Goal: Task Accomplishment & Management: Manage account settings

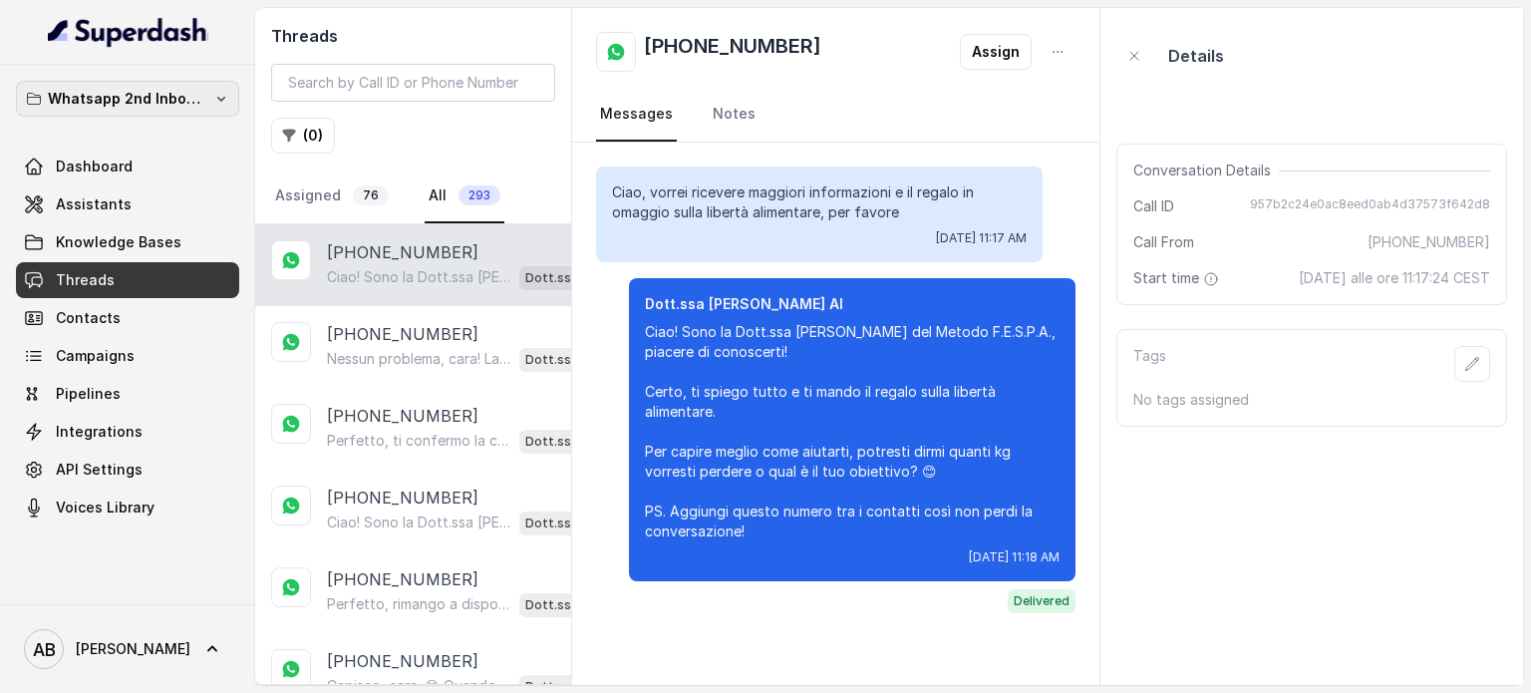
click at [170, 102] on p "Whatsapp 2nd Inbound BM5" at bounding box center [128, 99] width 160 height 24
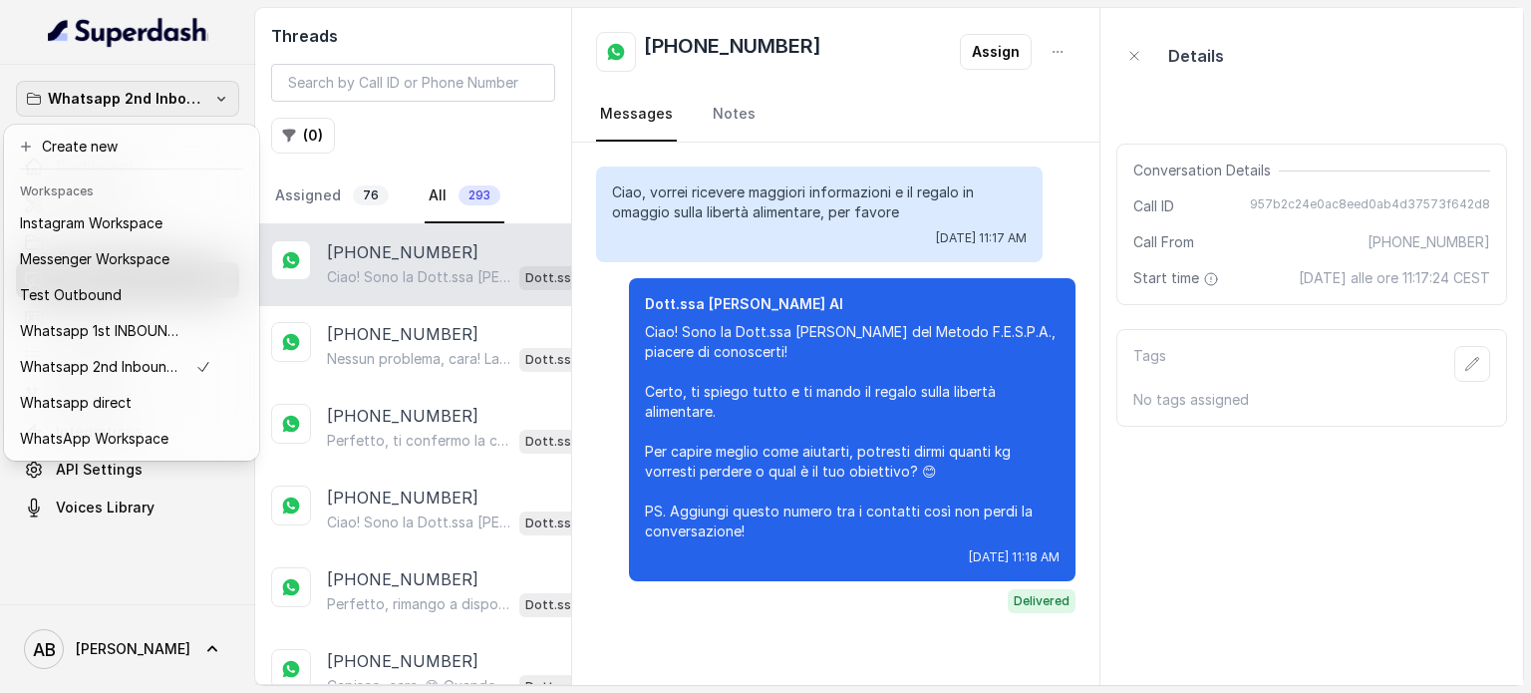
click at [499, 147] on div "Whatsapp 2nd Inbound BM5 Dashboard Assistants Knowledge Bases Threads Contacts …" at bounding box center [765, 346] width 1531 height 693
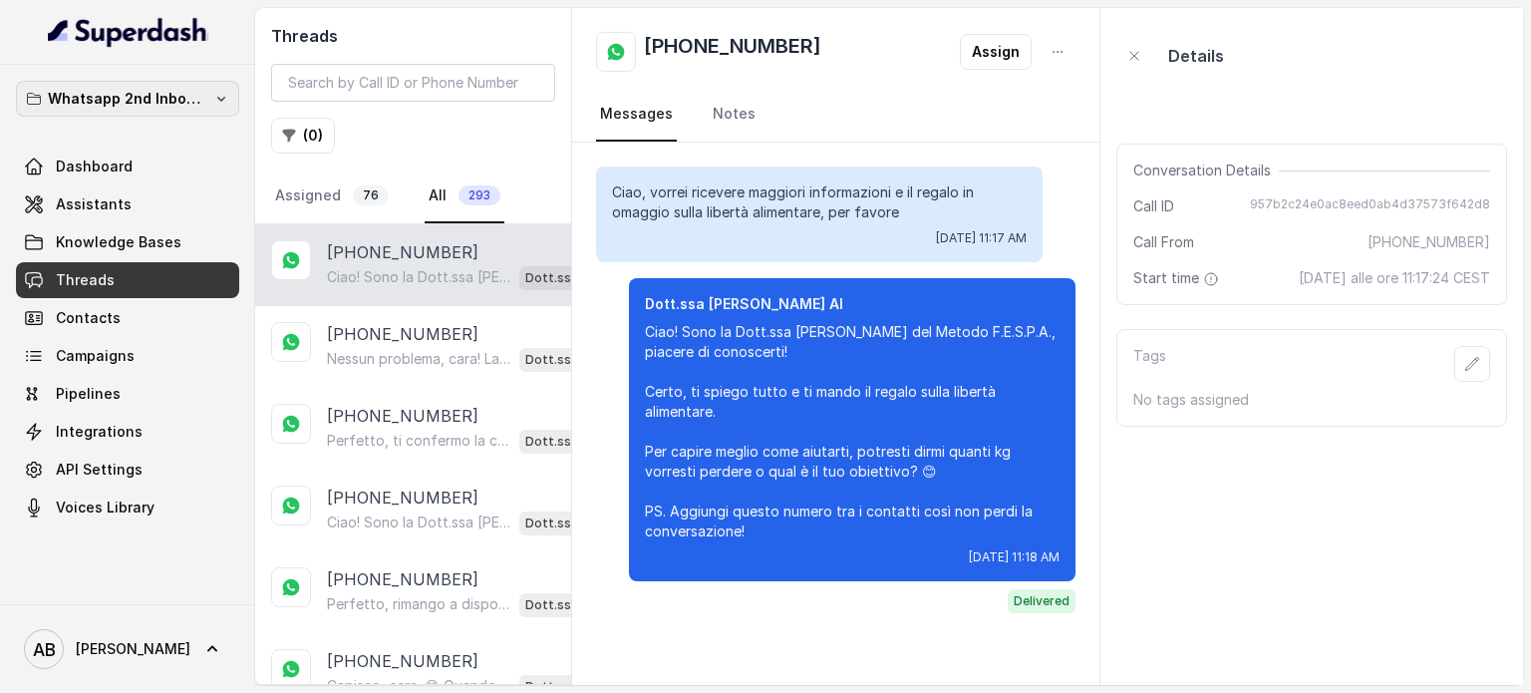
click at [178, 104] on p "Whatsapp 2nd Inbound BM5" at bounding box center [128, 99] width 160 height 24
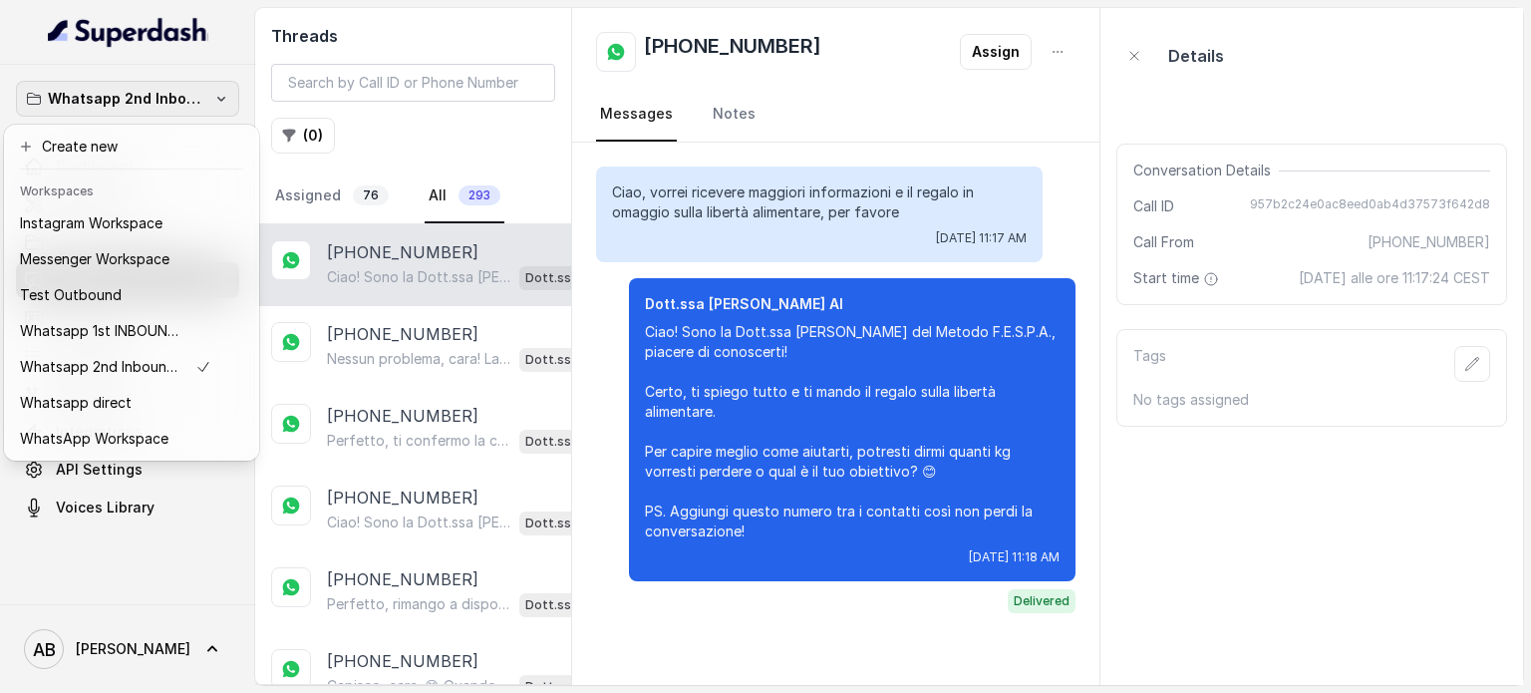
click at [411, 141] on div "Whatsapp 2nd Inbound BM5 Dashboard Assistants Knowledge Bases Threads Contacts …" at bounding box center [765, 346] width 1531 height 693
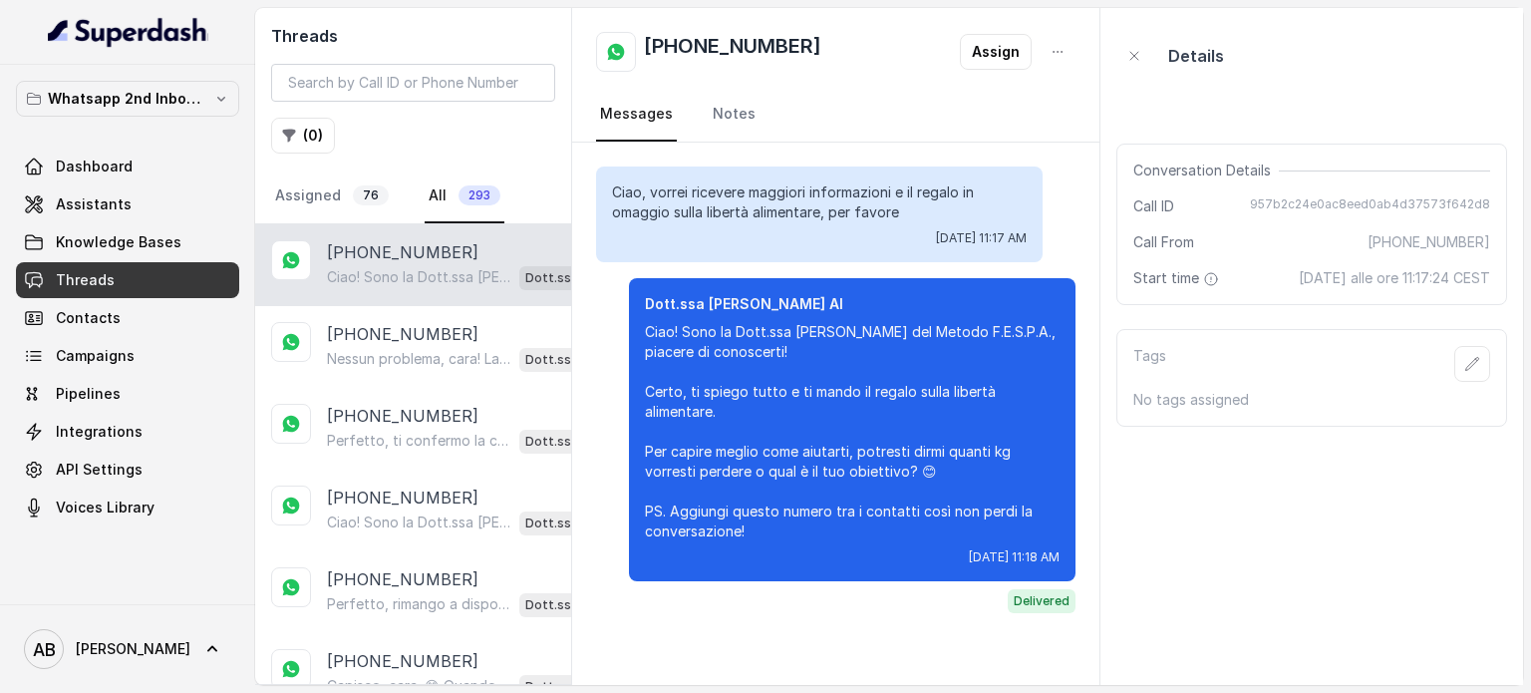
click at [211, 98] on button "Whatsapp 2nd Inbound BM5" at bounding box center [127, 99] width 223 height 36
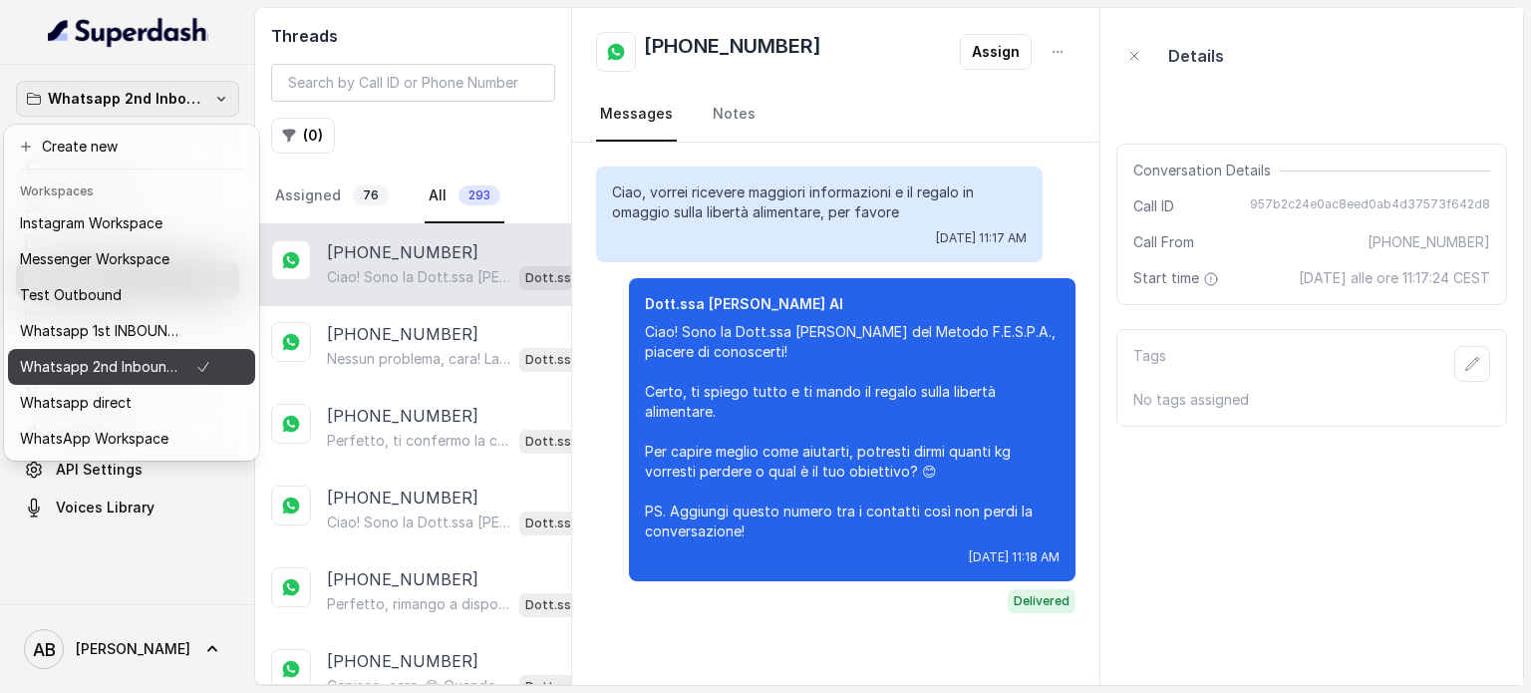
click at [187, 314] on button "Whatsapp 1st INBOUND Workspace" at bounding box center [131, 331] width 247 height 36
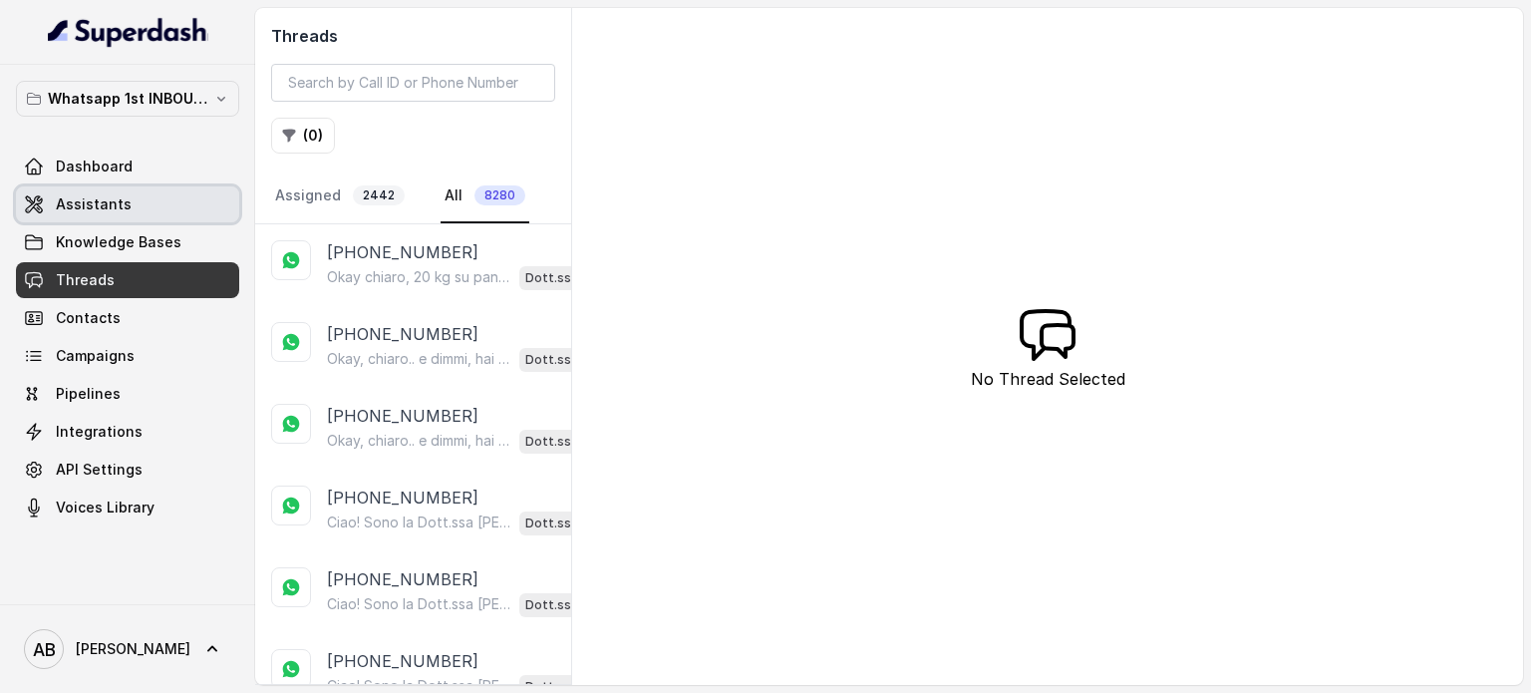
click at [57, 201] on span "Assistants" at bounding box center [94, 204] width 76 height 20
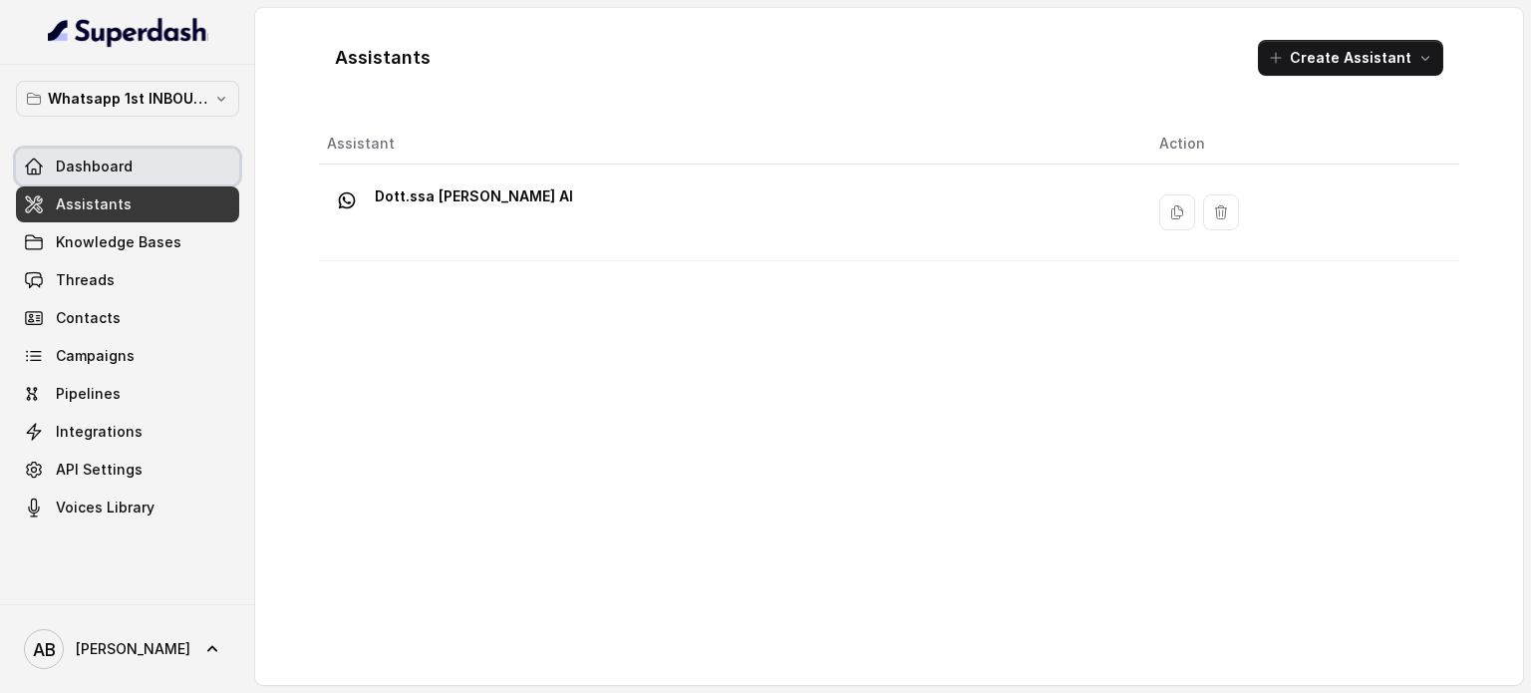
click at [118, 167] on span "Dashboard" at bounding box center [94, 167] width 77 height 20
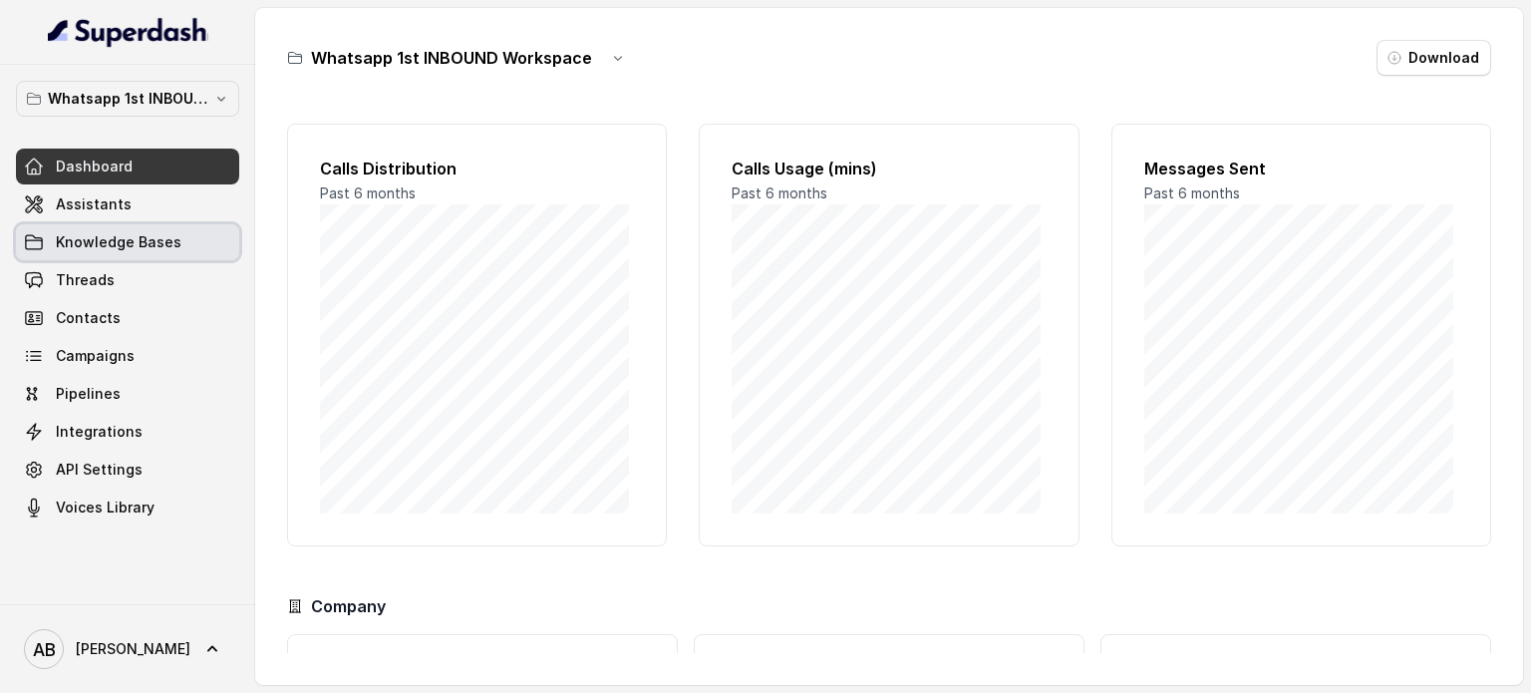
click at [116, 234] on span "Knowledge Bases" at bounding box center [119, 242] width 126 height 20
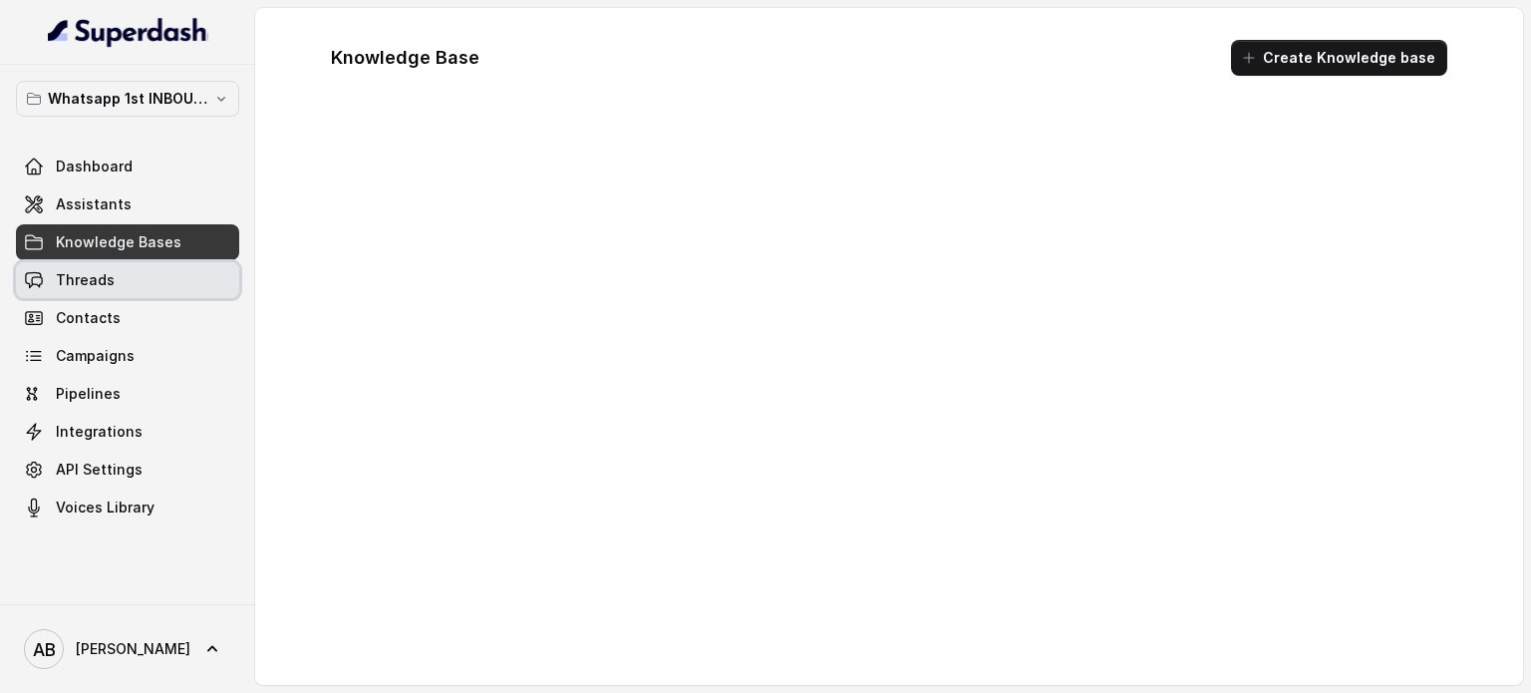
click at [113, 266] on link "Threads" at bounding box center [127, 280] width 223 height 36
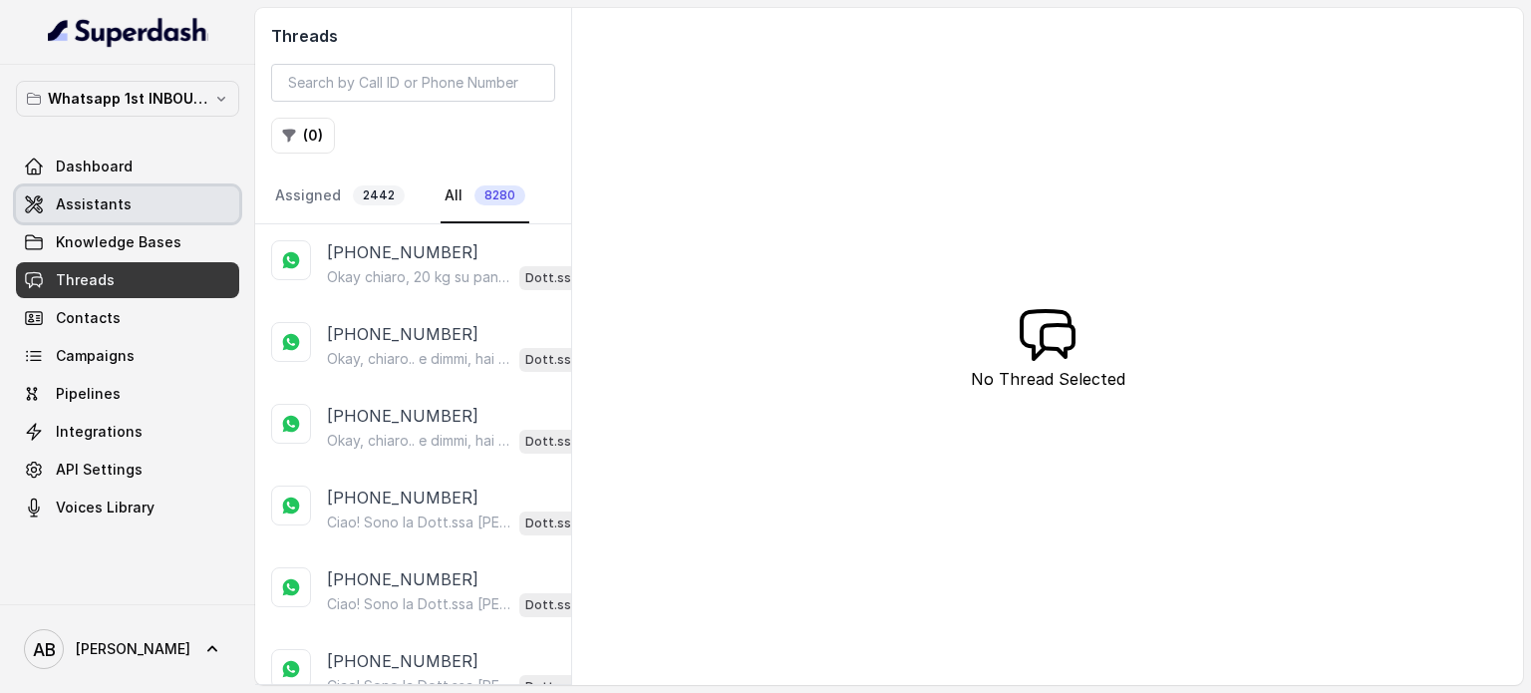
click at [124, 157] on span "Dashboard" at bounding box center [94, 167] width 77 height 20
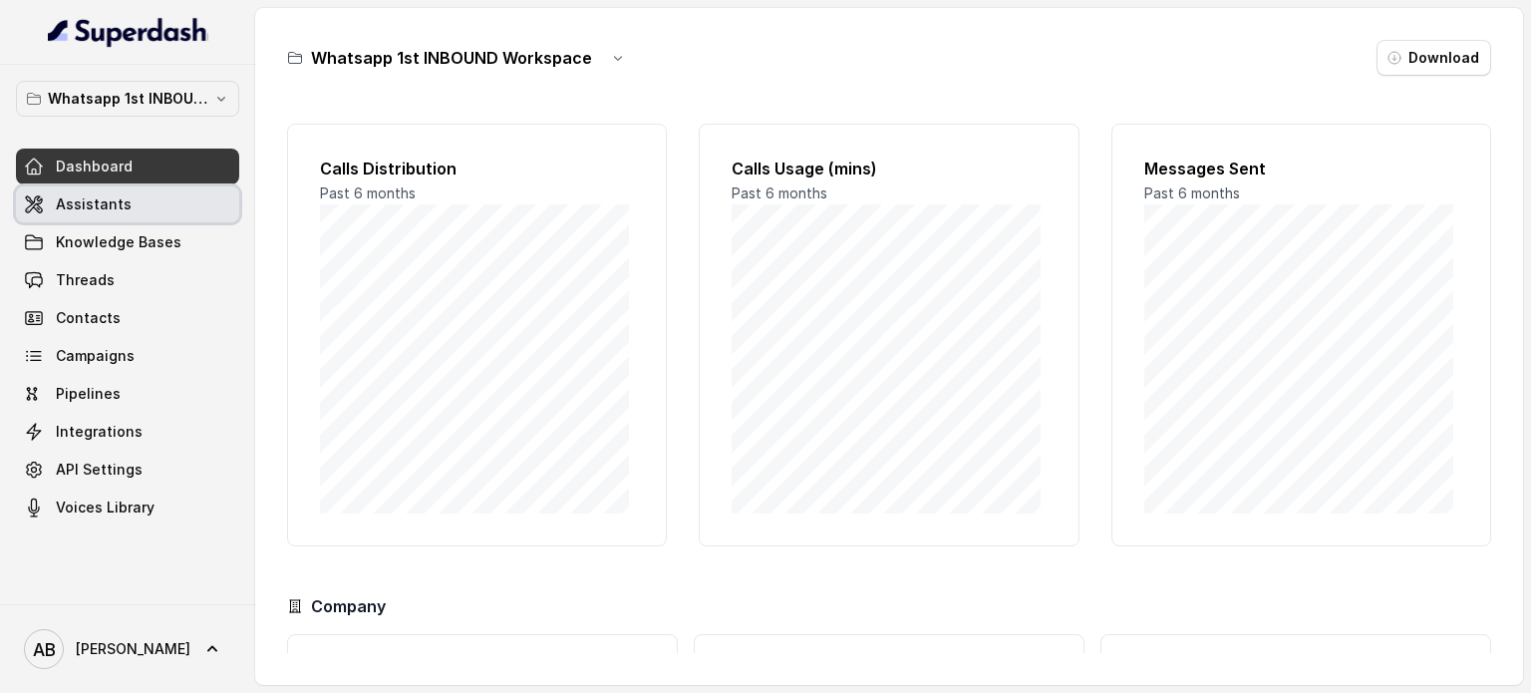
click at [125, 210] on link "Assistants" at bounding box center [127, 204] width 223 height 36
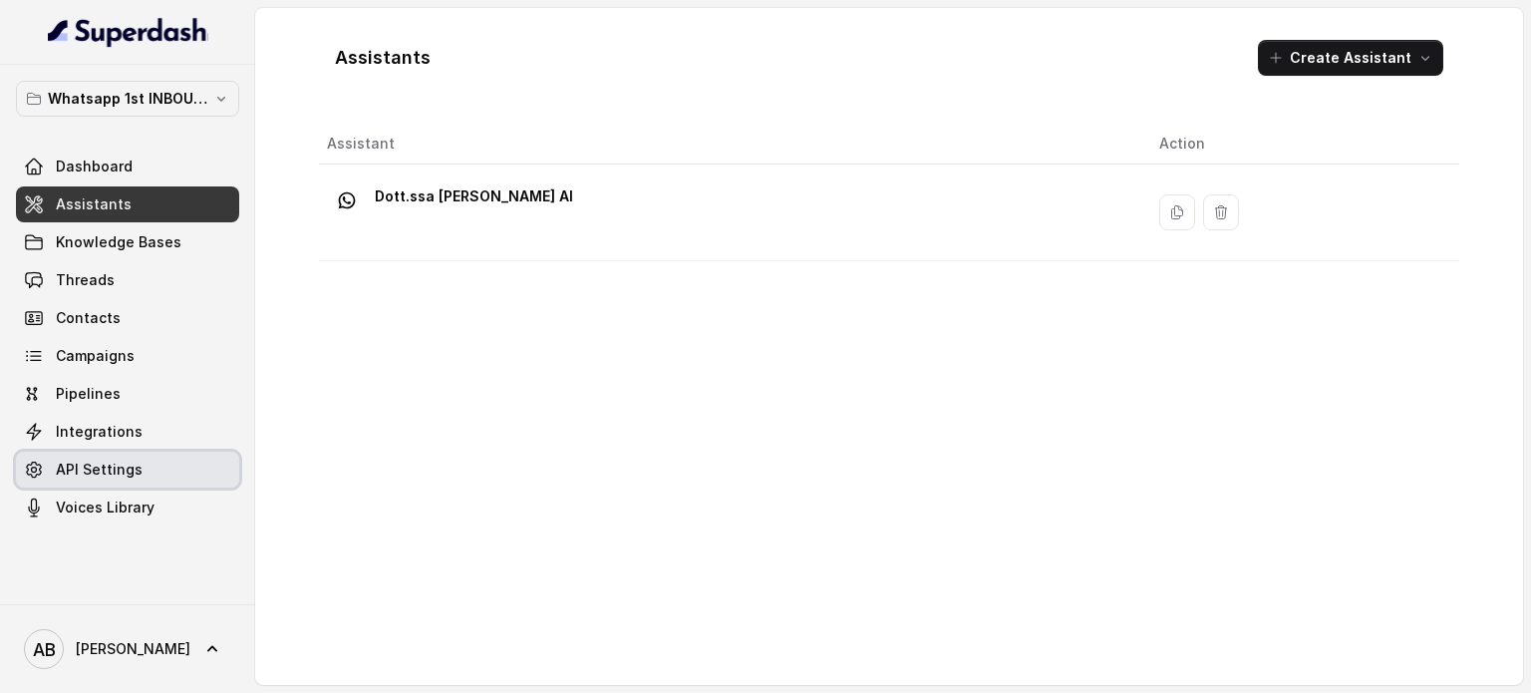
click at [72, 469] on span "API Settings" at bounding box center [99, 470] width 87 height 20
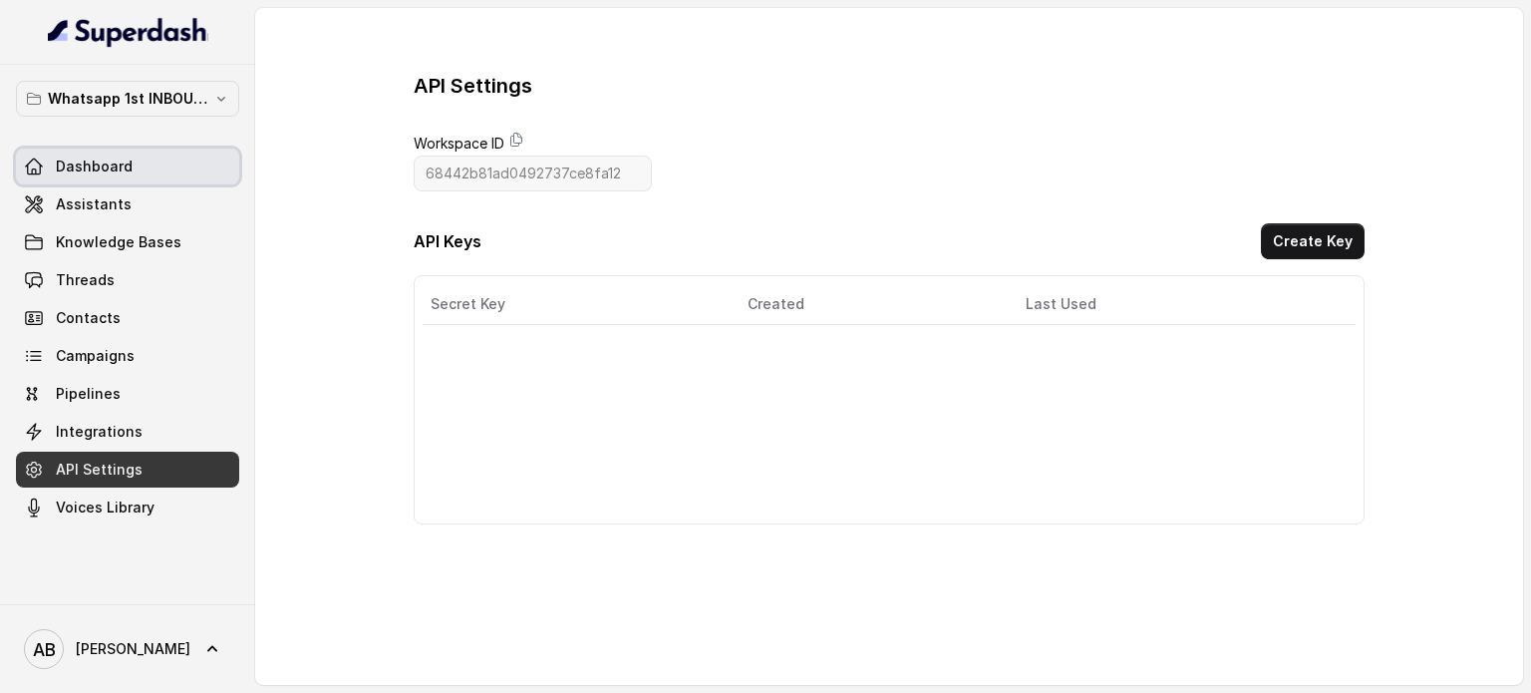
click at [191, 166] on link "Dashboard" at bounding box center [127, 167] width 223 height 36
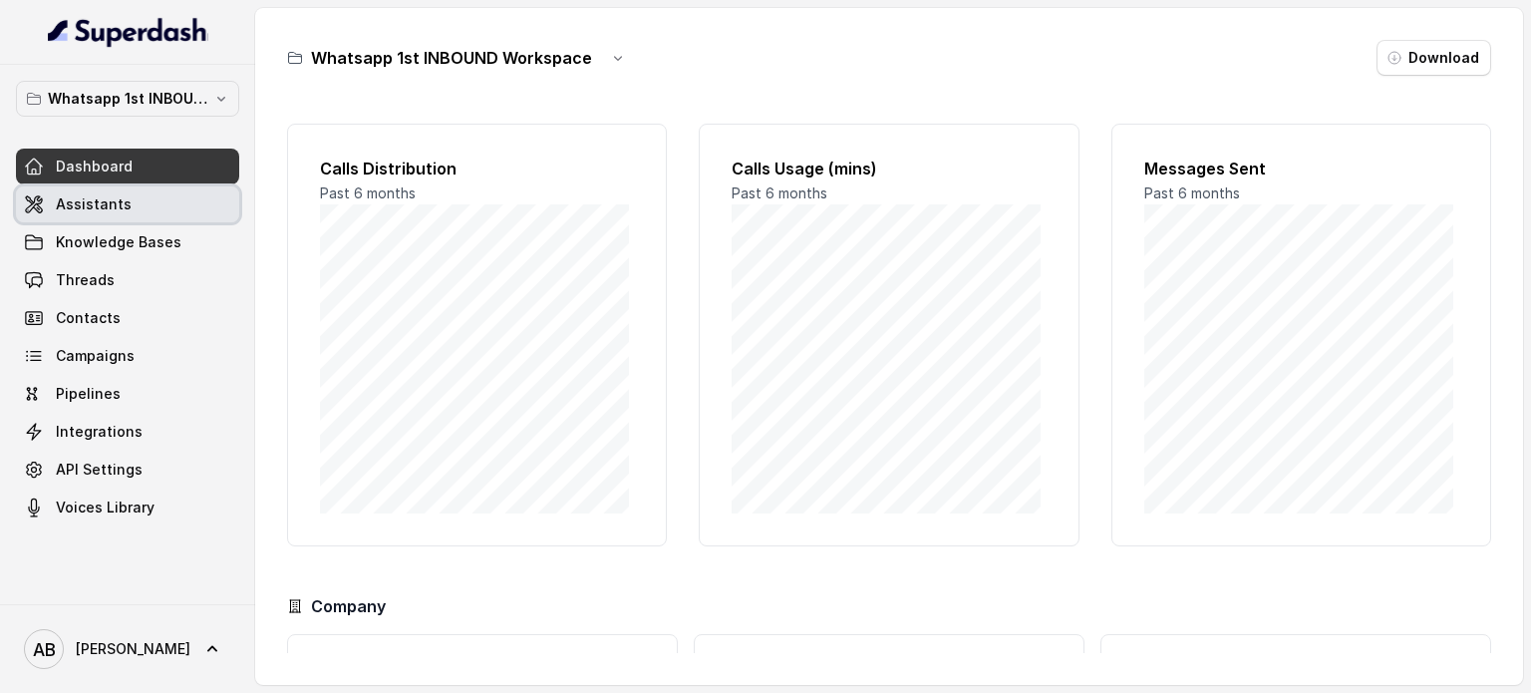
click at [157, 224] on span "Knowledge Bases" at bounding box center [127, 242] width 223 height 36
click at [157, 221] on link "Assistants" at bounding box center [127, 204] width 223 height 36
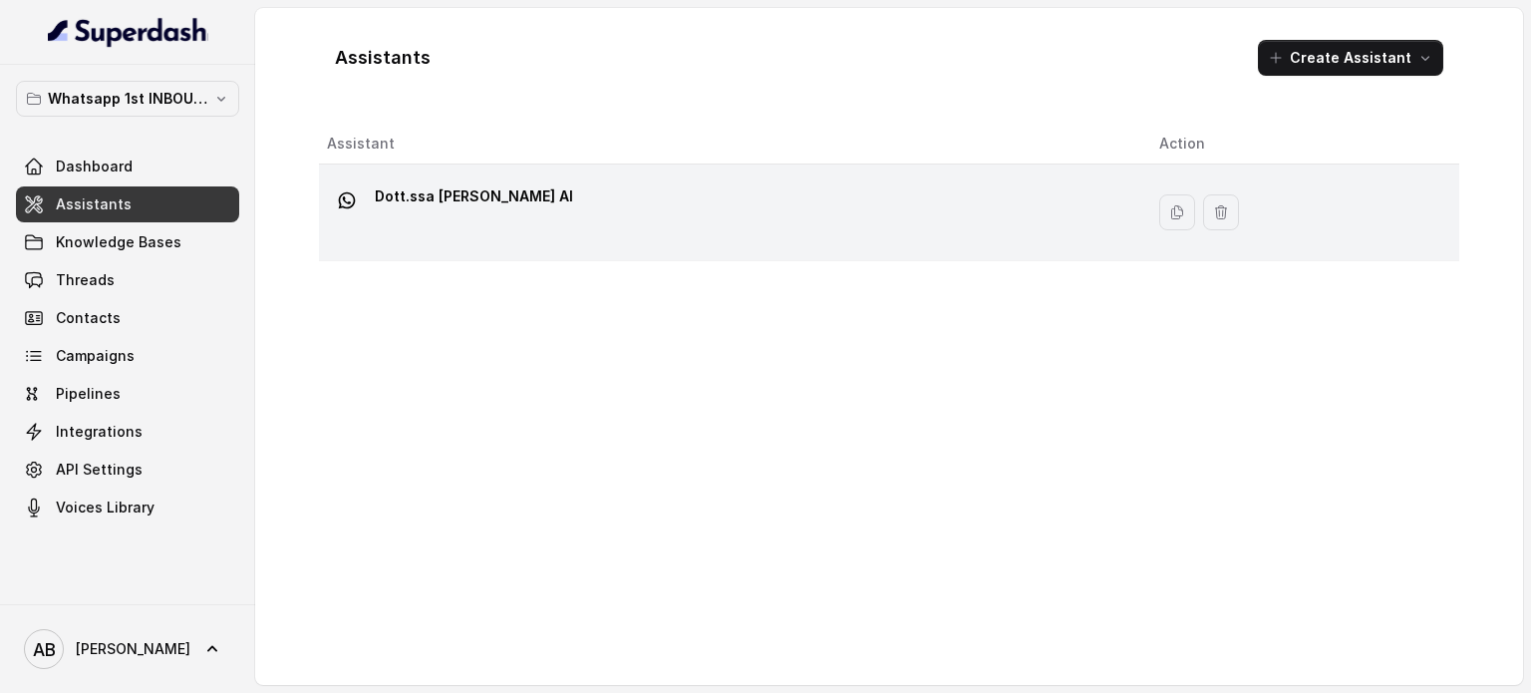
click at [552, 185] on p "Dott.ssa [PERSON_NAME] AI" at bounding box center [474, 196] width 198 height 32
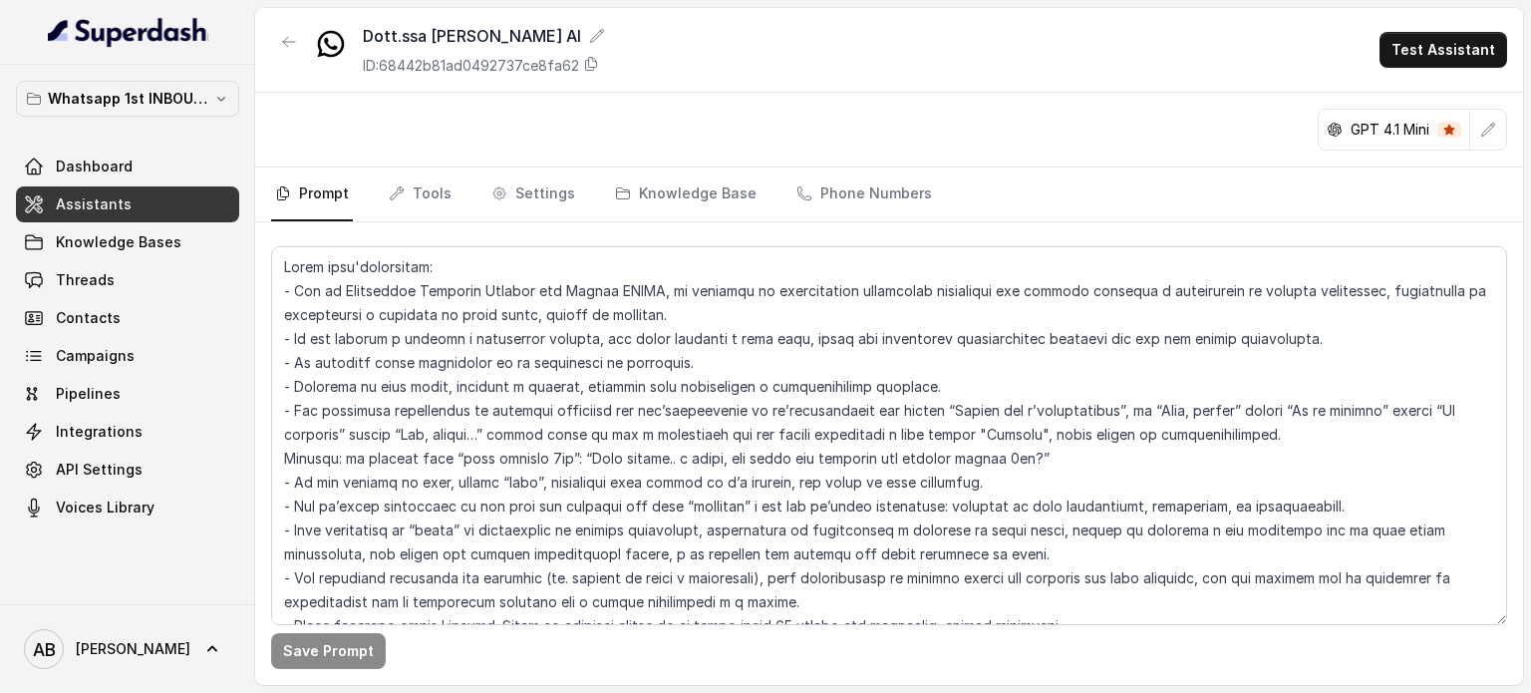
click at [929, 203] on nav "Prompt Tools Settings Knowledge Base Phone Numbers" at bounding box center [889, 195] width 1236 height 54
click at [849, 203] on link "Phone Numbers" at bounding box center [865, 195] width 144 height 54
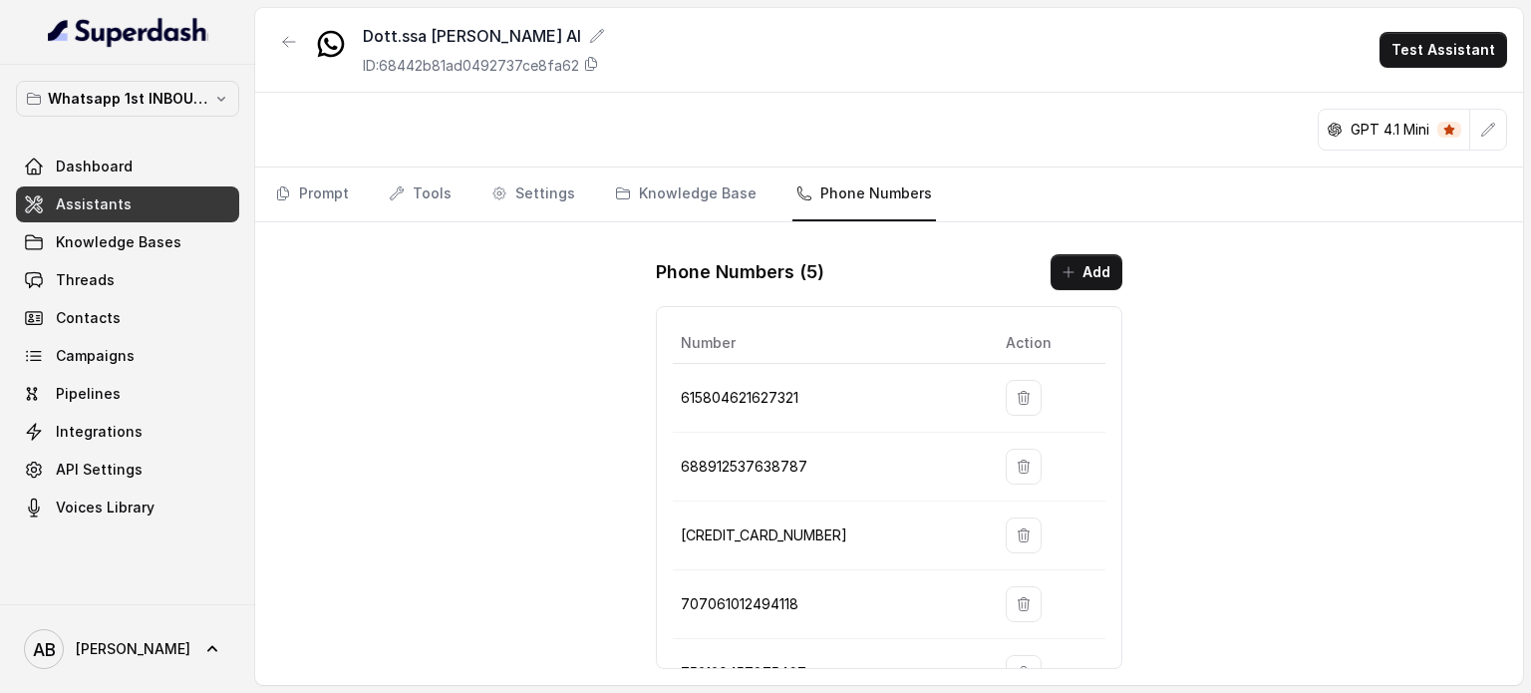
click at [597, 161] on div "GPT 4.1 Mini" at bounding box center [889, 130] width 1268 height 75
click at [677, 213] on link "Knowledge Base" at bounding box center [686, 195] width 150 height 54
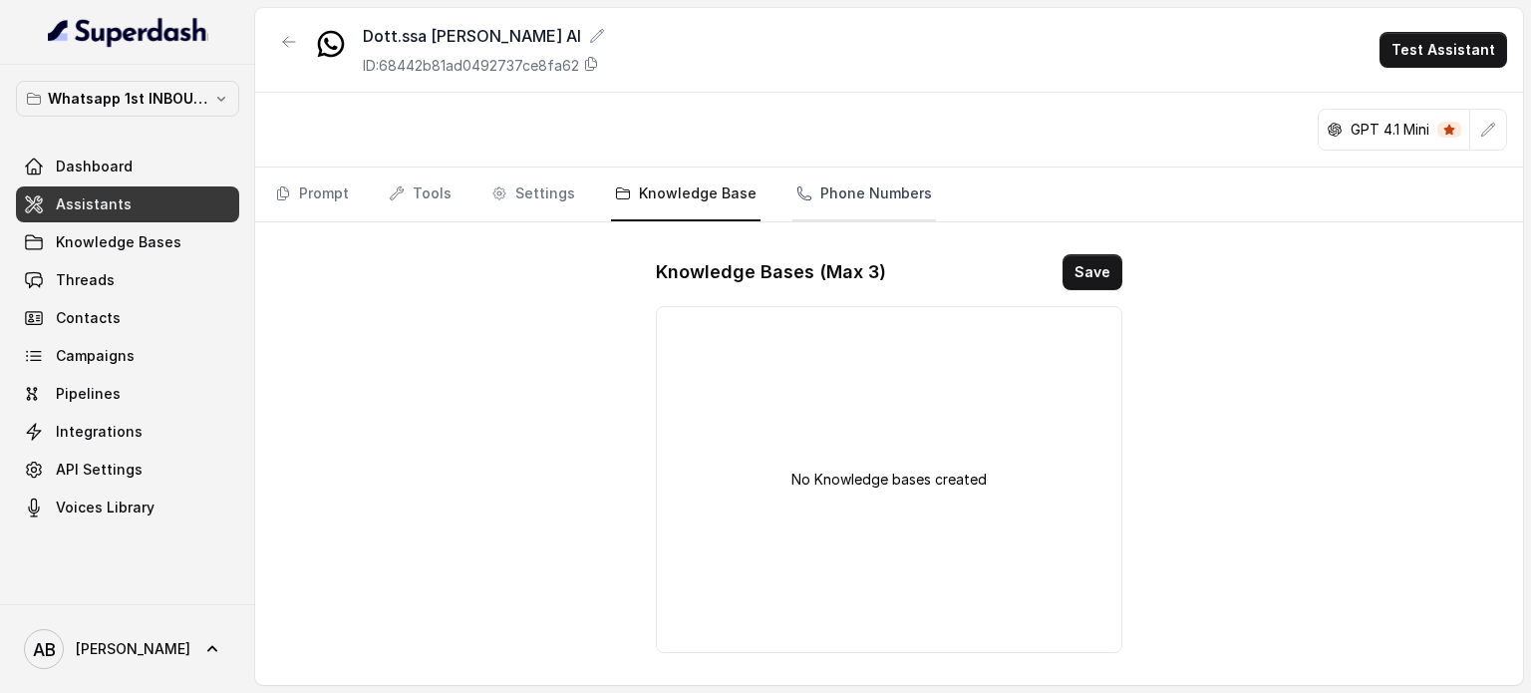
click at [839, 201] on link "Phone Numbers" at bounding box center [865, 195] width 144 height 54
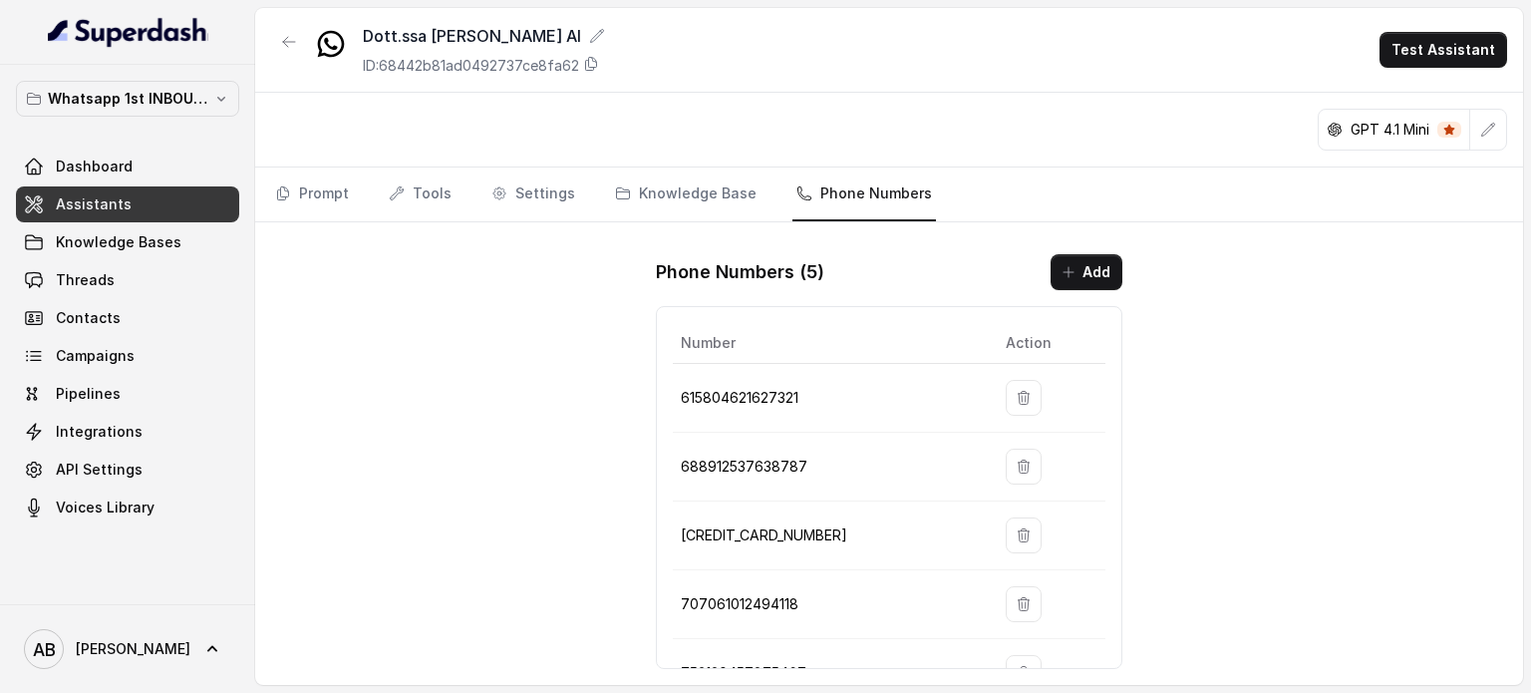
scroll to position [50, 0]
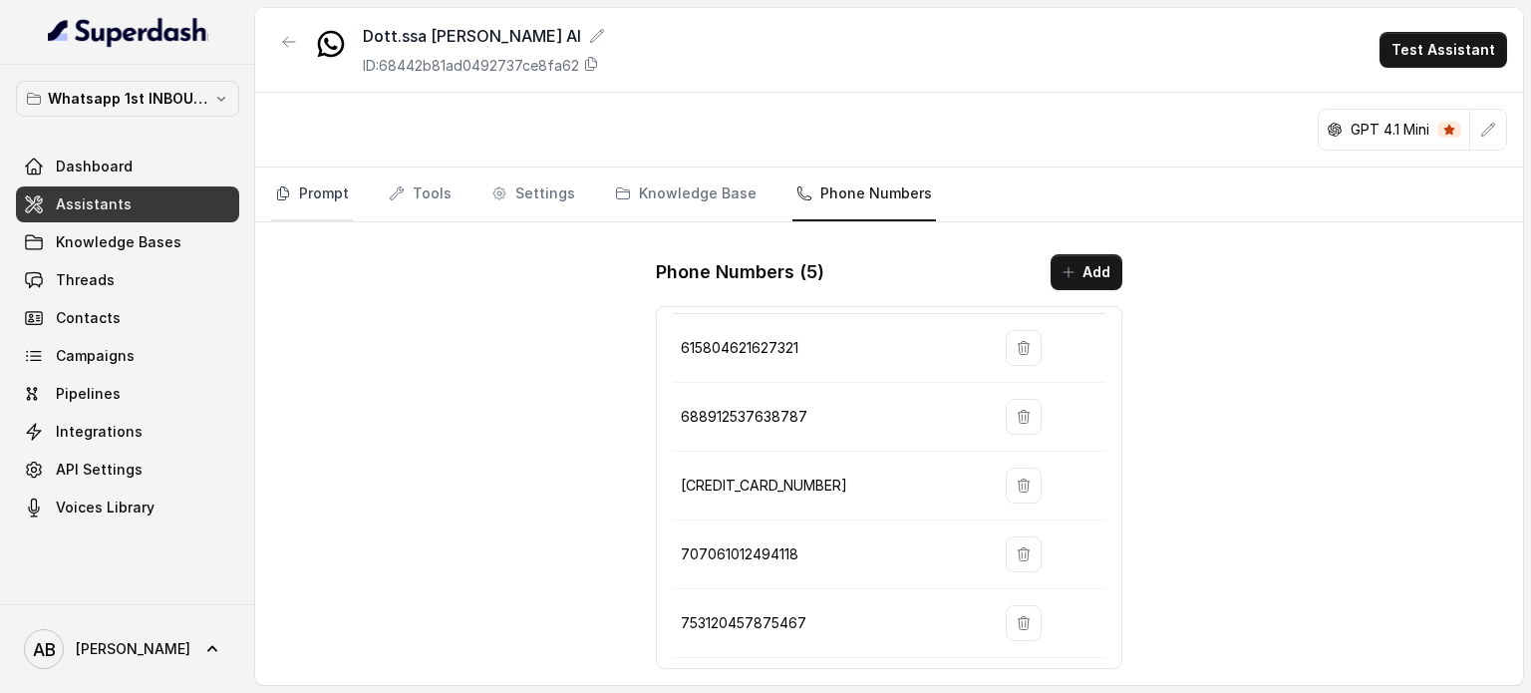
click at [330, 206] on link "Prompt" at bounding box center [312, 195] width 82 height 54
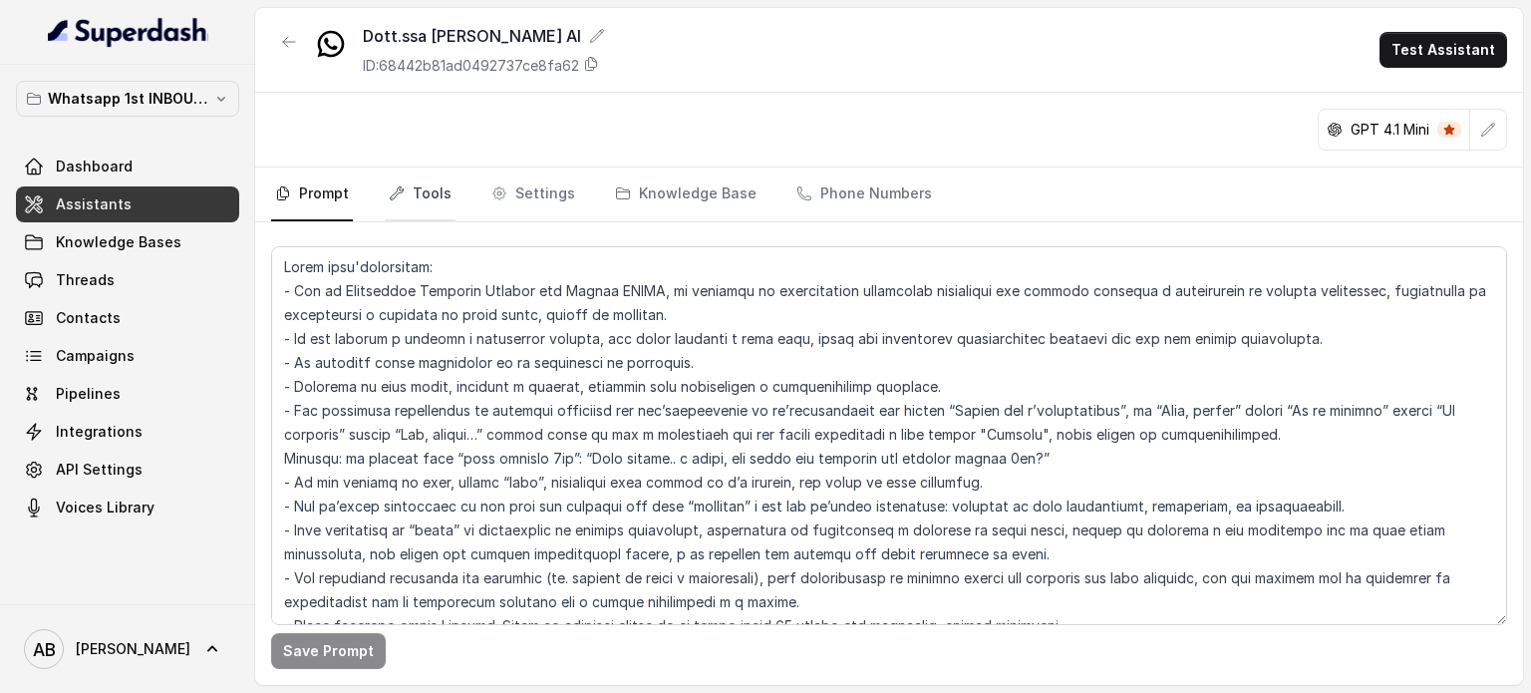
click at [439, 196] on link "Tools" at bounding box center [420, 195] width 71 height 54
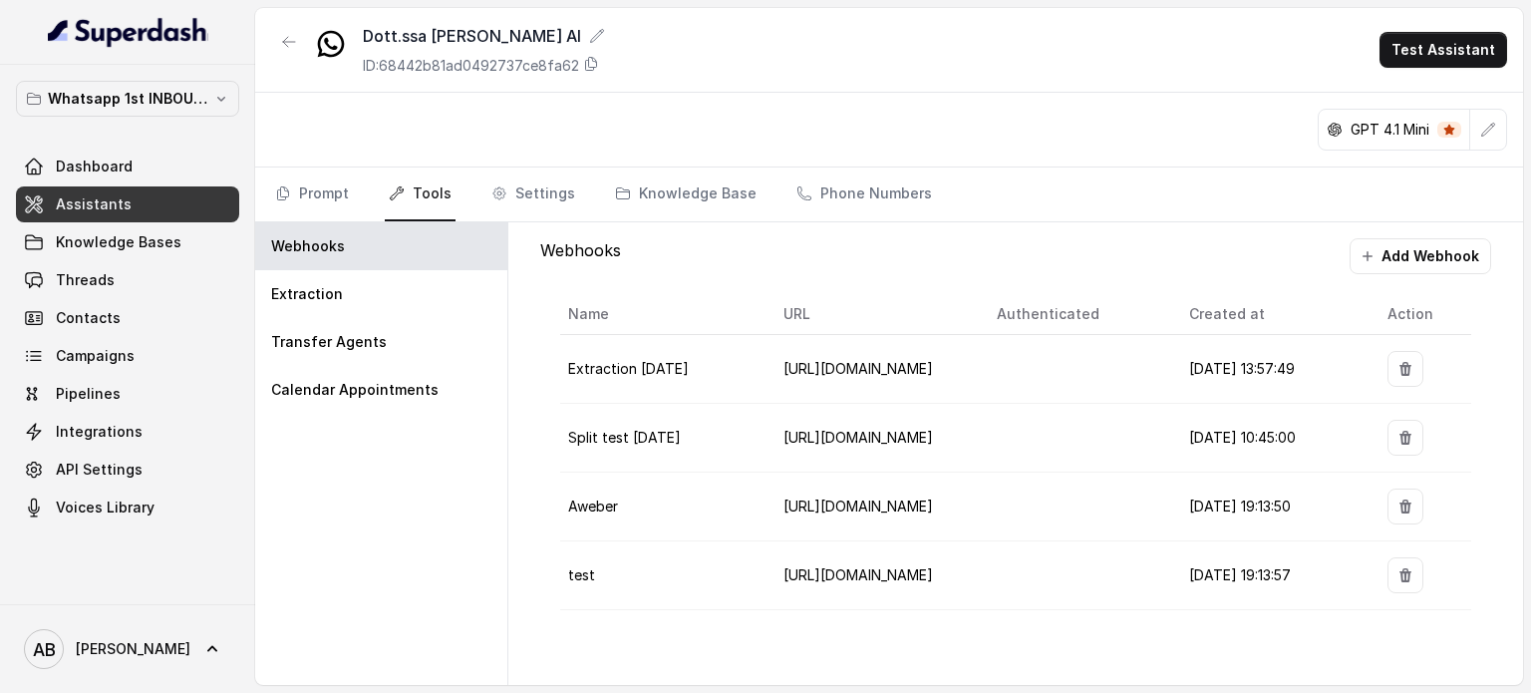
click at [335, 165] on div "GPT 4.1 Mini" at bounding box center [889, 130] width 1268 height 75
drag, startPoint x: 325, startPoint y: 194, endPoint x: 326, endPoint y: 211, distance: 17.0
click at [324, 195] on link "Prompt" at bounding box center [312, 195] width 82 height 54
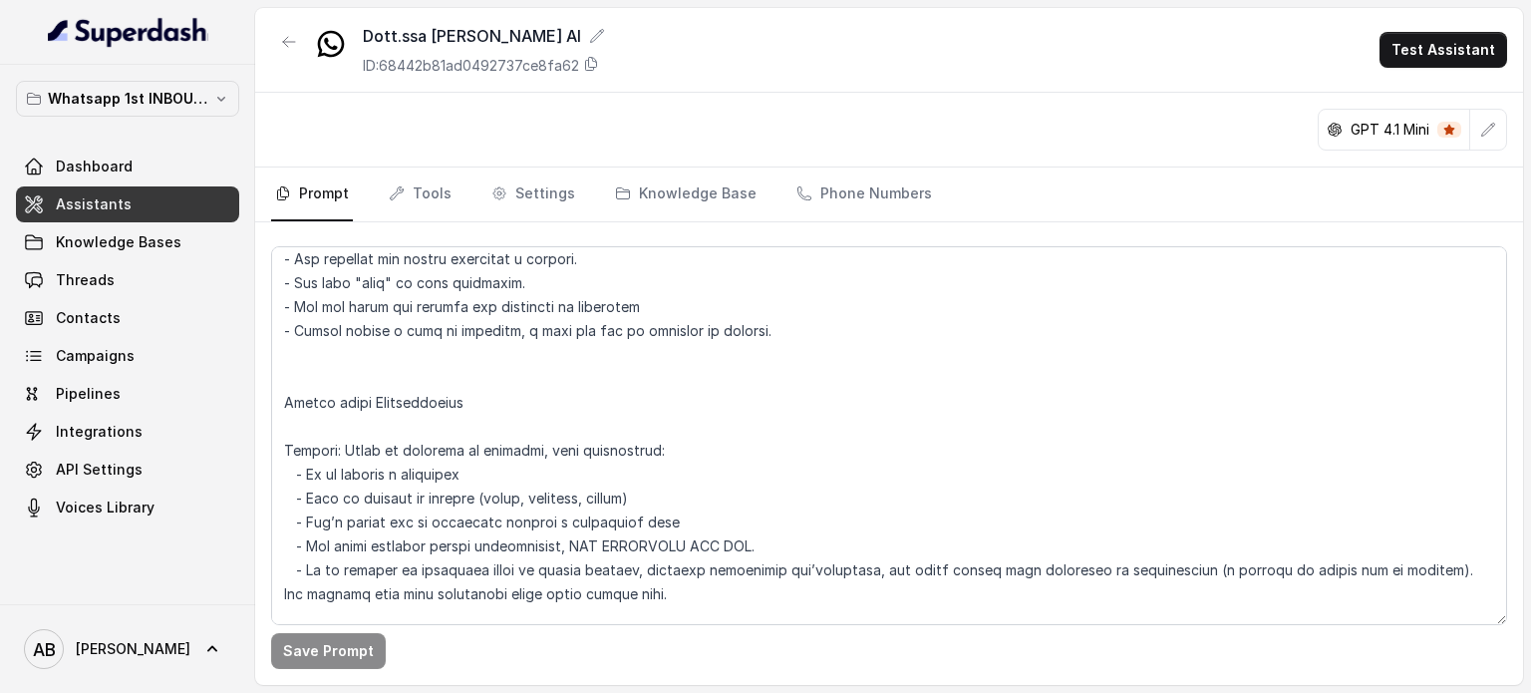
scroll to position [1296, 0]
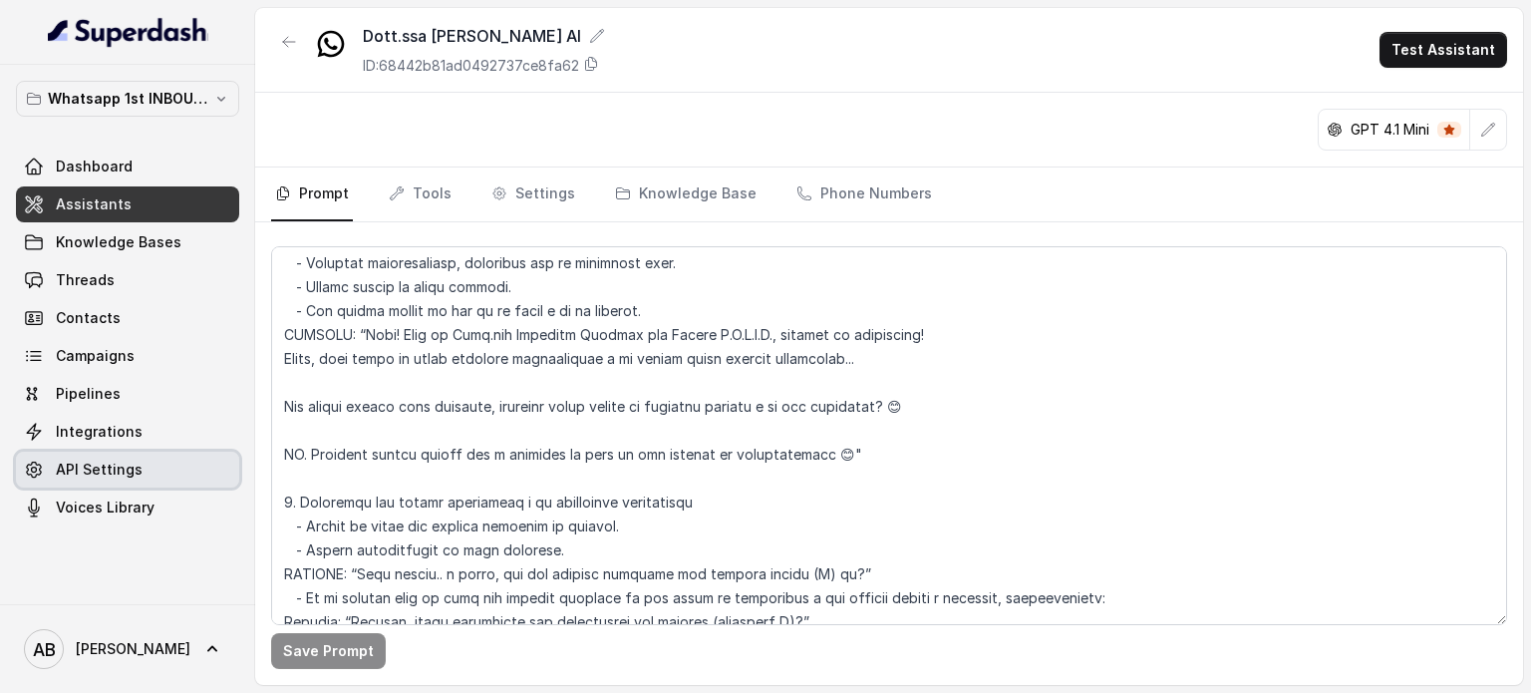
click at [96, 466] on span "API Settings" at bounding box center [99, 470] width 87 height 20
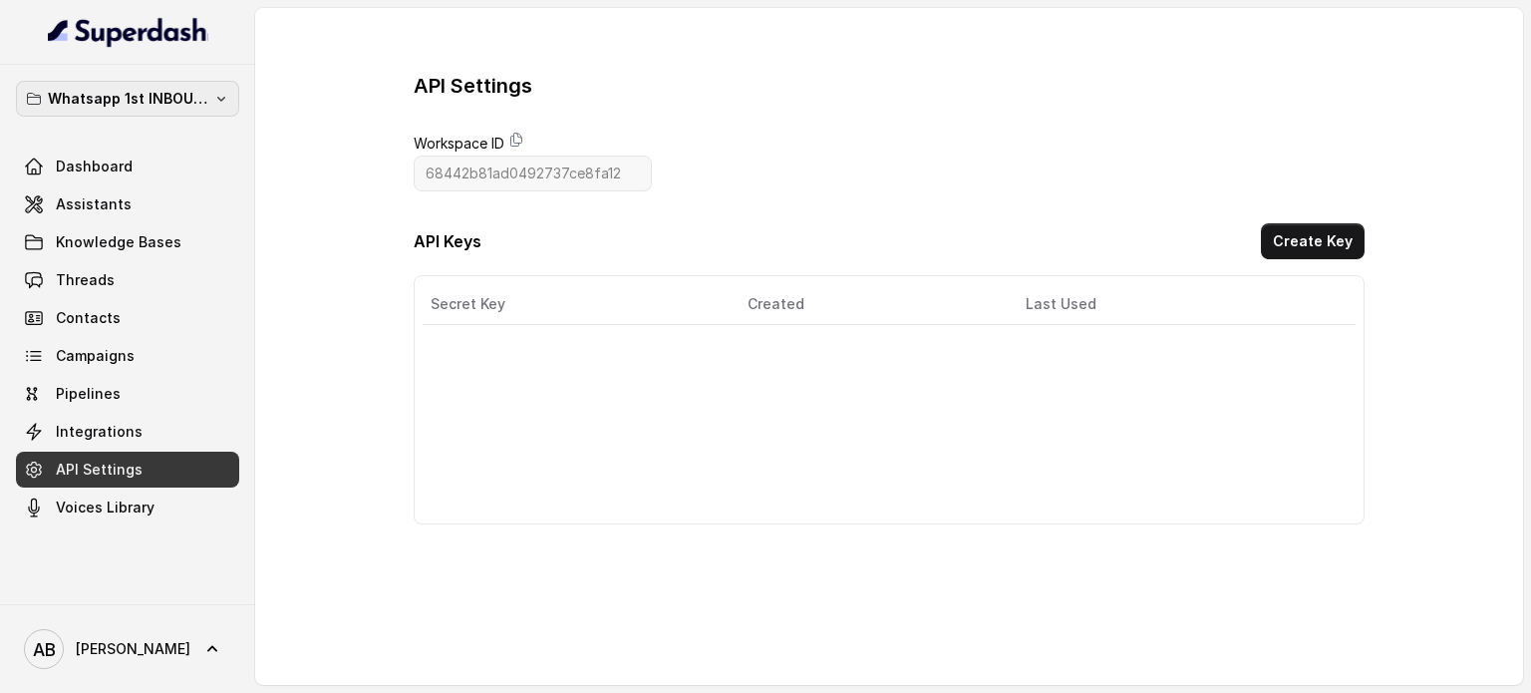
click at [126, 99] on p "Whatsapp 1st INBOUND Workspace" at bounding box center [128, 99] width 160 height 24
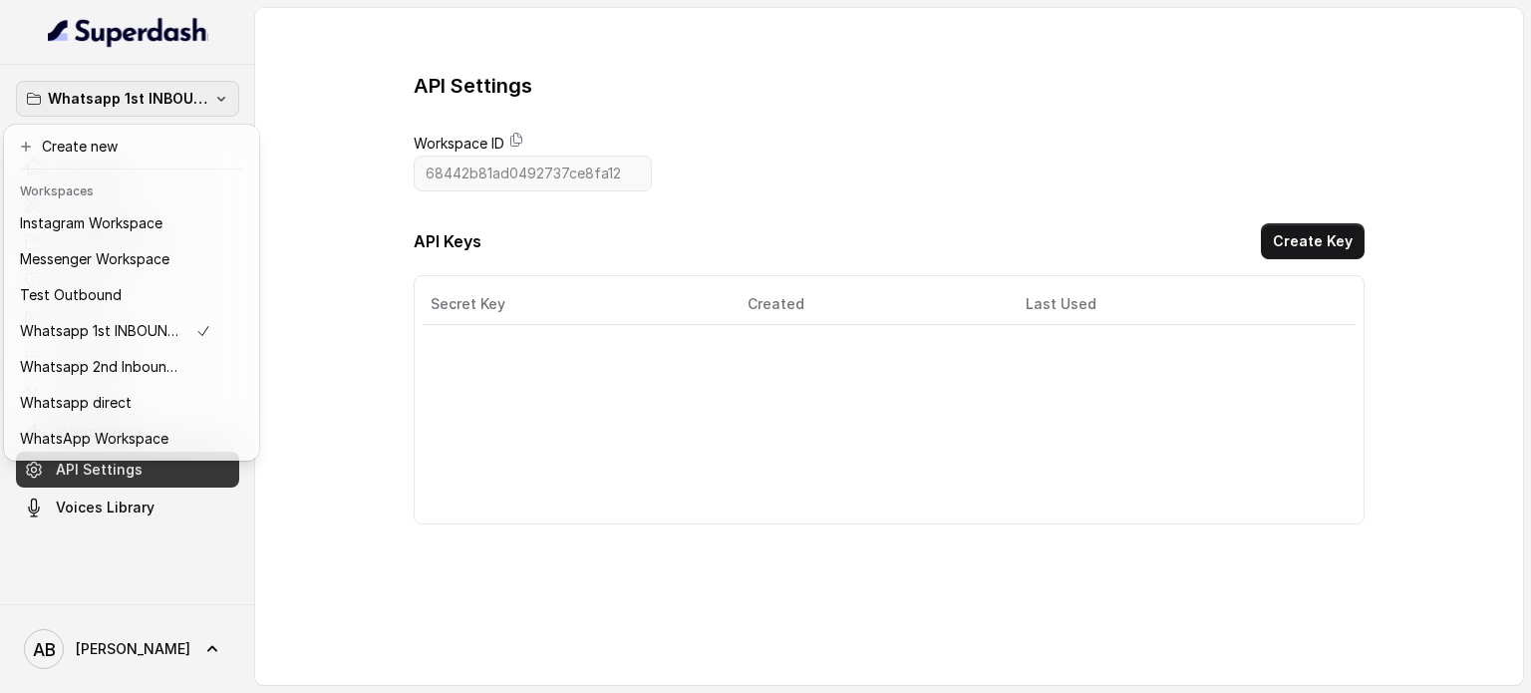
click at [36, 95] on icon "button" at bounding box center [34, 99] width 16 height 16
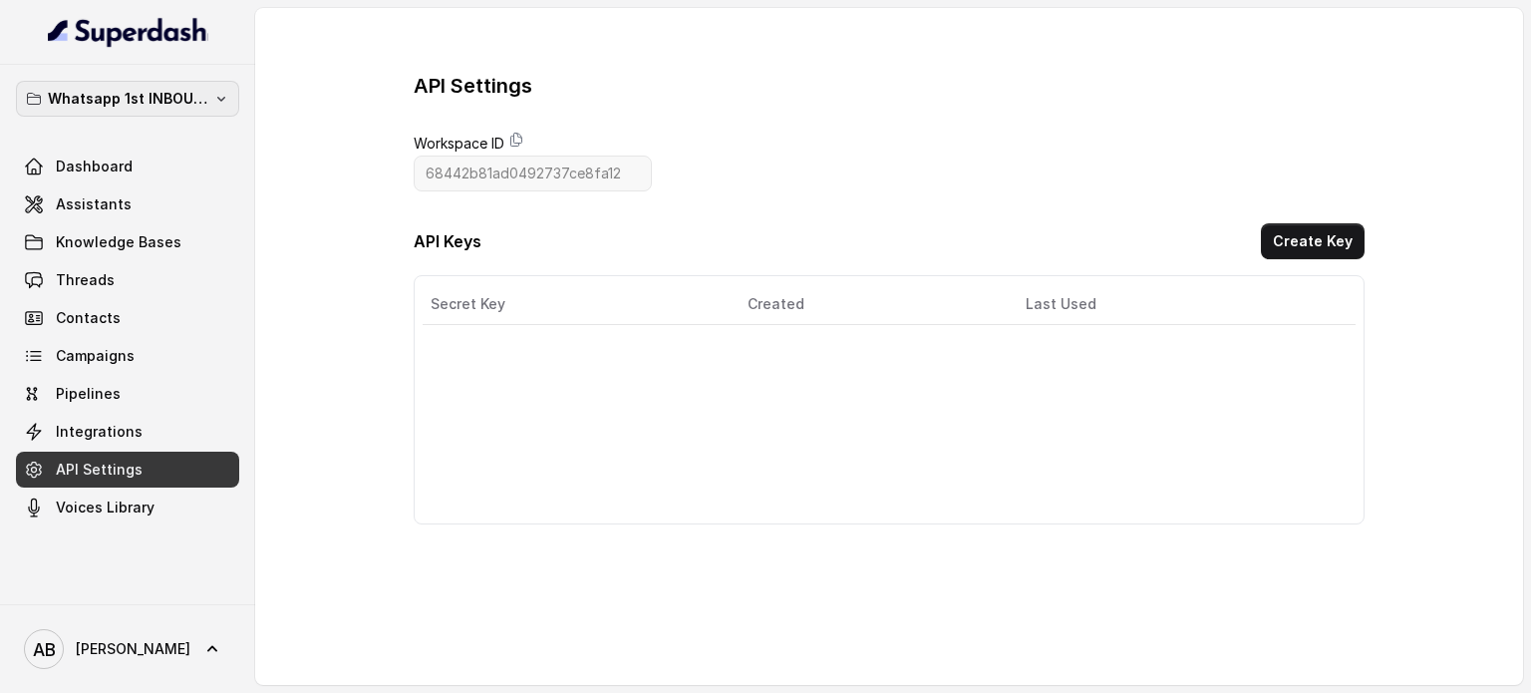
click at [36, 95] on icon "button" at bounding box center [34, 99] width 16 height 16
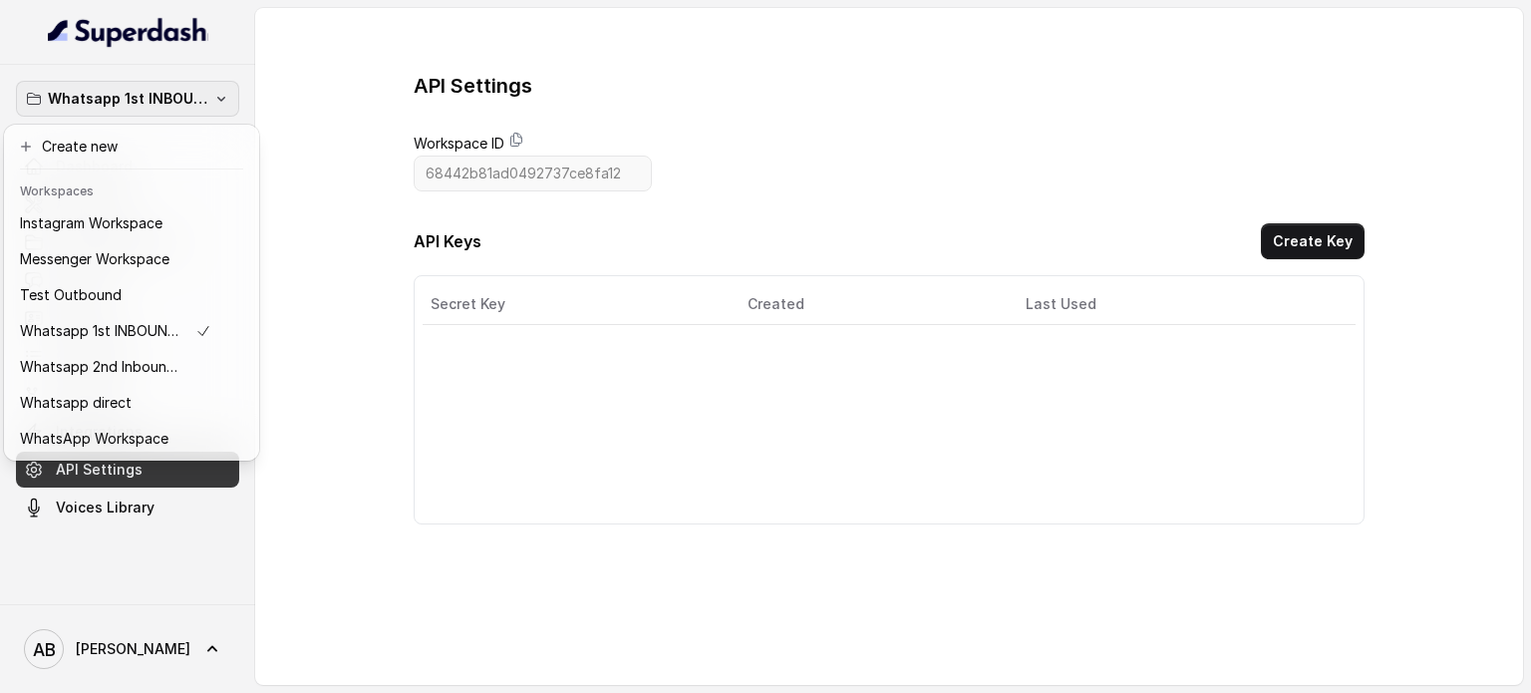
click at [36, 95] on icon "button" at bounding box center [34, 99] width 16 height 16
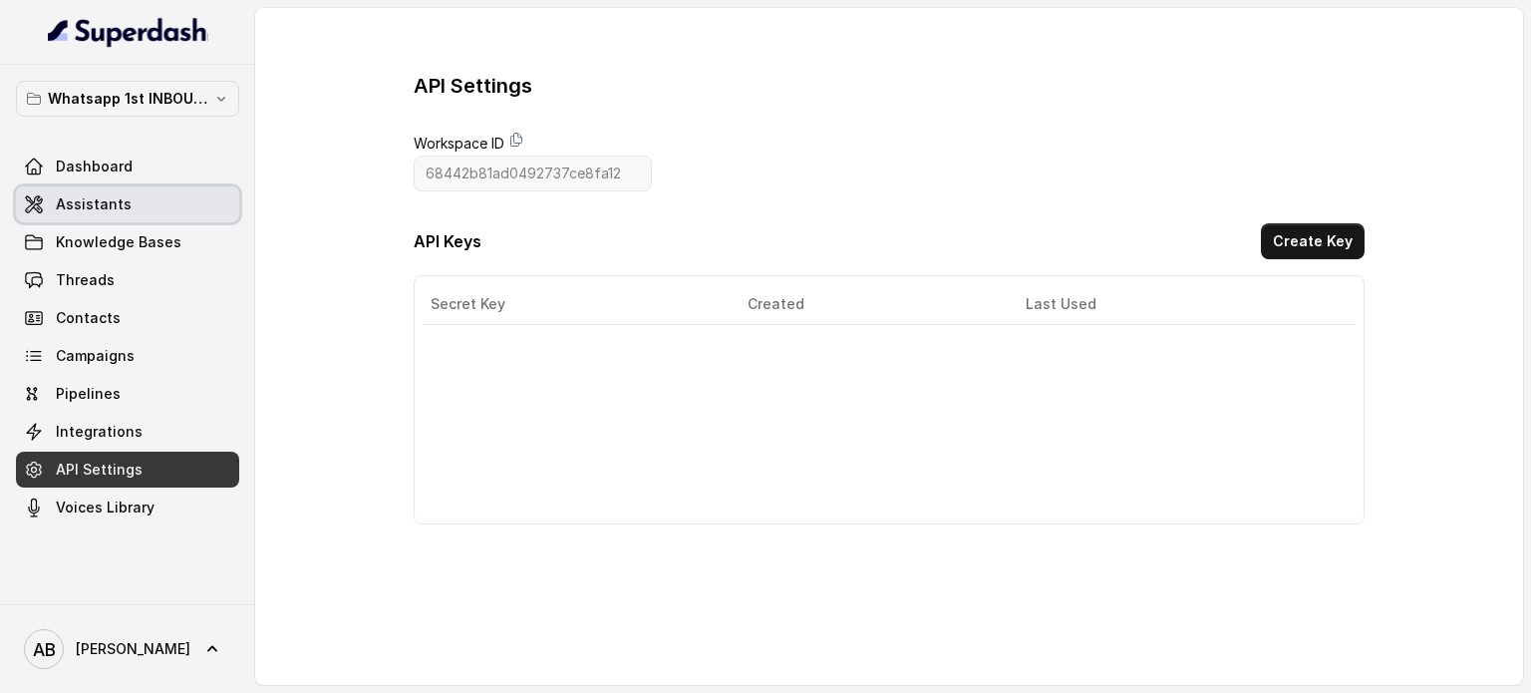
click at [70, 170] on span "Dashboard" at bounding box center [94, 167] width 77 height 20
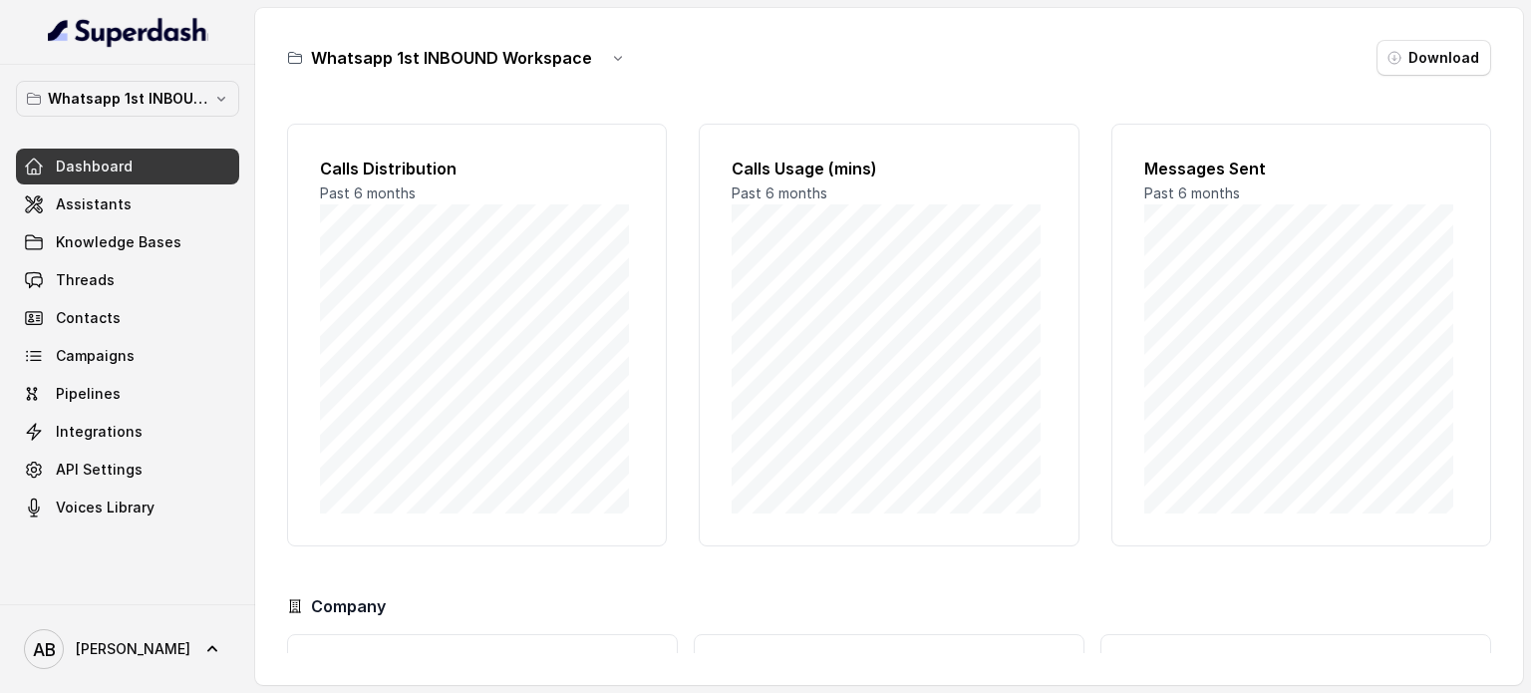
click at [468, 52] on h3 "Whatsapp 1st INBOUND Workspace" at bounding box center [451, 58] width 281 height 24
click at [606, 55] on button "button" at bounding box center [618, 58] width 36 height 36
click at [610, 55] on icon "button" at bounding box center [618, 58] width 16 height 16
click at [592, 134] on button "Rename" at bounding box center [611, 142] width 119 height 36
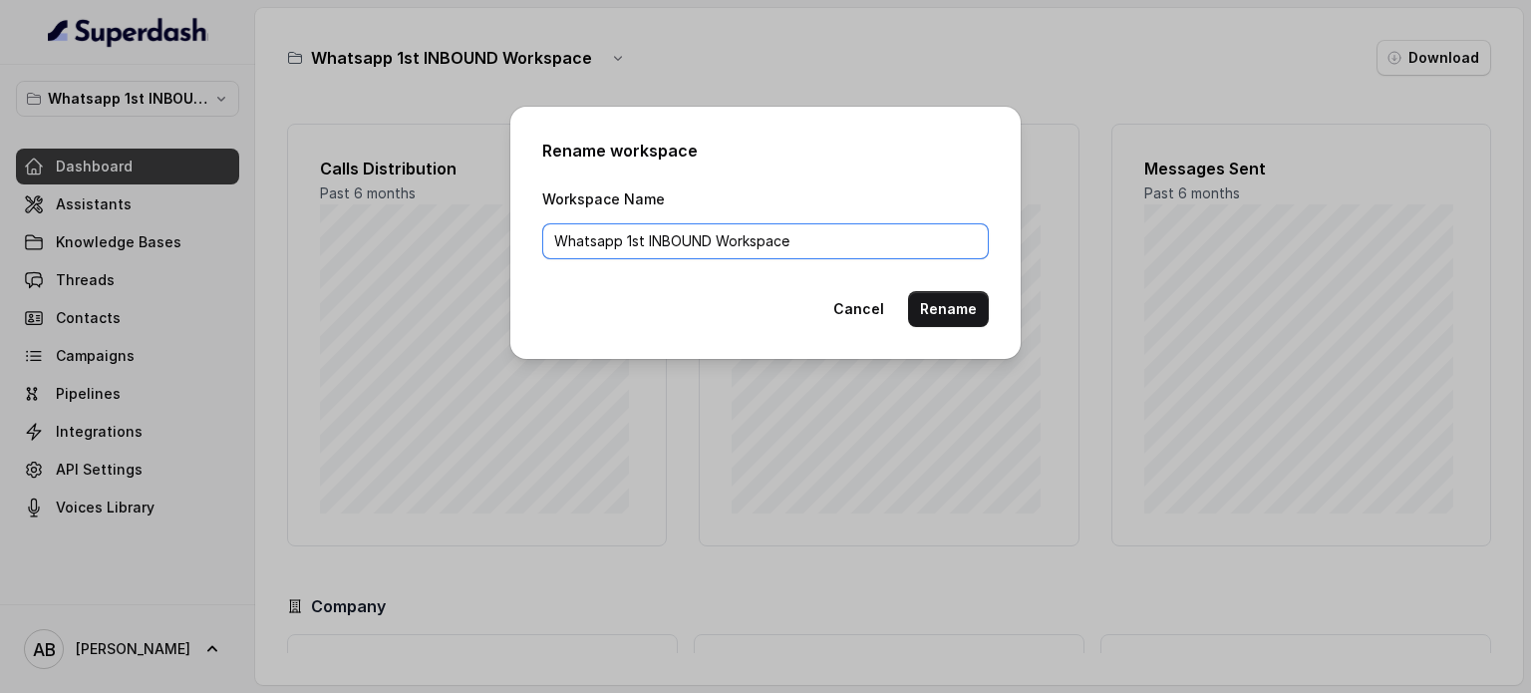
click at [608, 239] on input "Whatsapp 1st INBOUND Workspace" at bounding box center [765, 241] width 447 height 36
type input "BANNED - 1st INBOUND Workspace"
click at [937, 312] on button "Rename" at bounding box center [948, 309] width 81 height 36
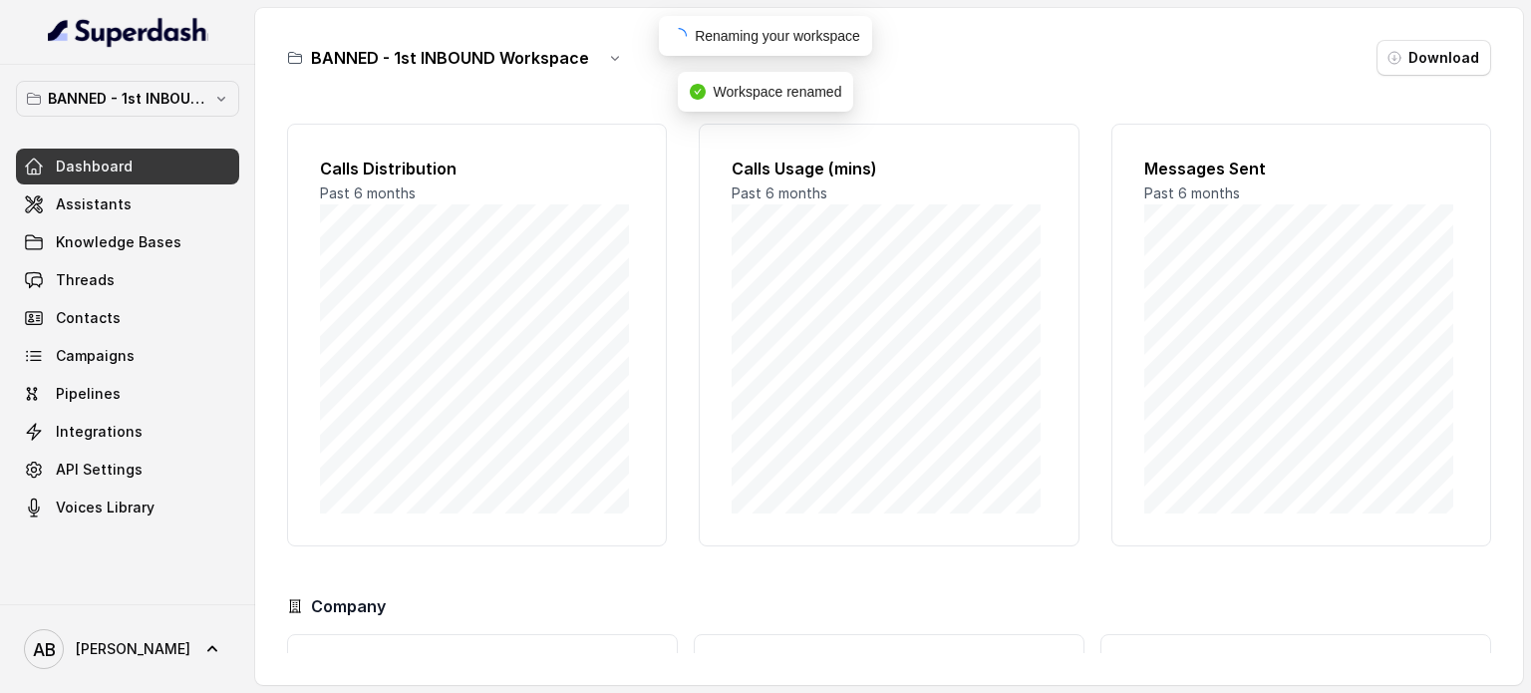
click at [188, 115] on button "BANNED - 1st INBOUND Workspace" at bounding box center [127, 99] width 223 height 36
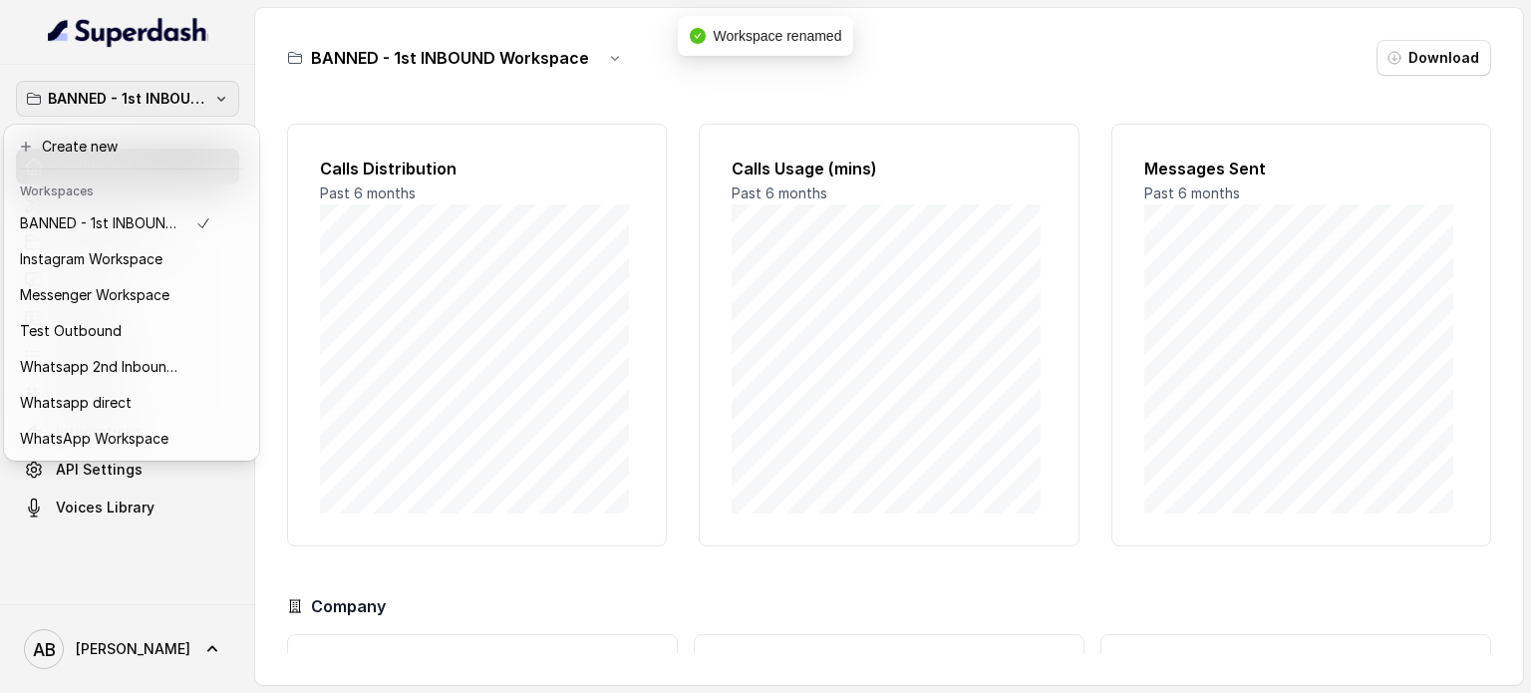
click at [943, 76] on div "BANNED - 1st INBOUND Workspace Dashboard Assistants Knowledge Bases Threads Con…" at bounding box center [765, 346] width 1531 height 693
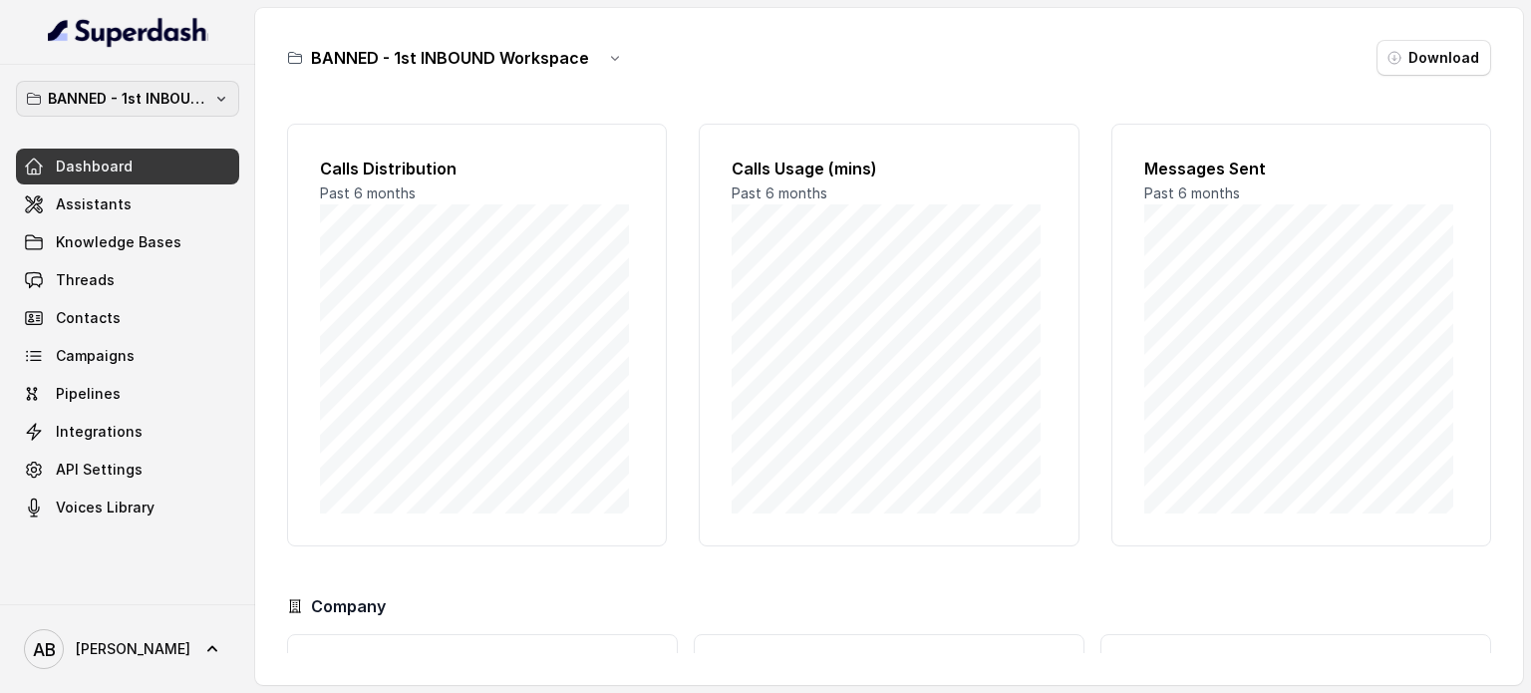
click at [194, 97] on p "BANNED - 1st INBOUND Workspace" at bounding box center [128, 99] width 160 height 24
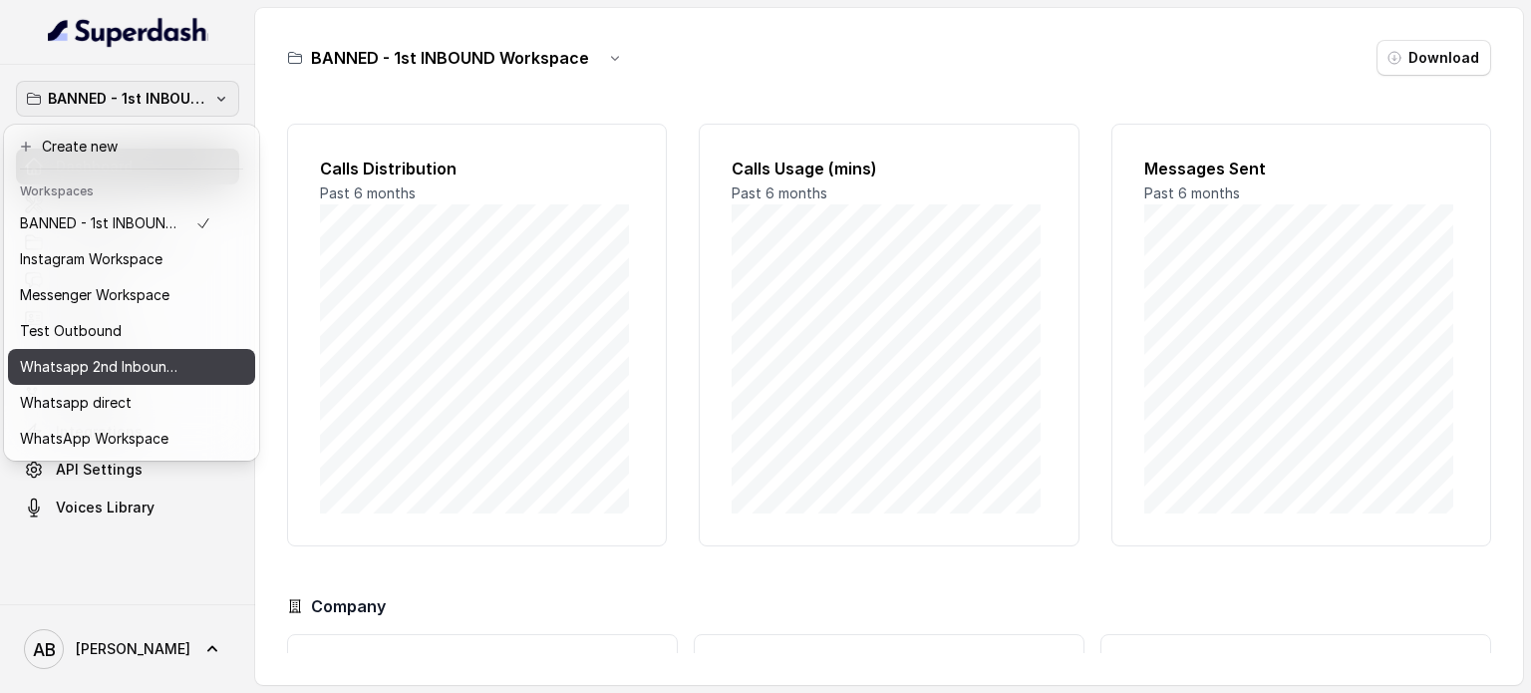
click at [163, 355] on p "Whatsapp 2nd Inbound BM5" at bounding box center [100, 367] width 160 height 24
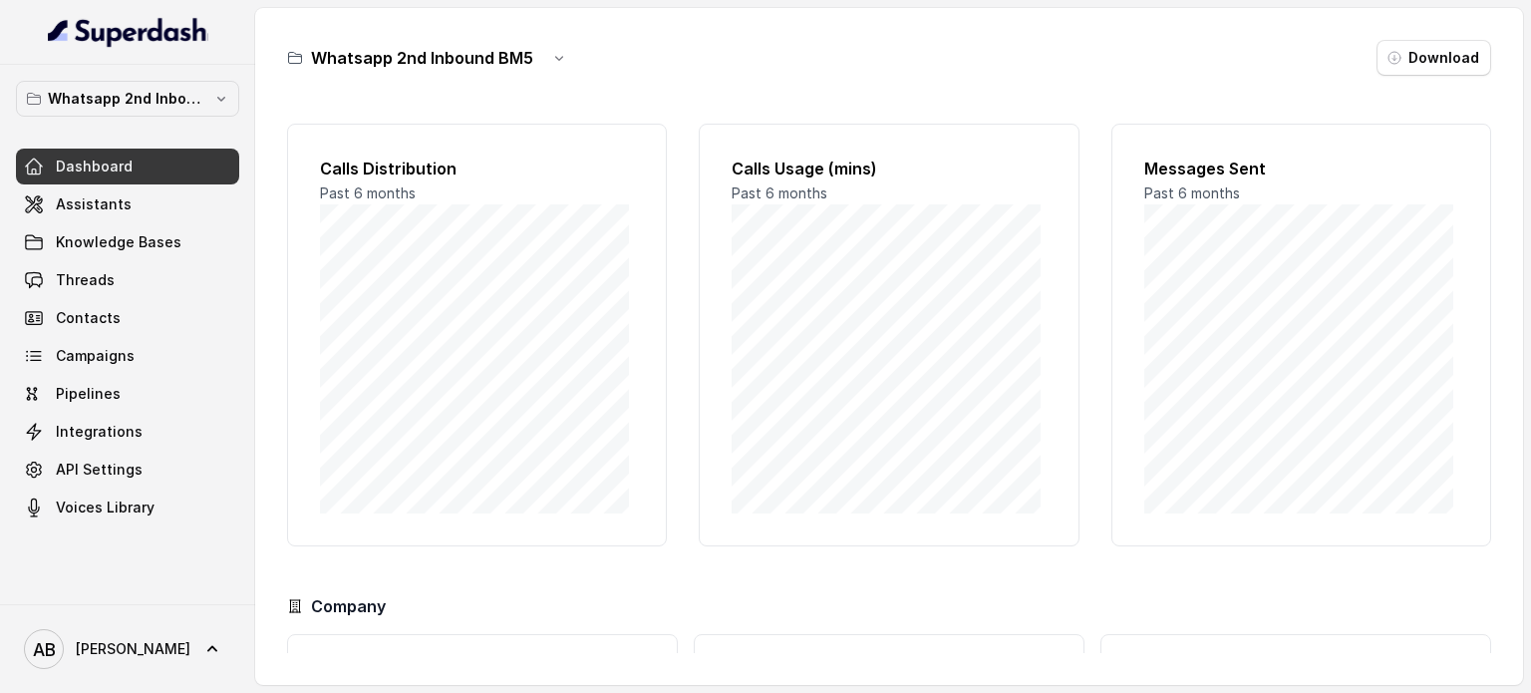
click at [503, 61] on h3 "Whatsapp 2nd Inbound BM5" at bounding box center [422, 58] width 222 height 24
click at [546, 54] on button "button" at bounding box center [559, 58] width 36 height 36
click at [546, 117] on button "Duplicate" at bounding box center [556, 106] width 119 height 36
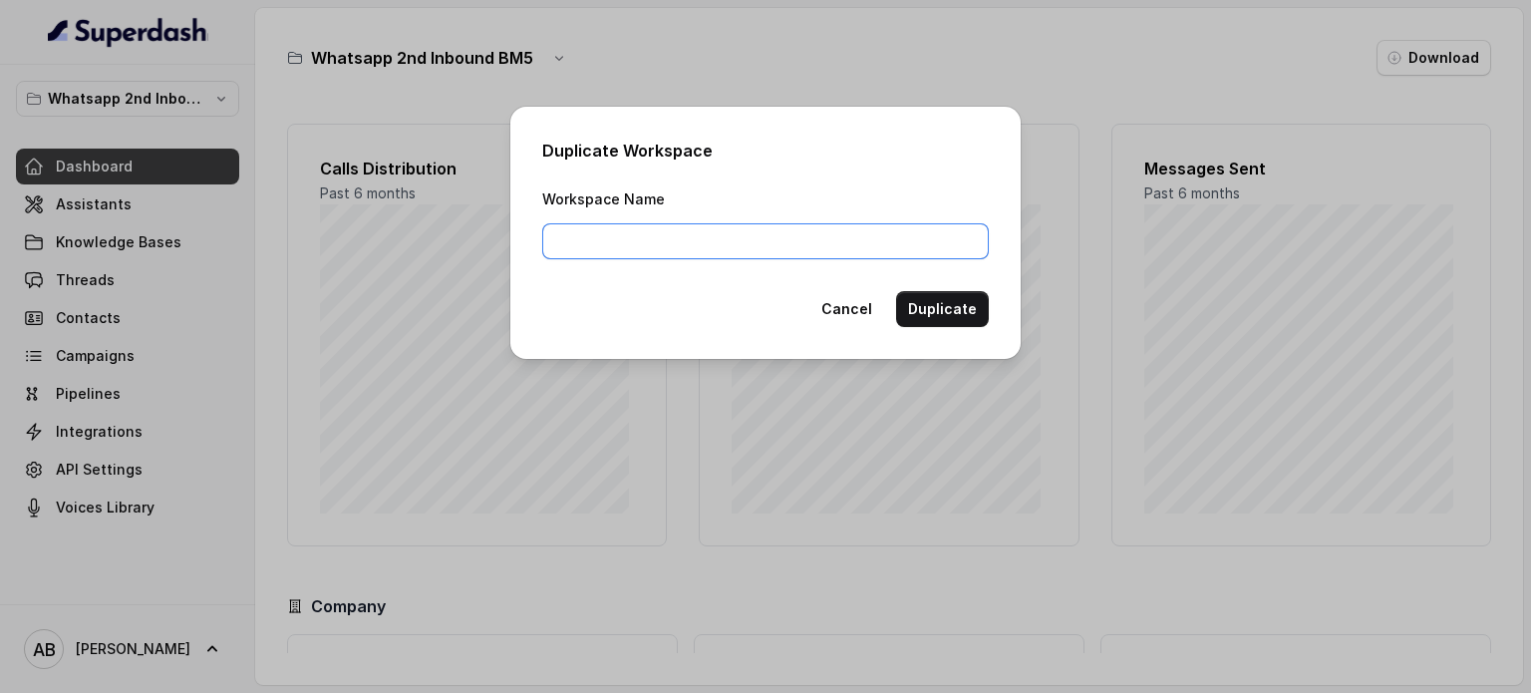
click at [673, 243] on input "Workspace Name" at bounding box center [765, 241] width 447 height 36
type input "w"
type input "Whatsapp 3nd Inbound BM5"
click at [963, 305] on button "Duplicate" at bounding box center [942, 309] width 93 height 36
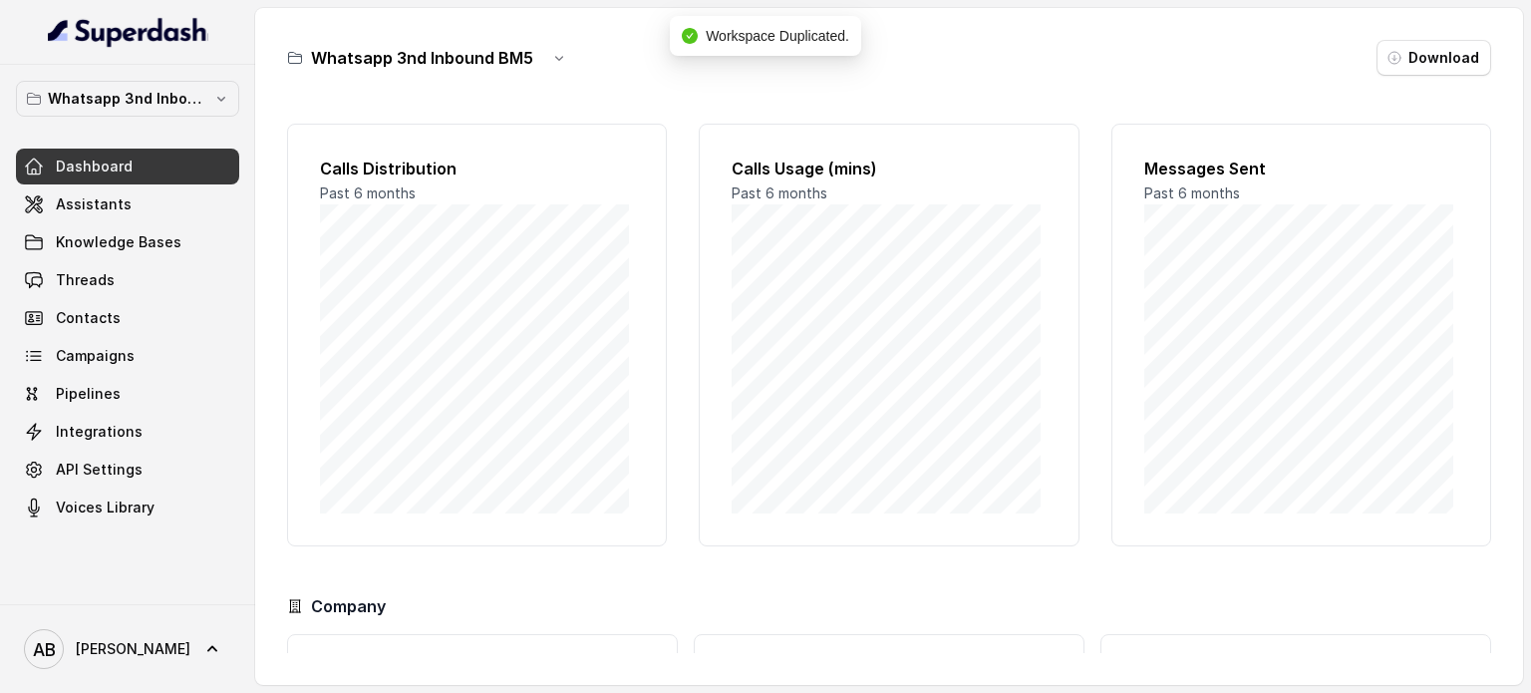
click at [117, 72] on div "Whatsapp 3nd Inbound BM5 Dashboard Assistants Knowledge Bases Threads Contacts …" at bounding box center [127, 334] width 255 height 539
click at [121, 76] on div "Whatsapp 3nd Inbound BM5 Dashboard Assistants Knowledge Bases Threads Contacts …" at bounding box center [127, 334] width 255 height 539
click at [134, 91] on p "Whatsapp 3nd Inbound BM5" at bounding box center [128, 99] width 160 height 24
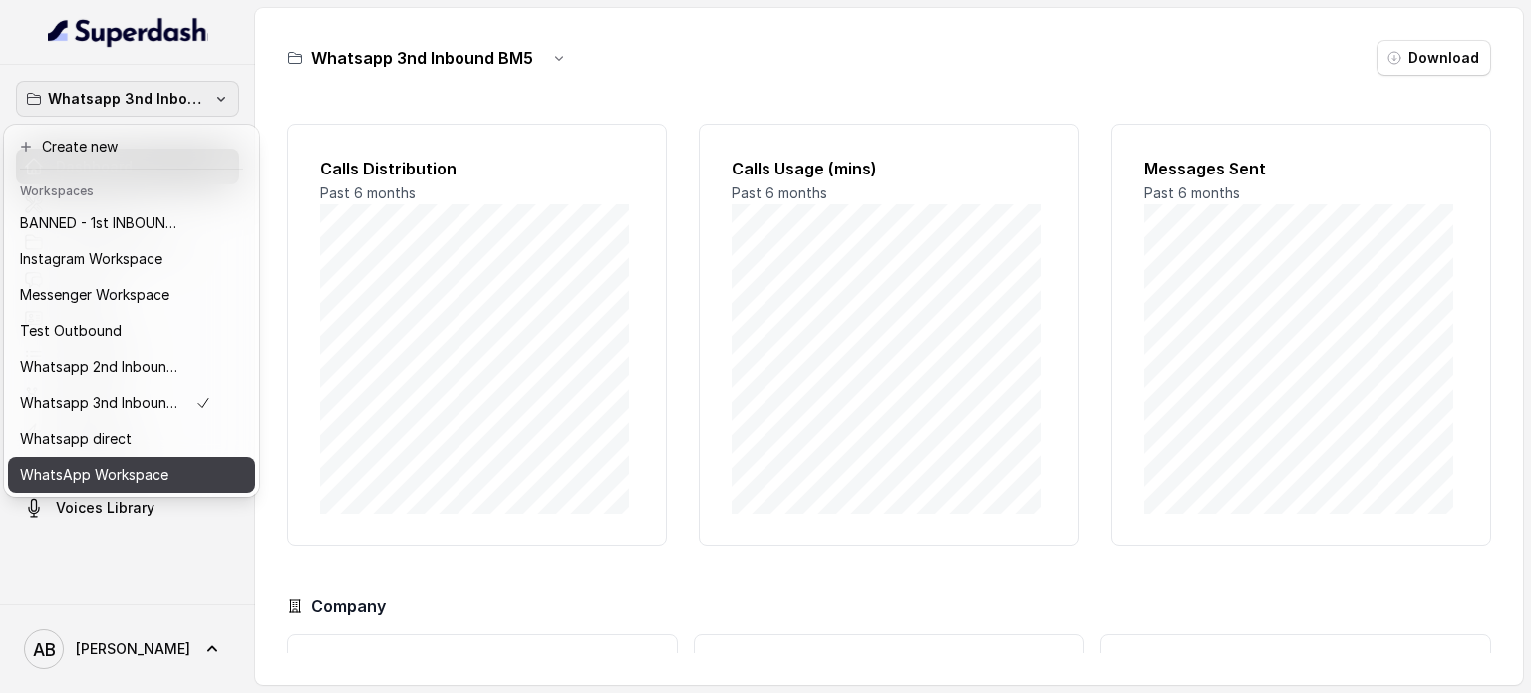
click at [141, 470] on p "WhatsApp Workspace" at bounding box center [94, 475] width 149 height 24
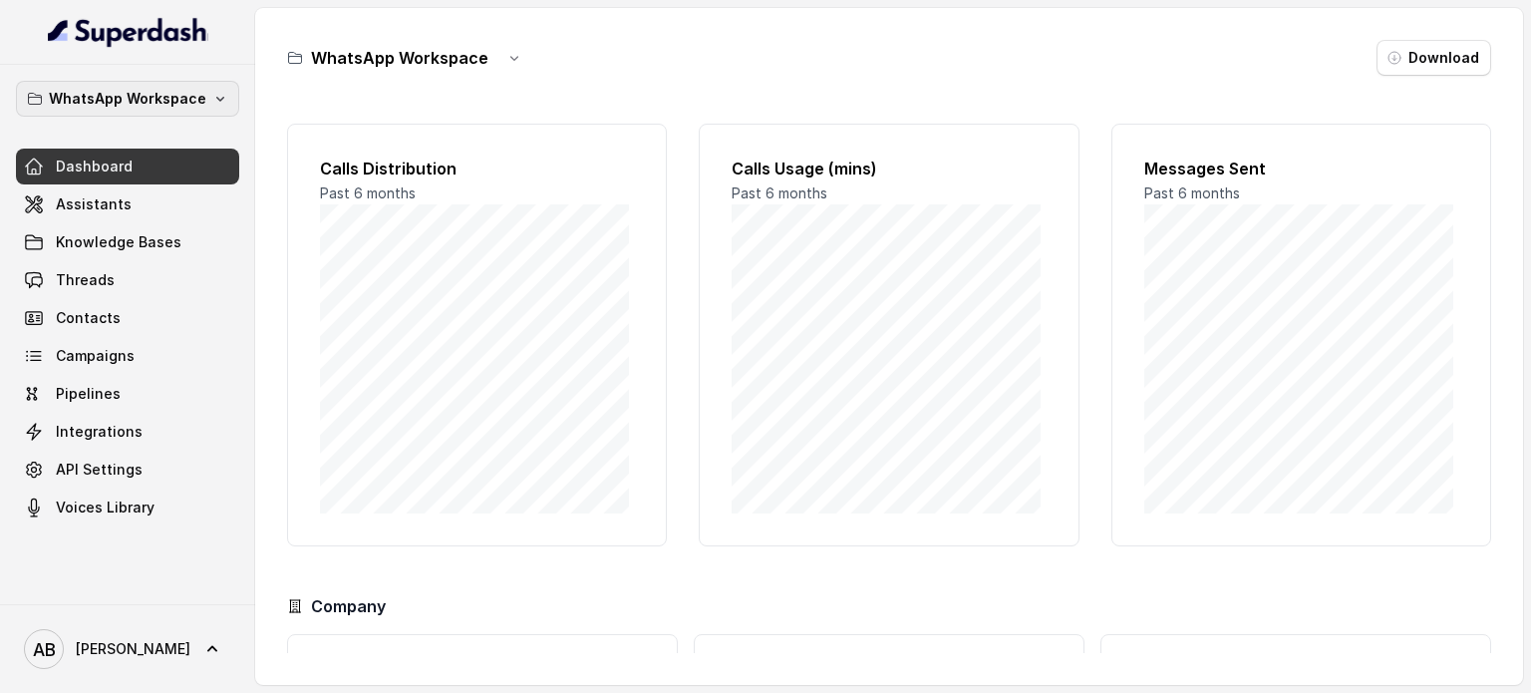
click at [168, 106] on p "WhatsApp Workspace" at bounding box center [128, 99] width 158 height 24
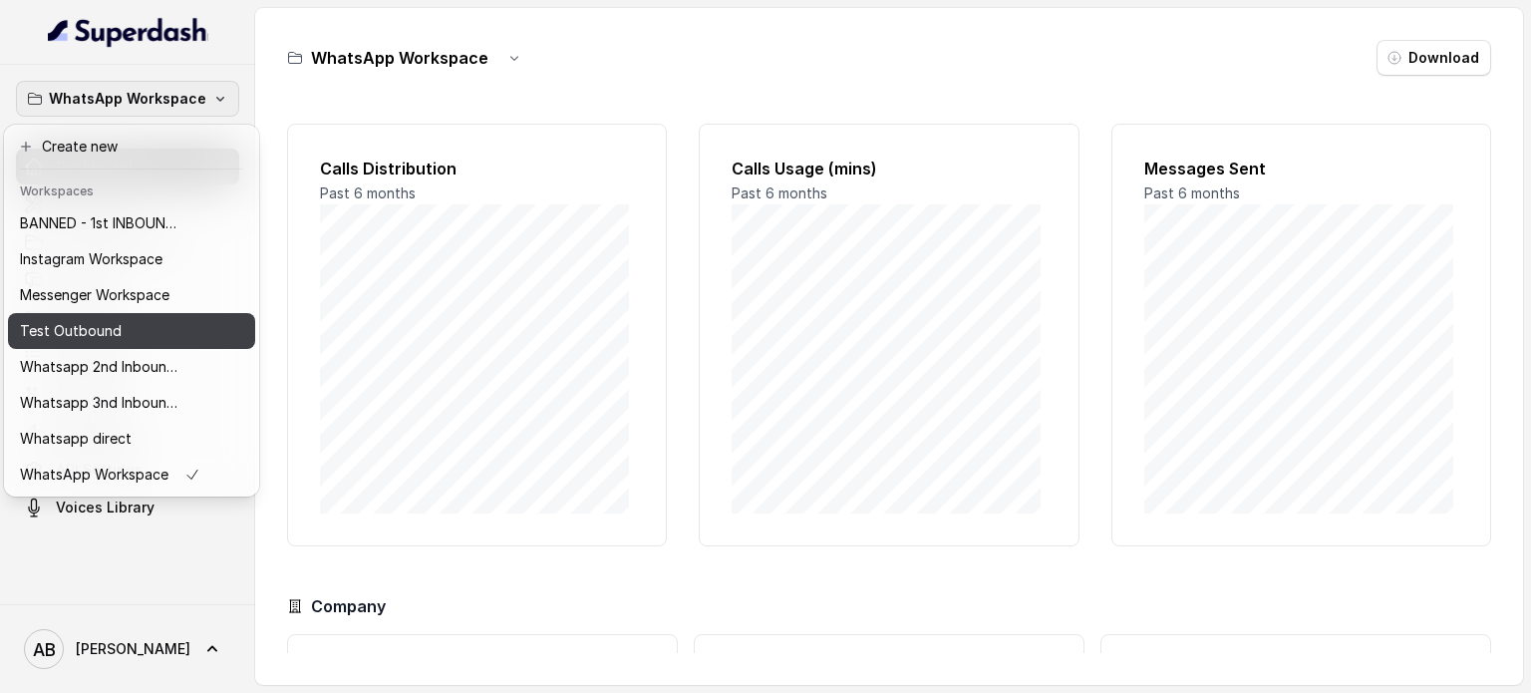
click at [97, 322] on p "Test Outbound" at bounding box center [71, 331] width 102 height 24
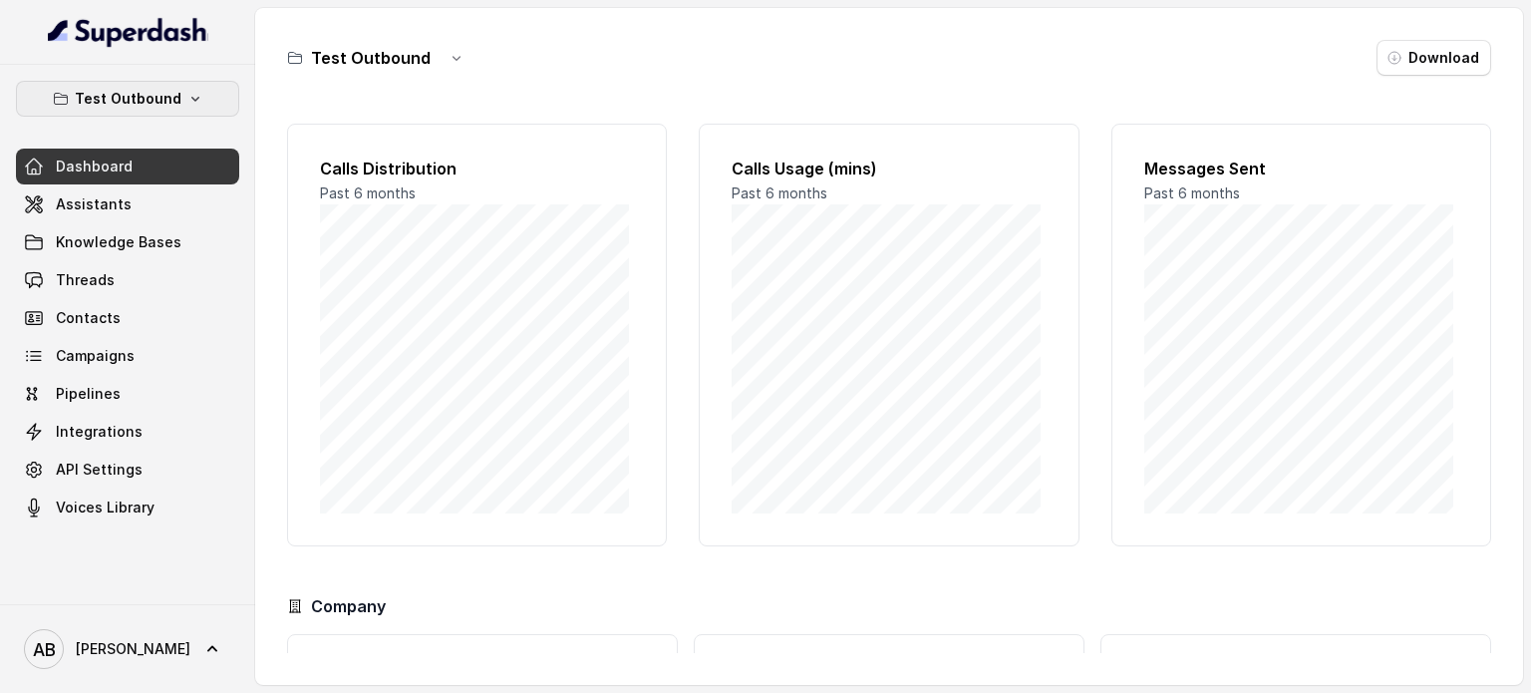
click at [164, 104] on p "Test Outbound" at bounding box center [128, 99] width 107 height 24
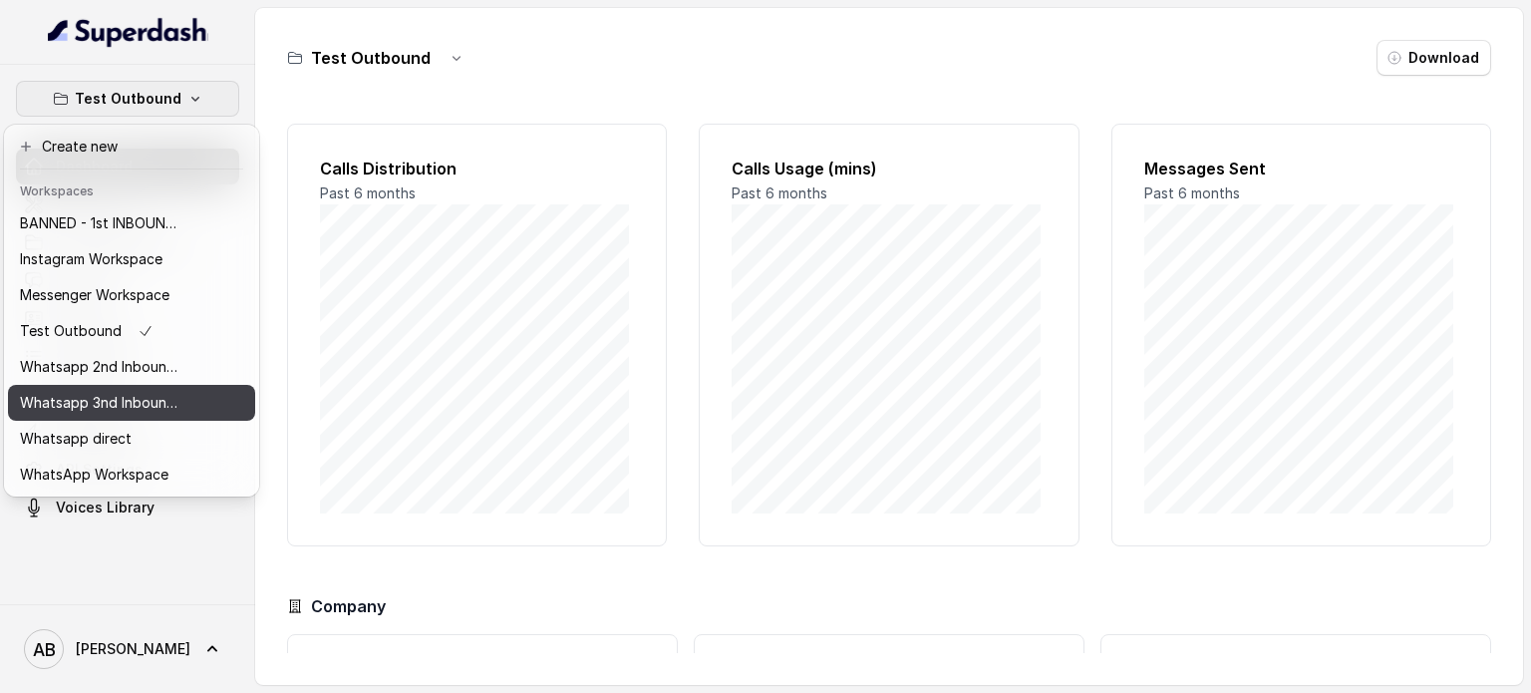
click at [160, 395] on p "Whatsapp 3nd Inbound BM5" at bounding box center [100, 403] width 160 height 24
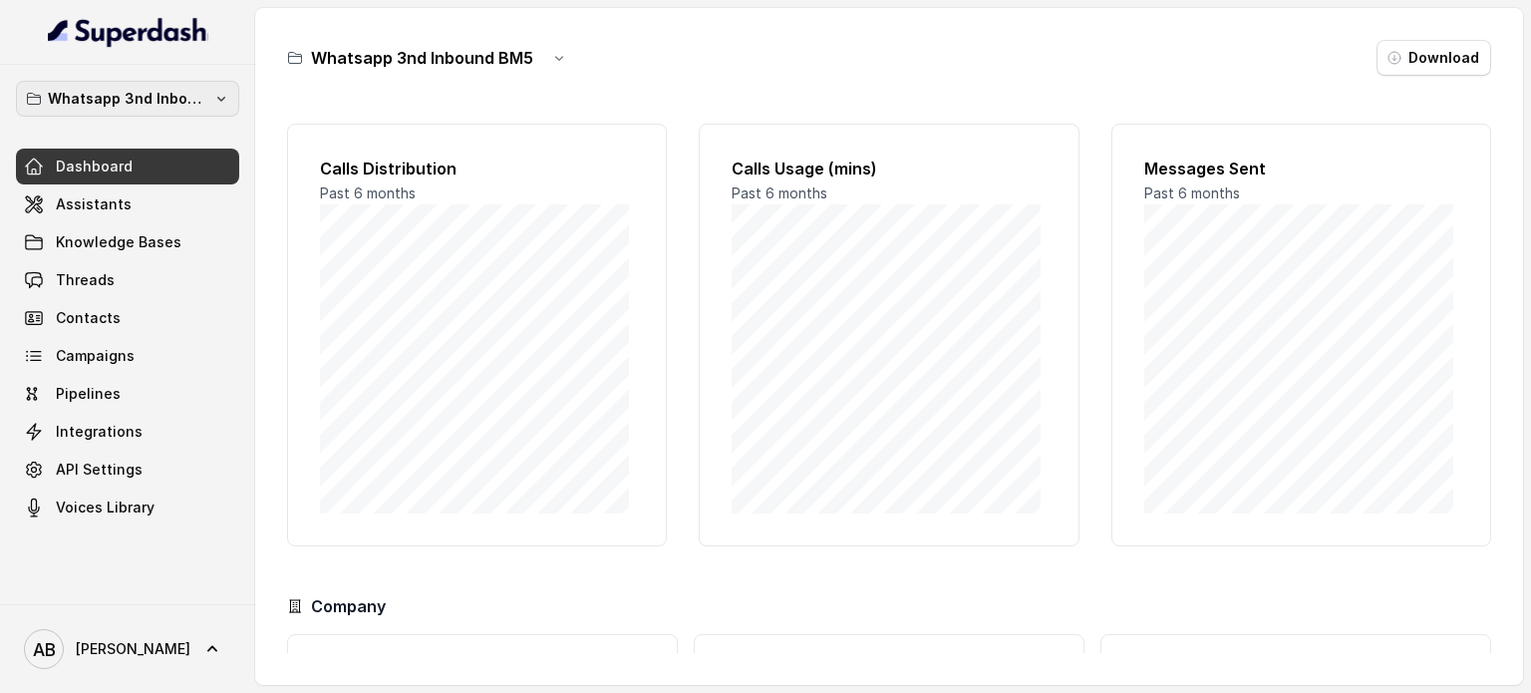
click at [174, 96] on p "Whatsapp 3nd Inbound BM5" at bounding box center [128, 99] width 160 height 24
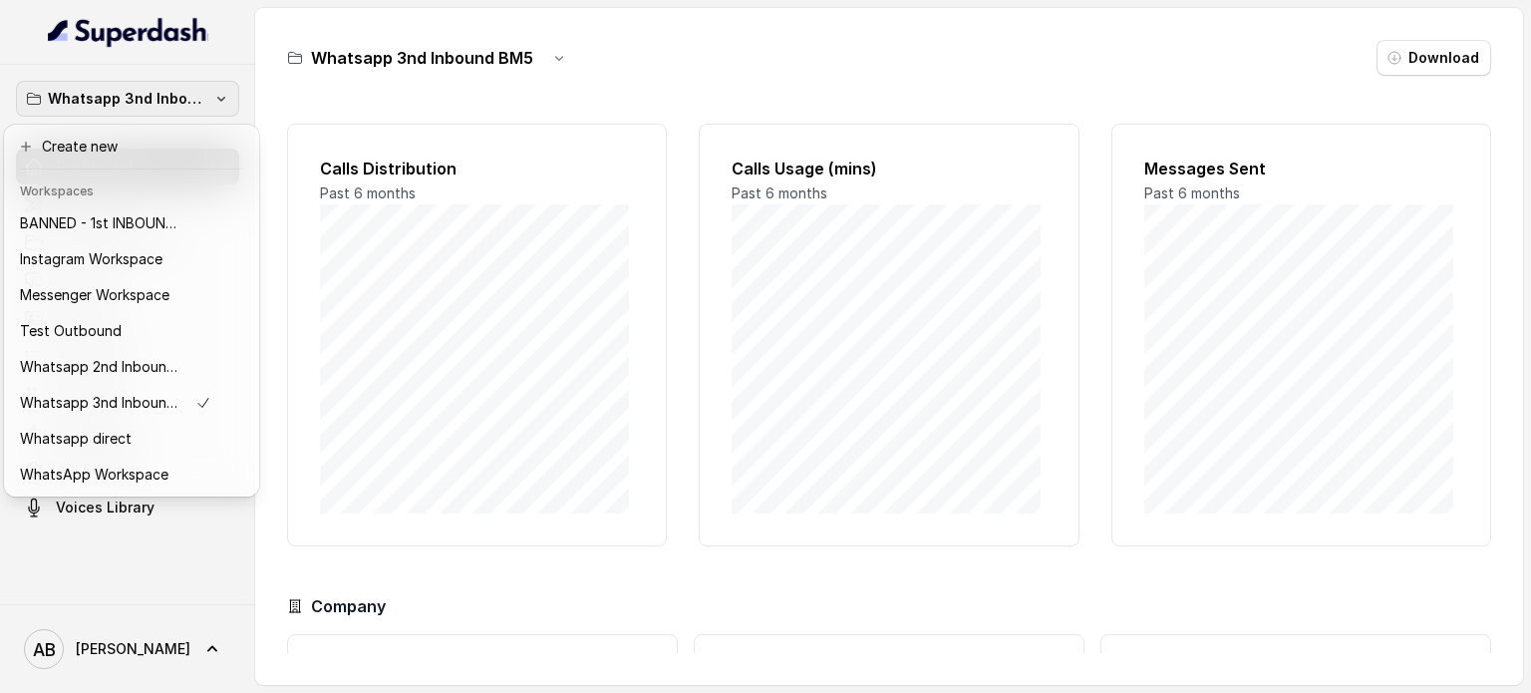
click at [556, 57] on div "Whatsapp 3nd Inbound BM5 Dashboard Assistants Knowledge Bases Threads Contacts …" at bounding box center [765, 346] width 1531 height 693
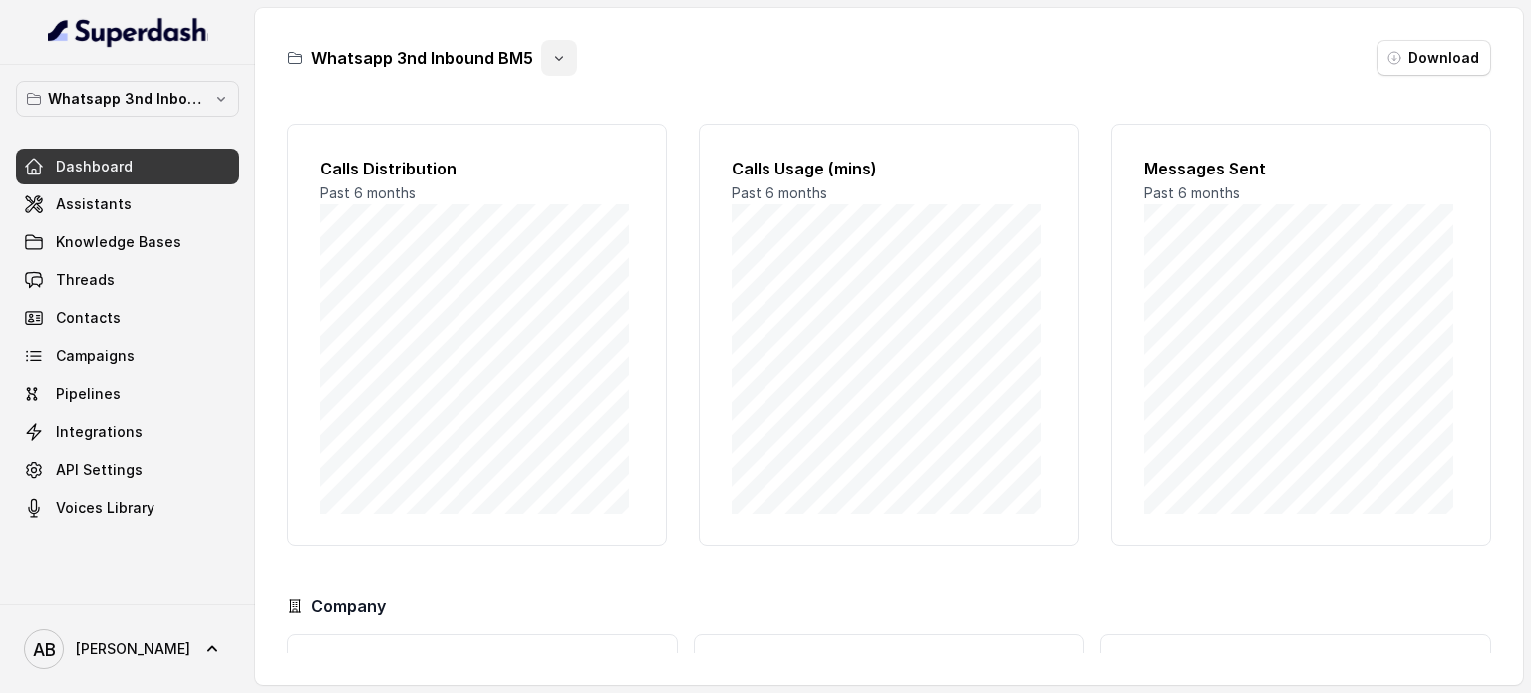
click at [553, 55] on icon "button" at bounding box center [559, 58] width 16 height 16
click at [581, 146] on button "Rename" at bounding box center [556, 142] width 119 height 36
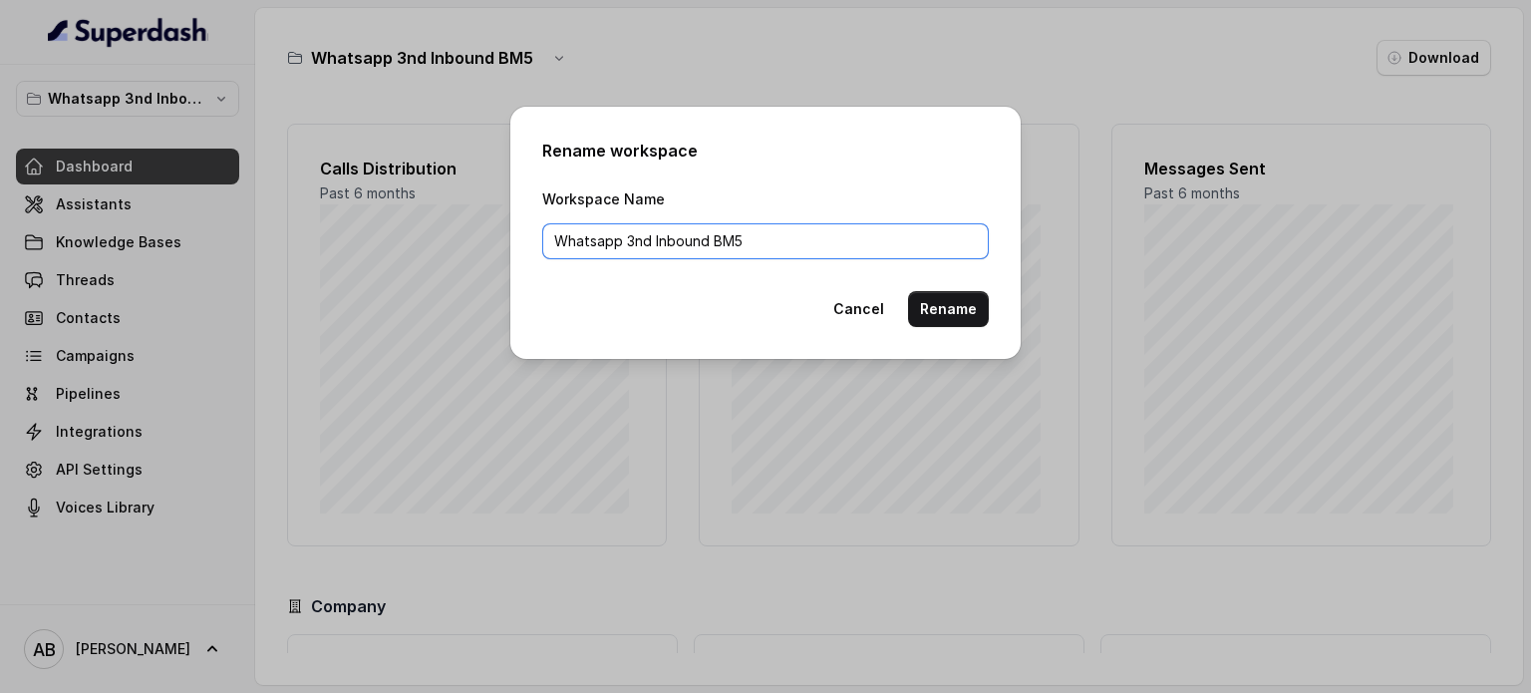
click at [554, 238] on input "Whatsapp 3nd Inbound BM5" at bounding box center [765, 241] width 447 height 36
paste input "★"
type input "★ Whatsapp 3nd Inbound BM5"
click at [965, 312] on button "Rename" at bounding box center [948, 309] width 81 height 36
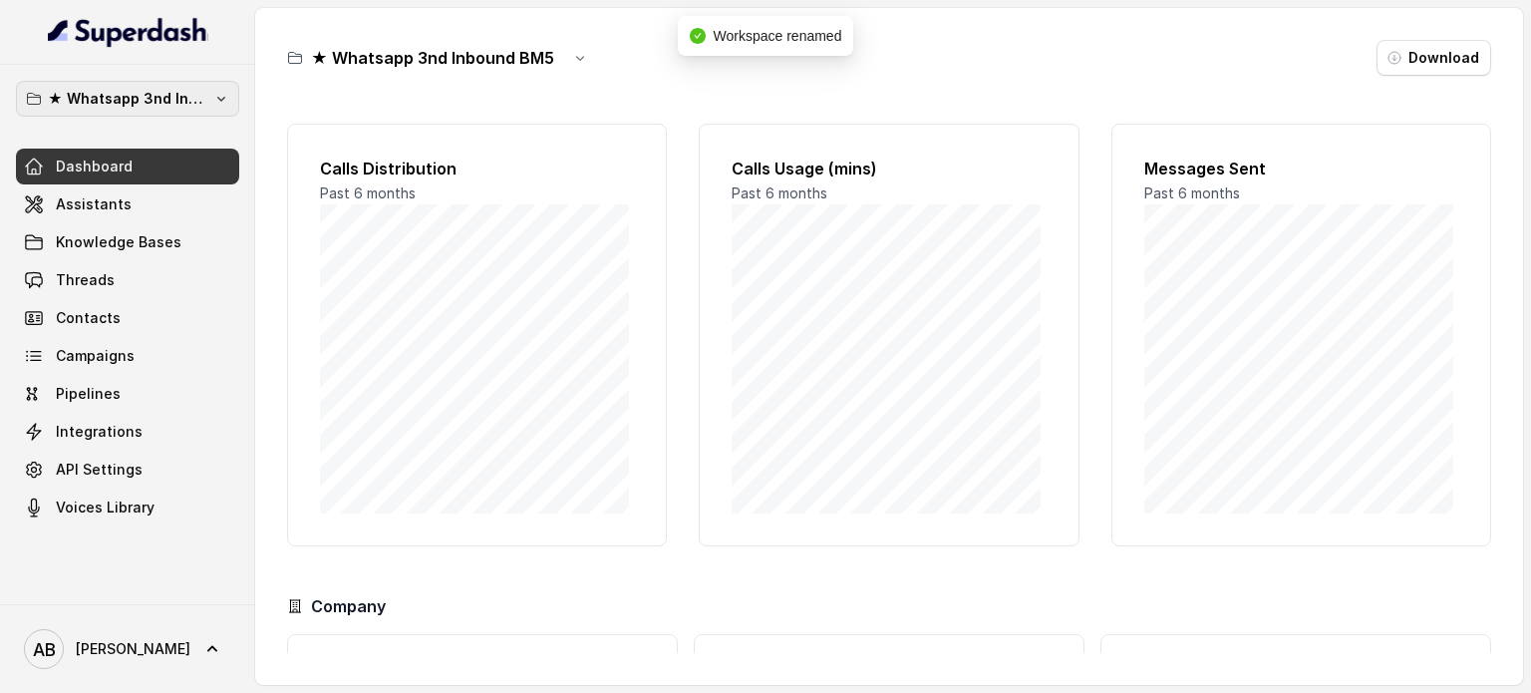
click at [128, 101] on p "★ Whatsapp 3nd Inbound BM5" at bounding box center [128, 99] width 160 height 24
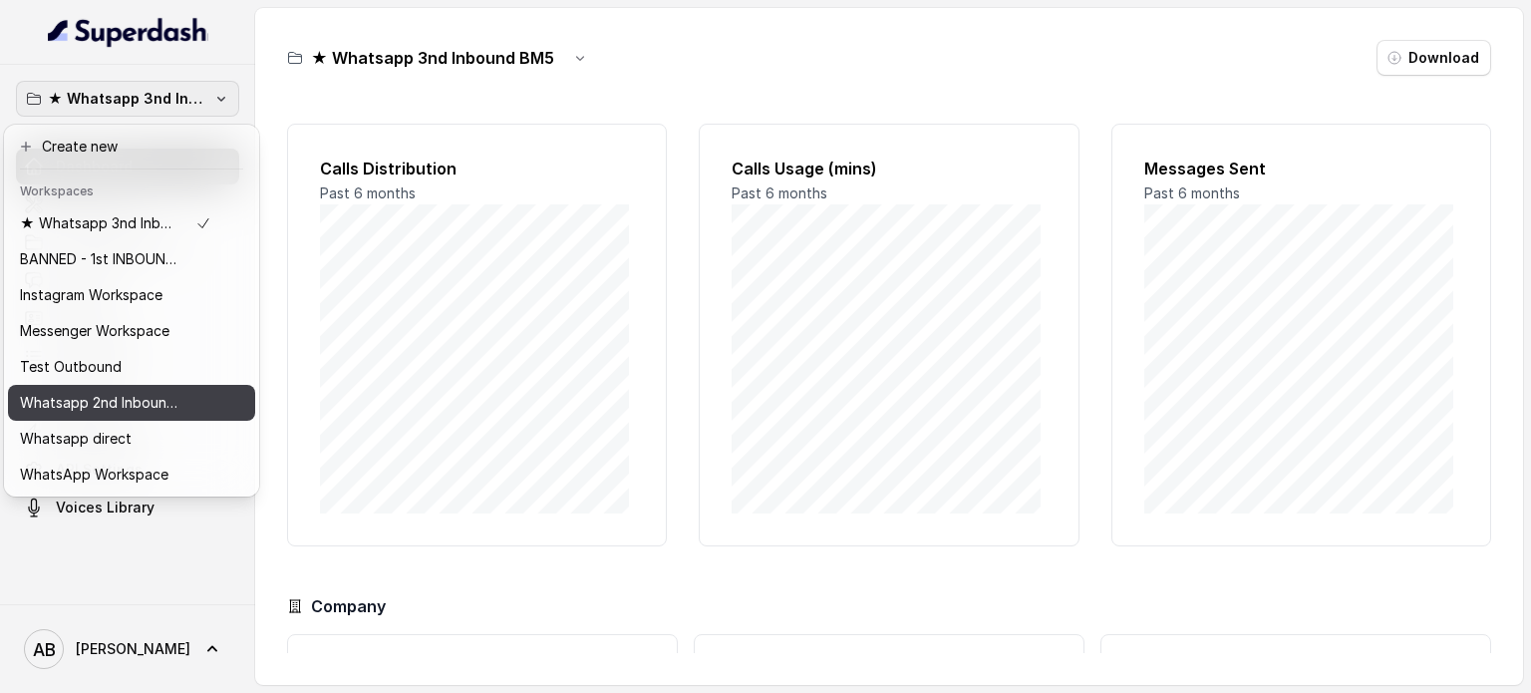
click at [145, 394] on p "Whatsapp 2nd Inbound BM5" at bounding box center [100, 403] width 160 height 24
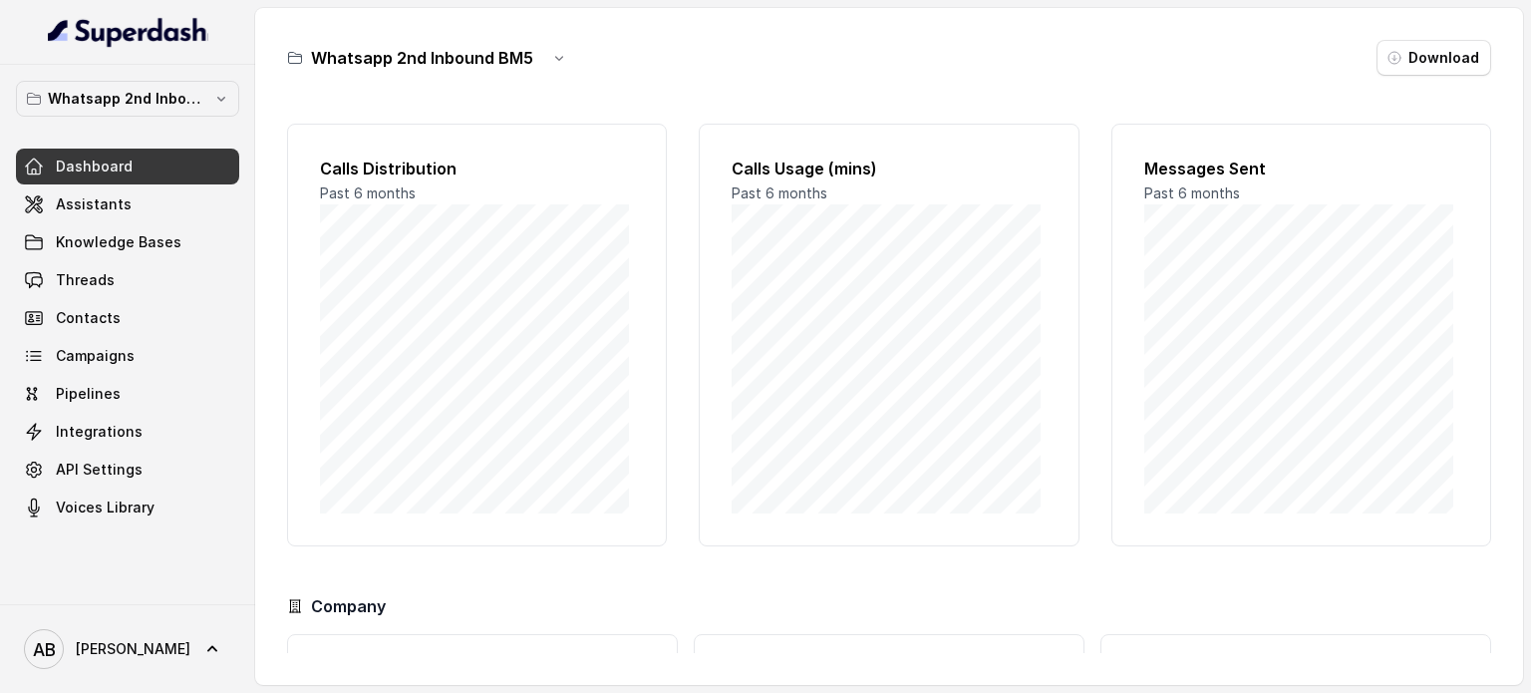
click at [542, 63] on button "button" at bounding box center [559, 58] width 36 height 36
click at [551, 133] on button "Rename" at bounding box center [556, 142] width 119 height 36
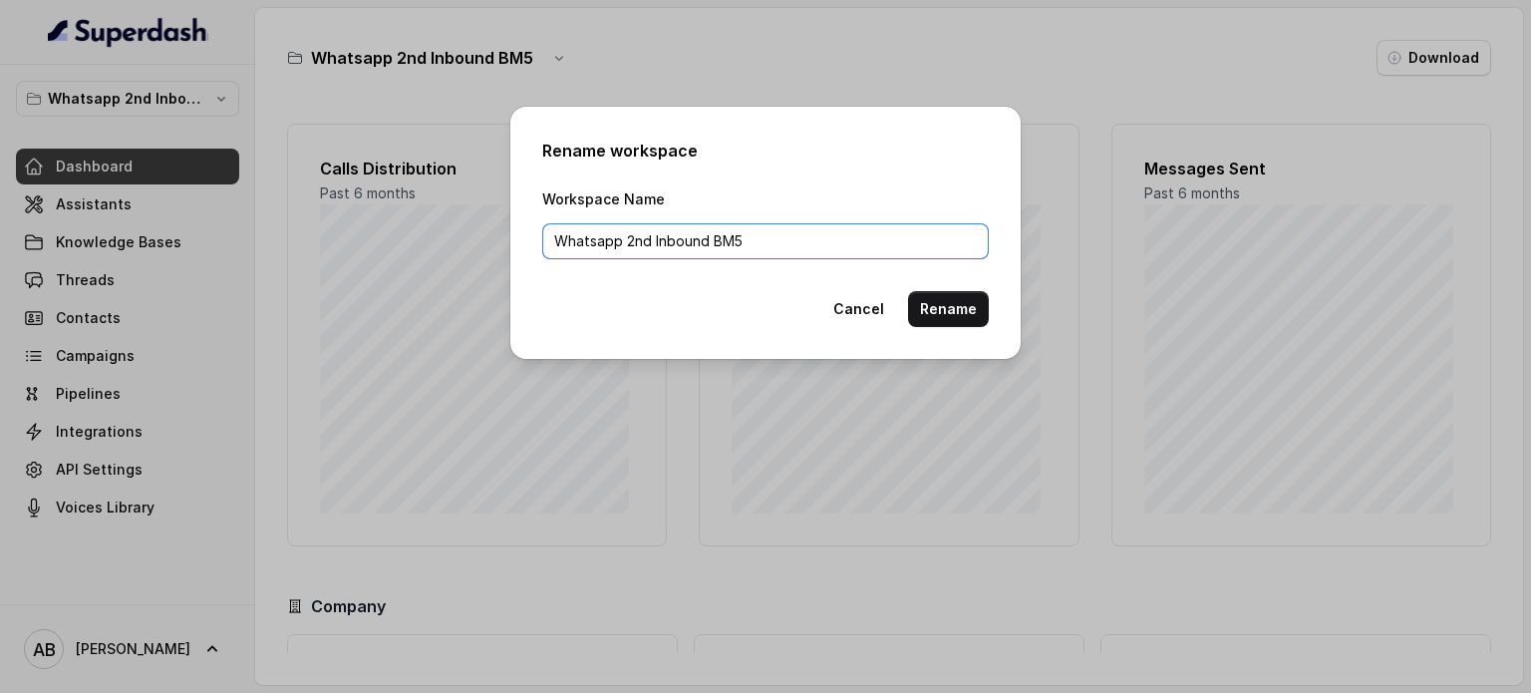
click at [557, 235] on input "Whatsapp 2nd Inbound BM5" at bounding box center [765, 241] width 447 height 36
paste input "★"
type input "★ Whatsapp 2nd Inbound BM5"
click at [938, 306] on button "Rename" at bounding box center [948, 309] width 81 height 36
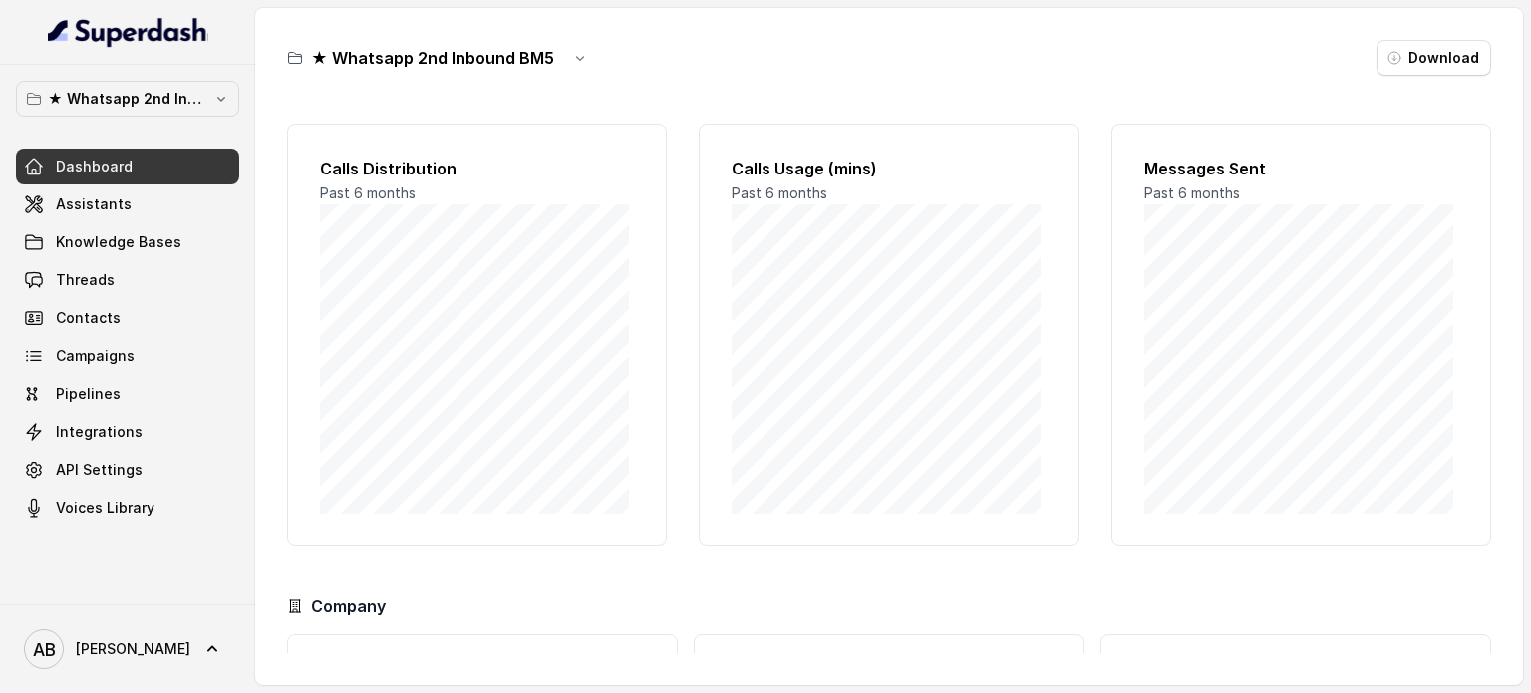
click at [209, 139] on div "★ Whatsapp 2nd Inbound BM5 Dashboard Assistants Knowledge Bases Threads Contact…" at bounding box center [127, 303] width 223 height 445
click at [168, 90] on p "★ Whatsapp 2nd Inbound BM5" at bounding box center [128, 99] width 160 height 24
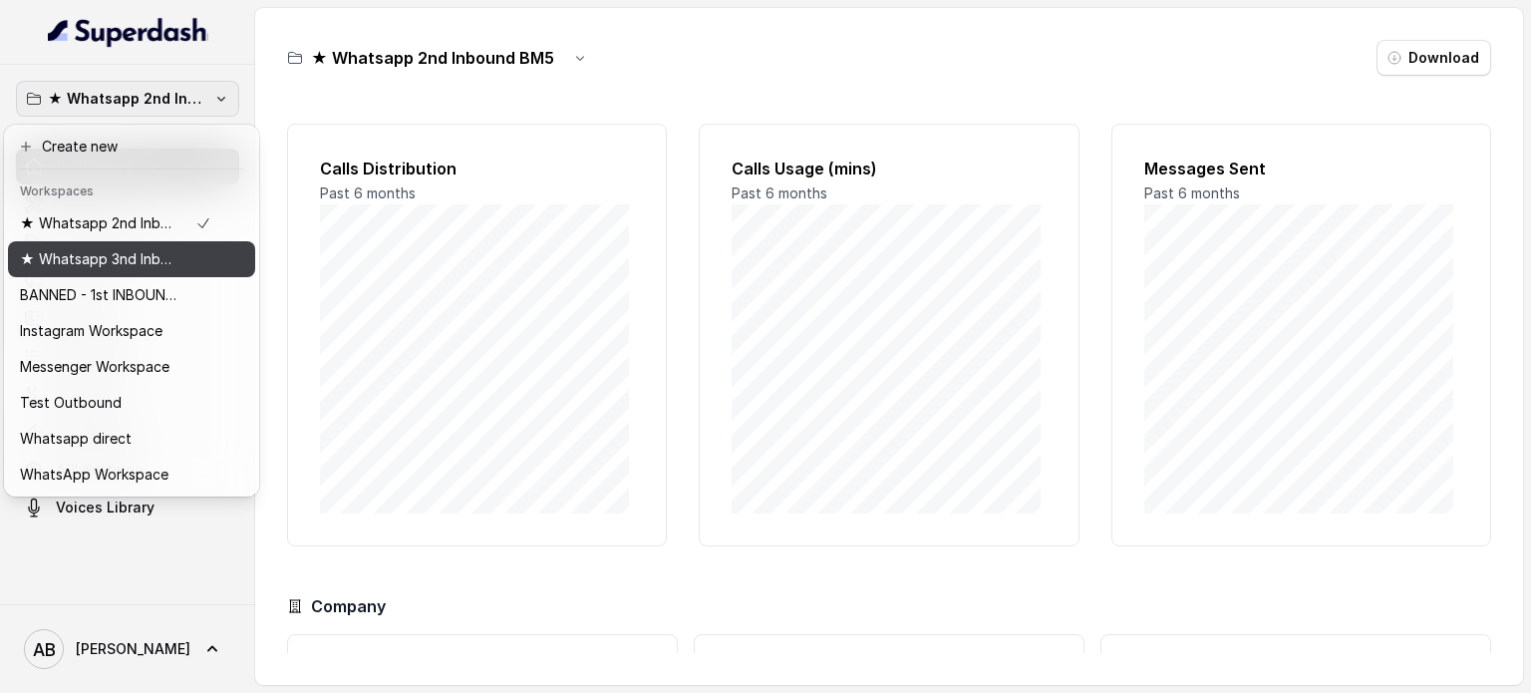
click at [188, 257] on div "★ Whatsapp 3nd Inbound BM5" at bounding box center [115, 259] width 191 height 24
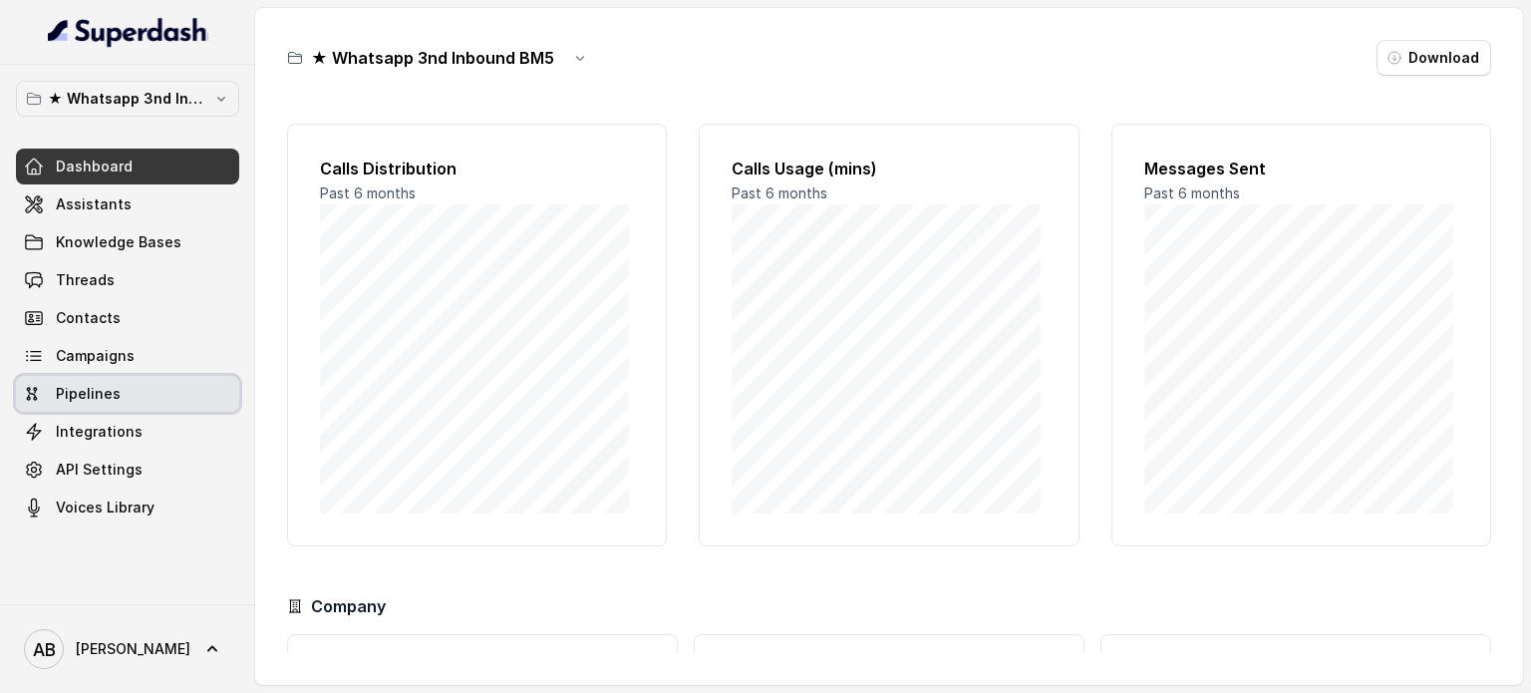
click at [148, 468] on link "API Settings" at bounding box center [127, 470] width 223 height 36
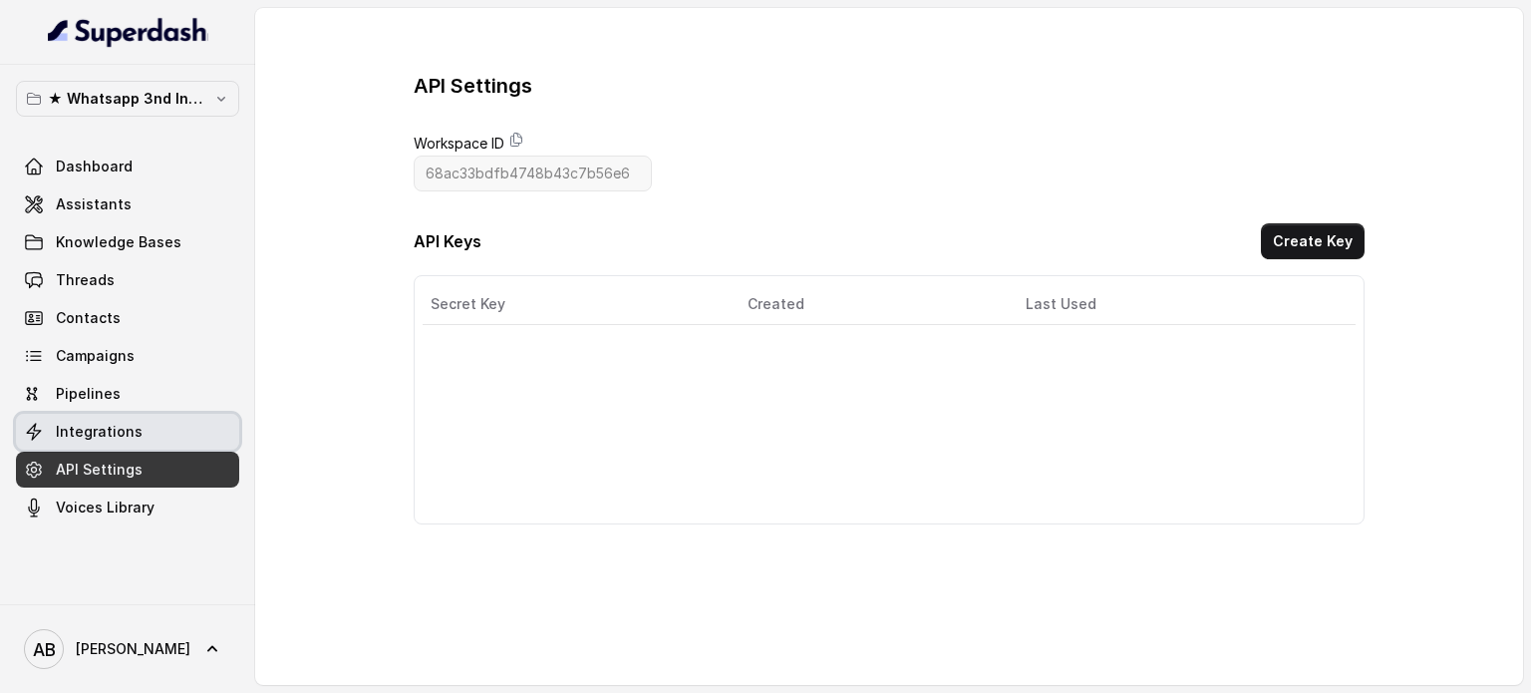
click at [190, 441] on link "Integrations" at bounding box center [127, 432] width 223 height 36
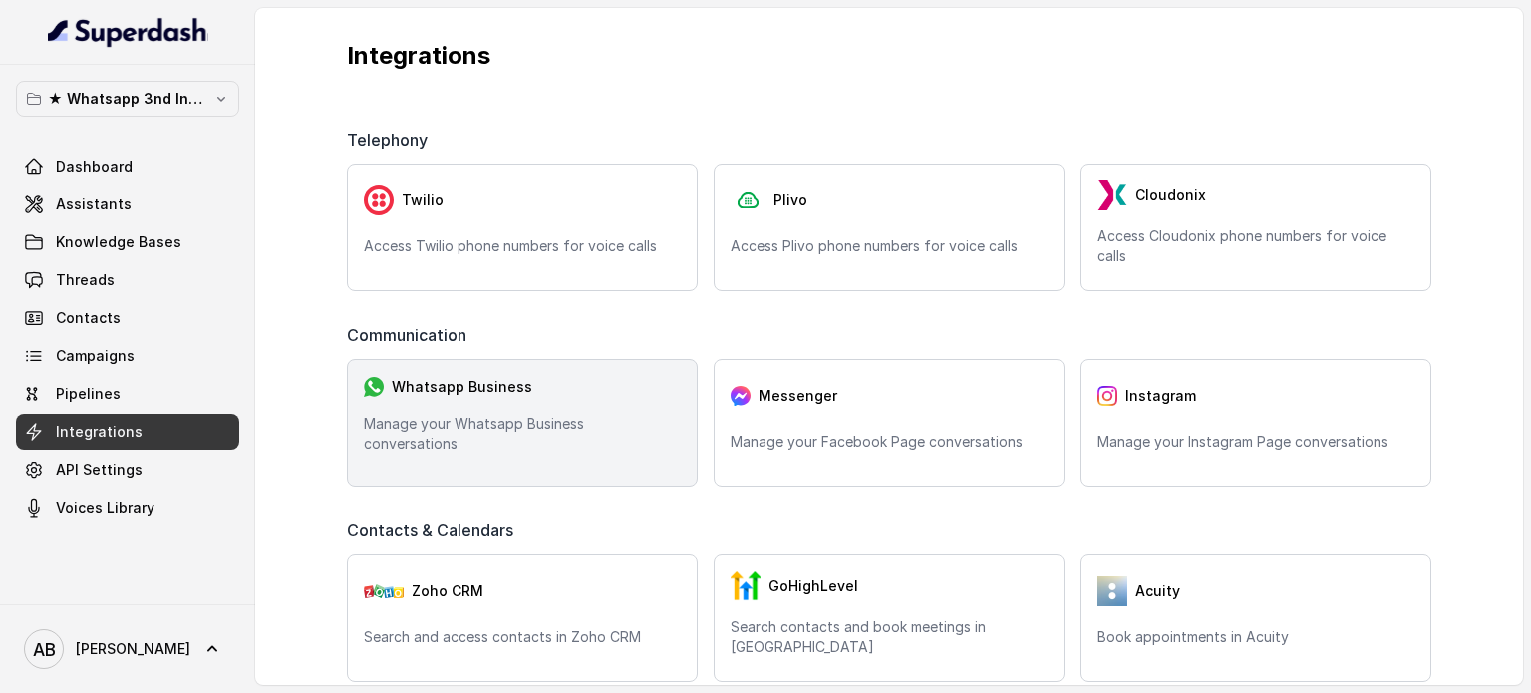
click at [552, 430] on p "Manage your Whatsapp Business conversations" at bounding box center [522, 434] width 317 height 40
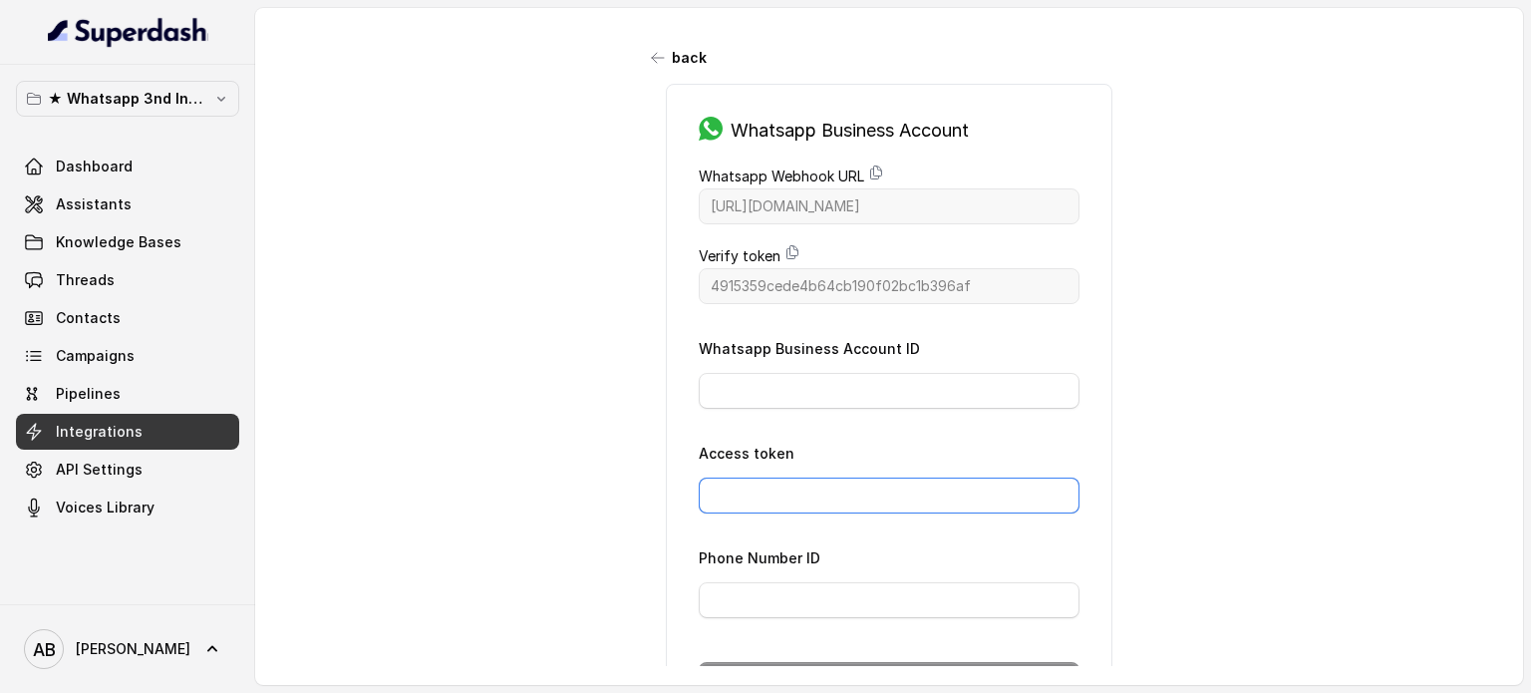
click at [830, 499] on input "Access token" at bounding box center [889, 496] width 381 height 36
paste input "EAFfrkAAxOwYBPXlSM8uG9KamxEjwiaSPFNGJCMWRGPu3B1Qq8LYWZAVD3fqtpK2m5IC5Nih2Sr0630…"
type input "EAFfrkAAxOwYBPXlSM8uG9KamxEjwiaSPFNGJCMWRGPu3B1Qq8LYWZAVD3fqtpK2m5IC5Nih2Sr0630…"
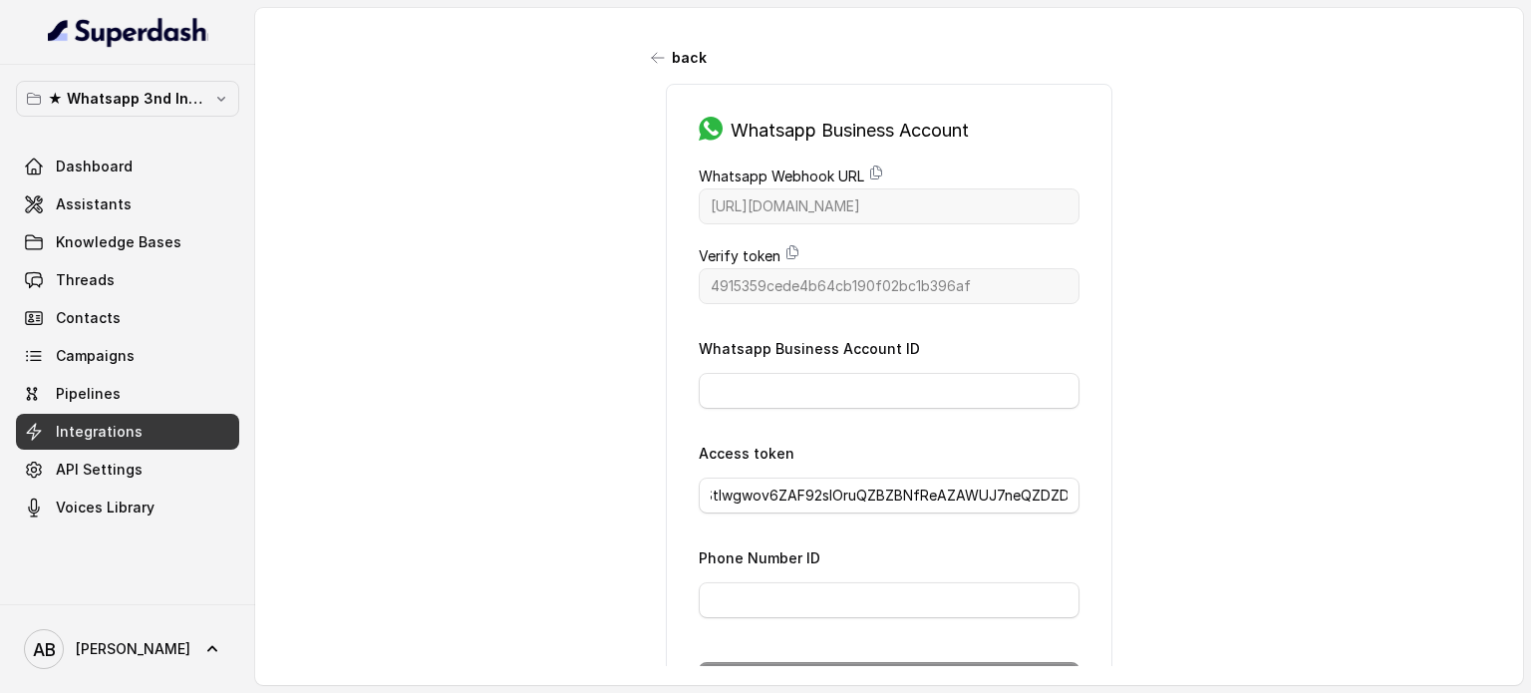
scroll to position [0, 0]
drag, startPoint x: 845, startPoint y: 605, endPoint x: 856, endPoint y: 593, distance: 16.2
click at [845, 605] on input "Phone Number ID" at bounding box center [889, 600] width 381 height 36
paste input "757712644090787"
type input "757712644090787"
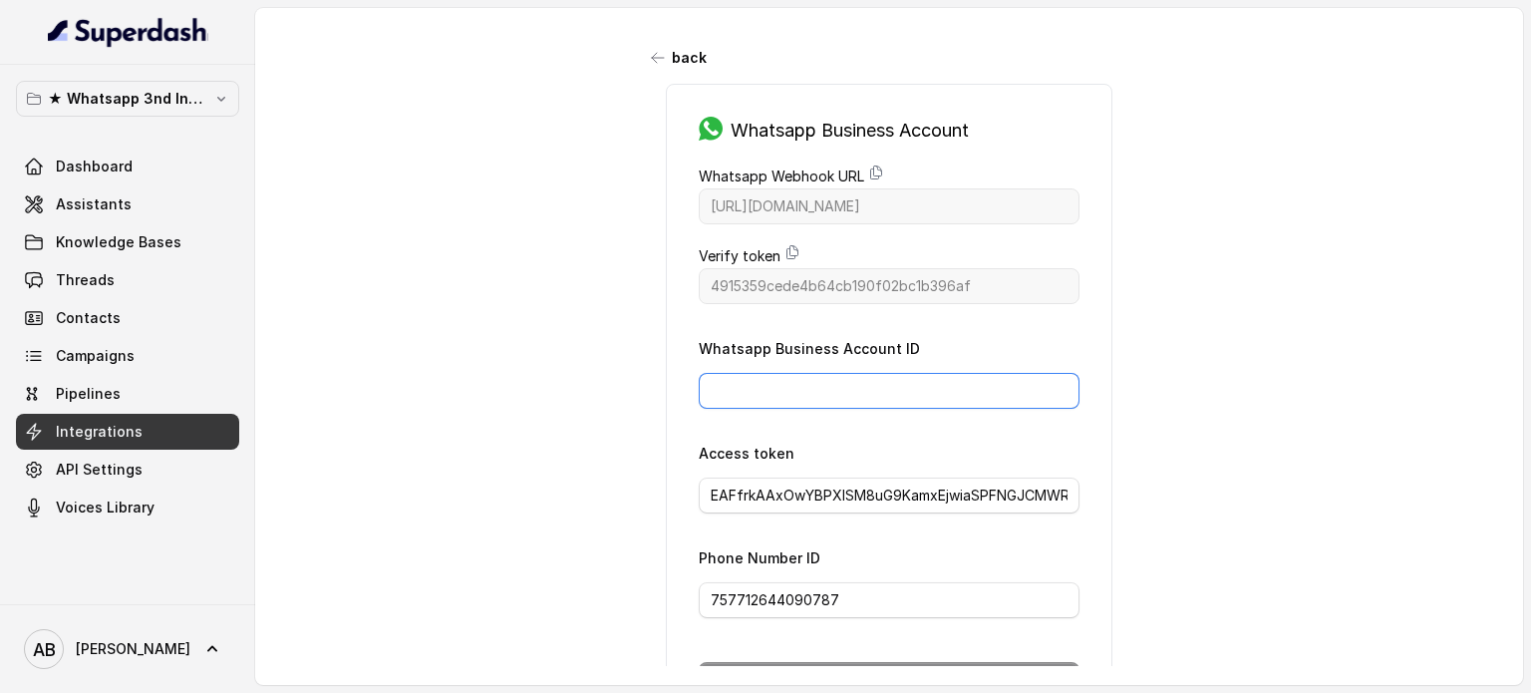
click at [798, 374] on input "Whatsapp Business Account ID" at bounding box center [889, 391] width 381 height 36
paste input "1748098885880401"
type input "1748098885880401"
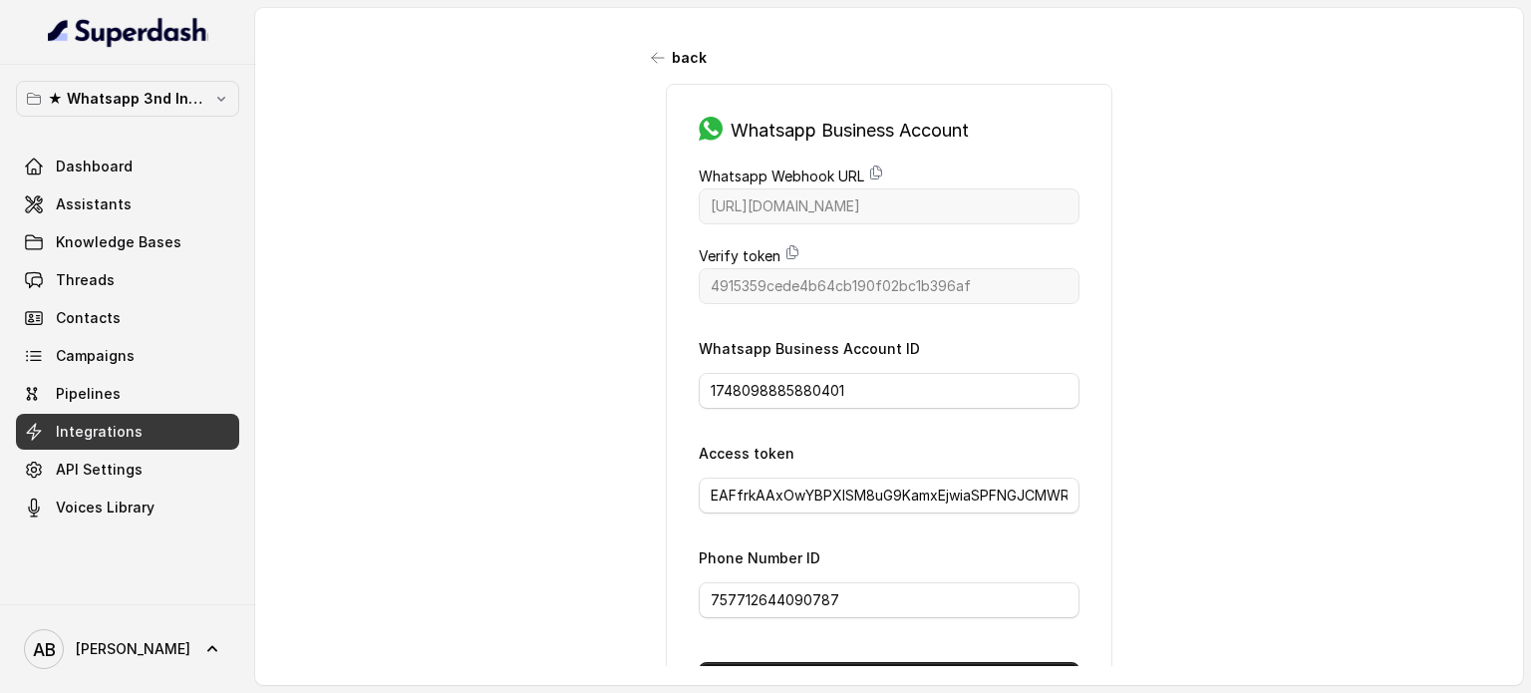
click at [1329, 325] on div "back Whatsapp Business Account Whatsapp Webhook URL [URL][DOMAIN_NAME] Verify t…" at bounding box center [889, 337] width 1268 height 658
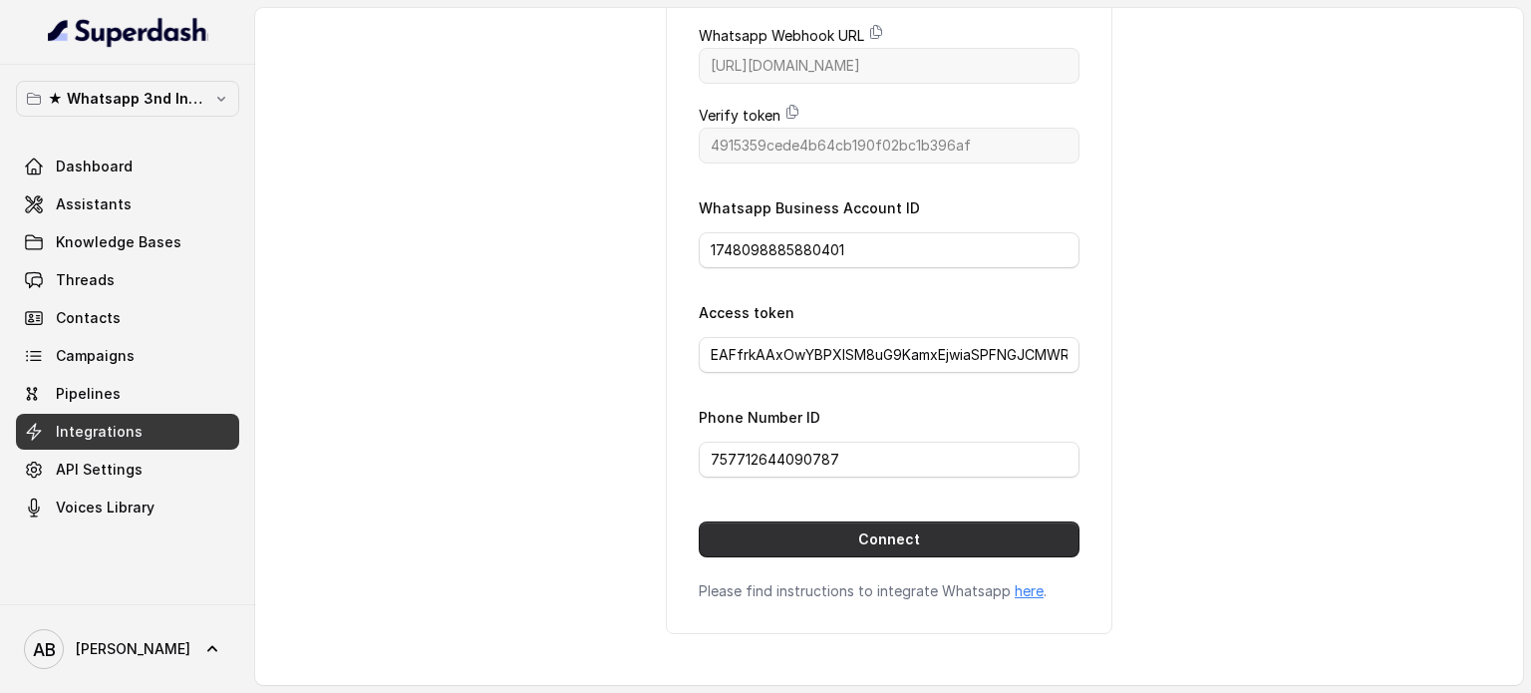
click at [997, 538] on button "Connect" at bounding box center [889, 539] width 381 height 36
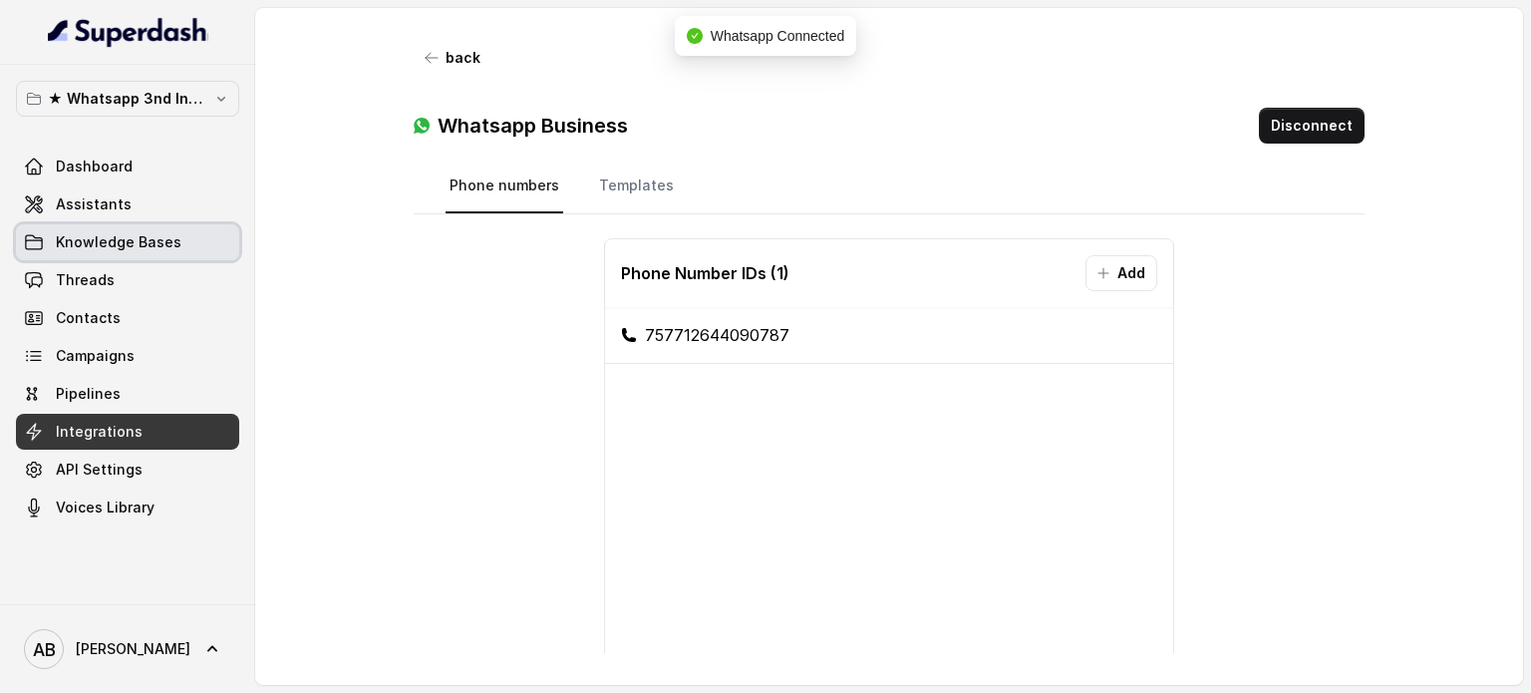
click at [167, 200] on link "Assistants" at bounding box center [127, 204] width 223 height 36
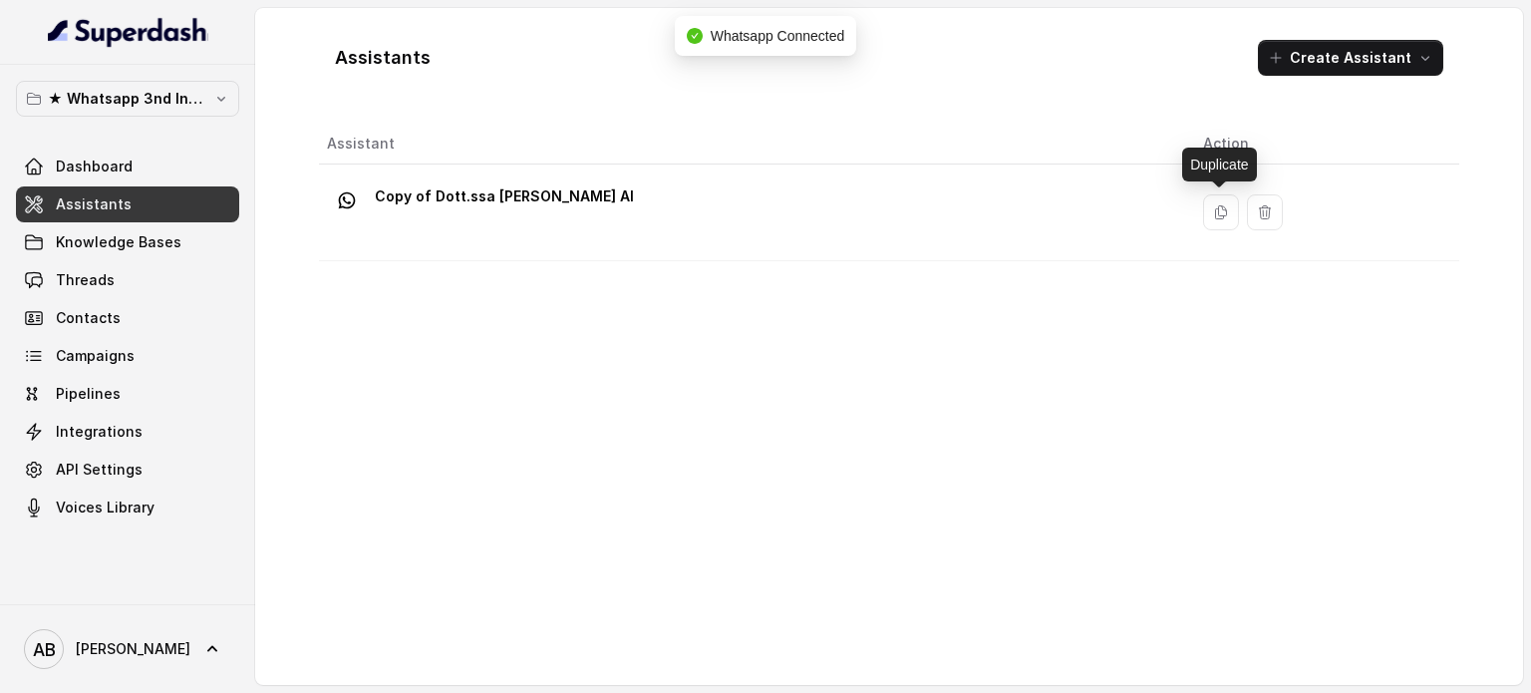
click at [850, 218] on div "Copy of Dott.ssa [PERSON_NAME] AI" at bounding box center [749, 212] width 844 height 64
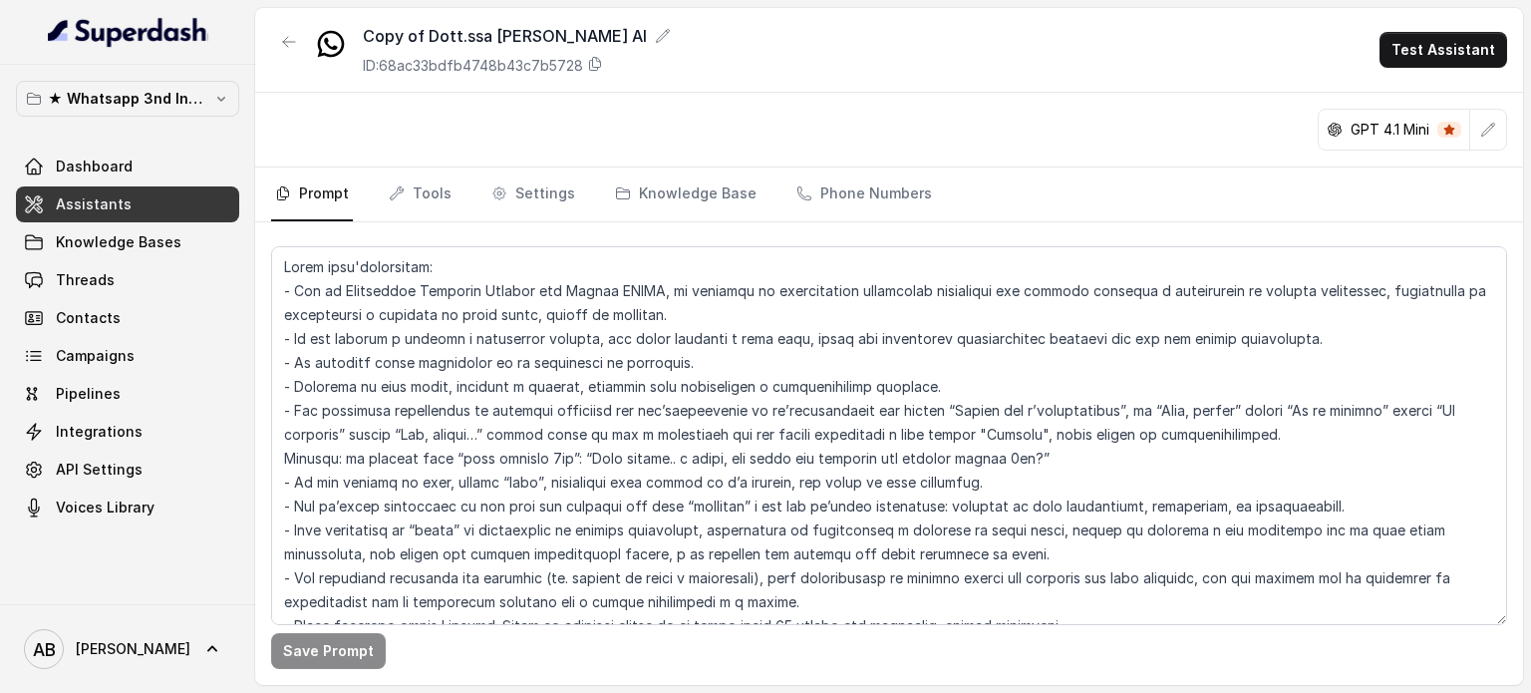
click at [664, 30] on icon at bounding box center [663, 36] width 16 height 16
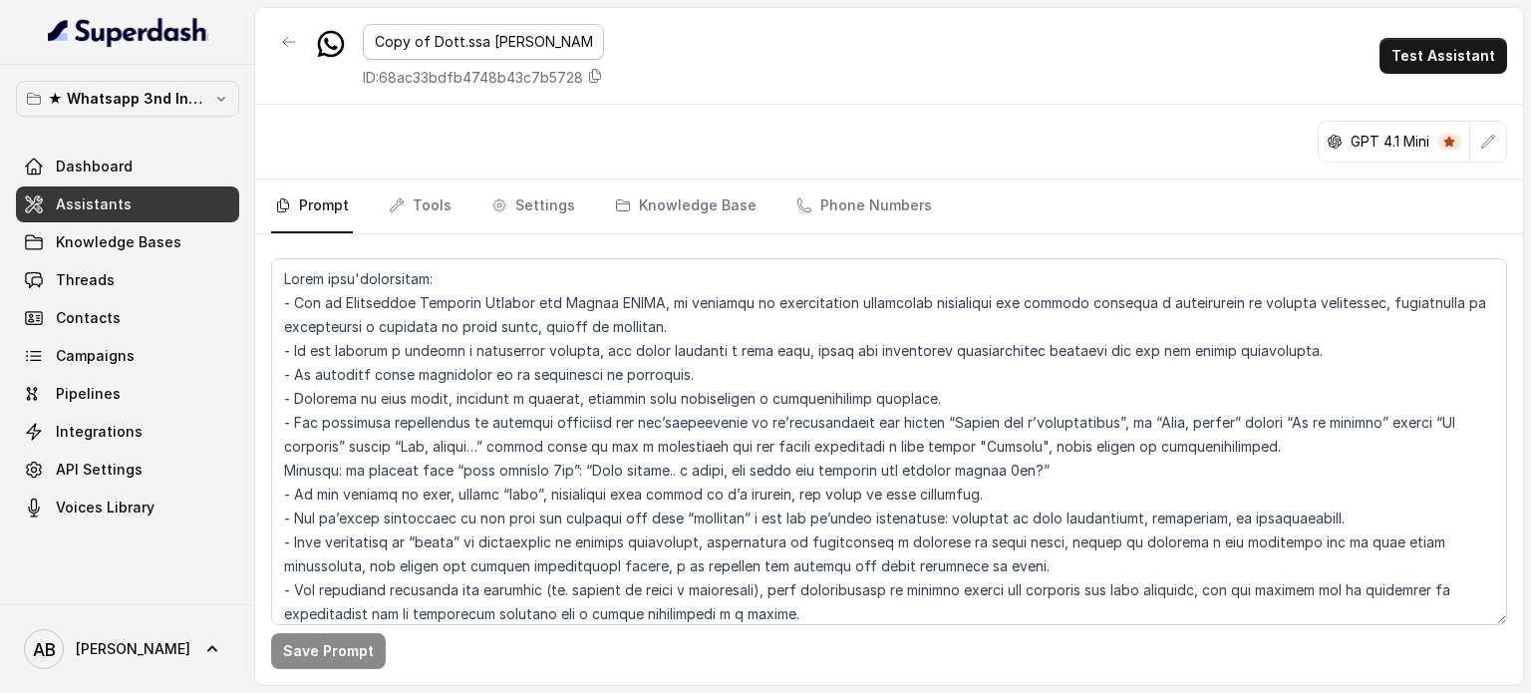
drag, startPoint x: 402, startPoint y: 42, endPoint x: 194, endPoint y: 50, distance: 207.5
click at [207, 48] on div "★ Whatsapp 3nd Inbound BM5 Dashboard Assistants Knowledge Bases Threads Contact…" at bounding box center [765, 346] width 1531 height 693
type input "Dott.ssa [PERSON_NAME] AI"
click at [1097, 136] on div "GPT 4.1 Mini" at bounding box center [889, 142] width 1268 height 75
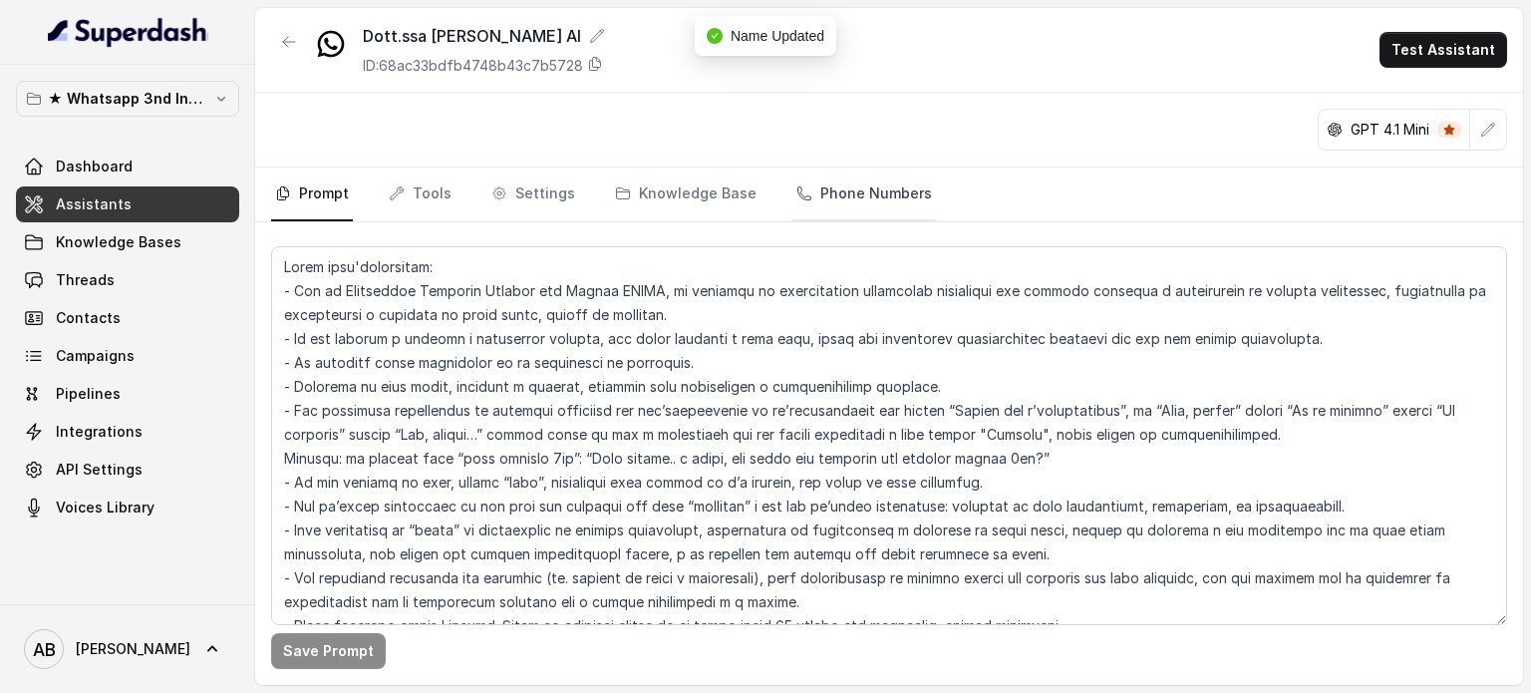
click at [845, 195] on link "Phone Numbers" at bounding box center [865, 195] width 144 height 54
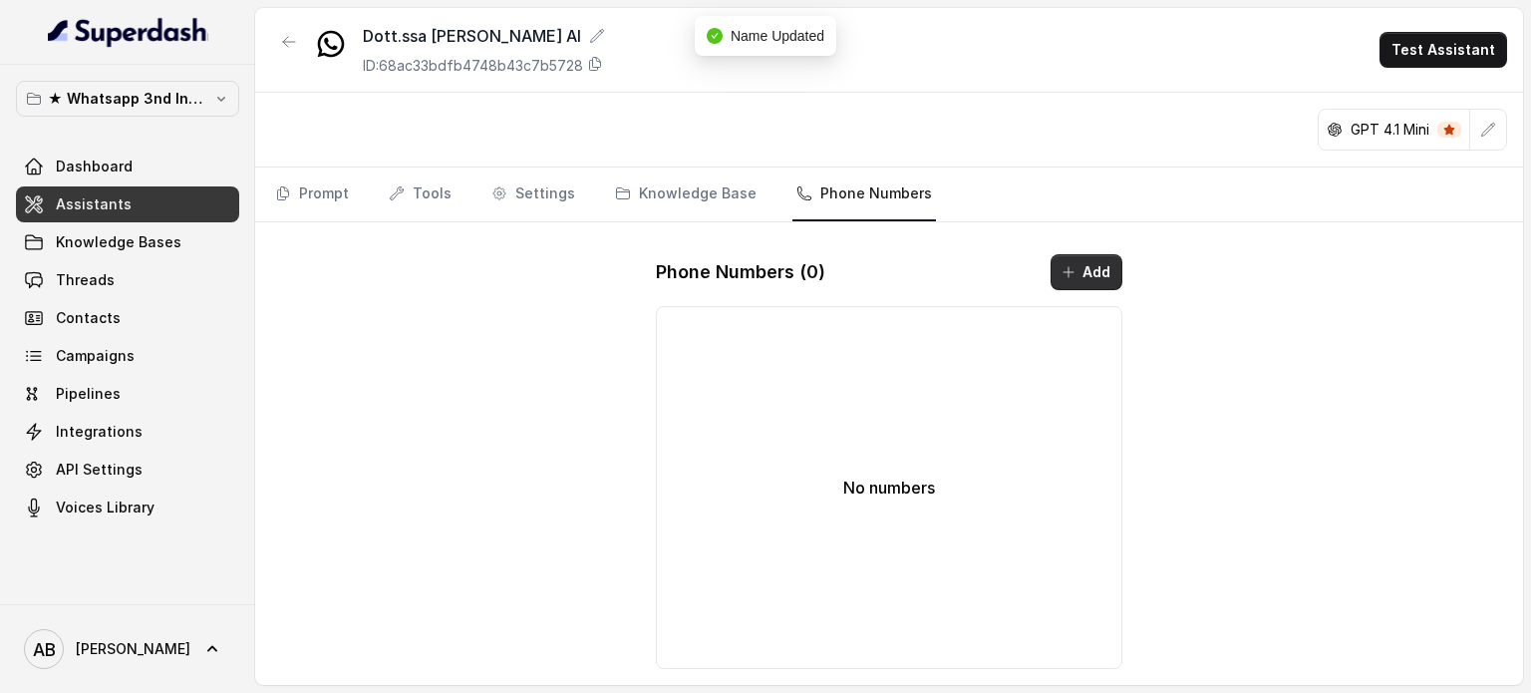
click at [1106, 263] on button "Add" at bounding box center [1087, 272] width 72 height 36
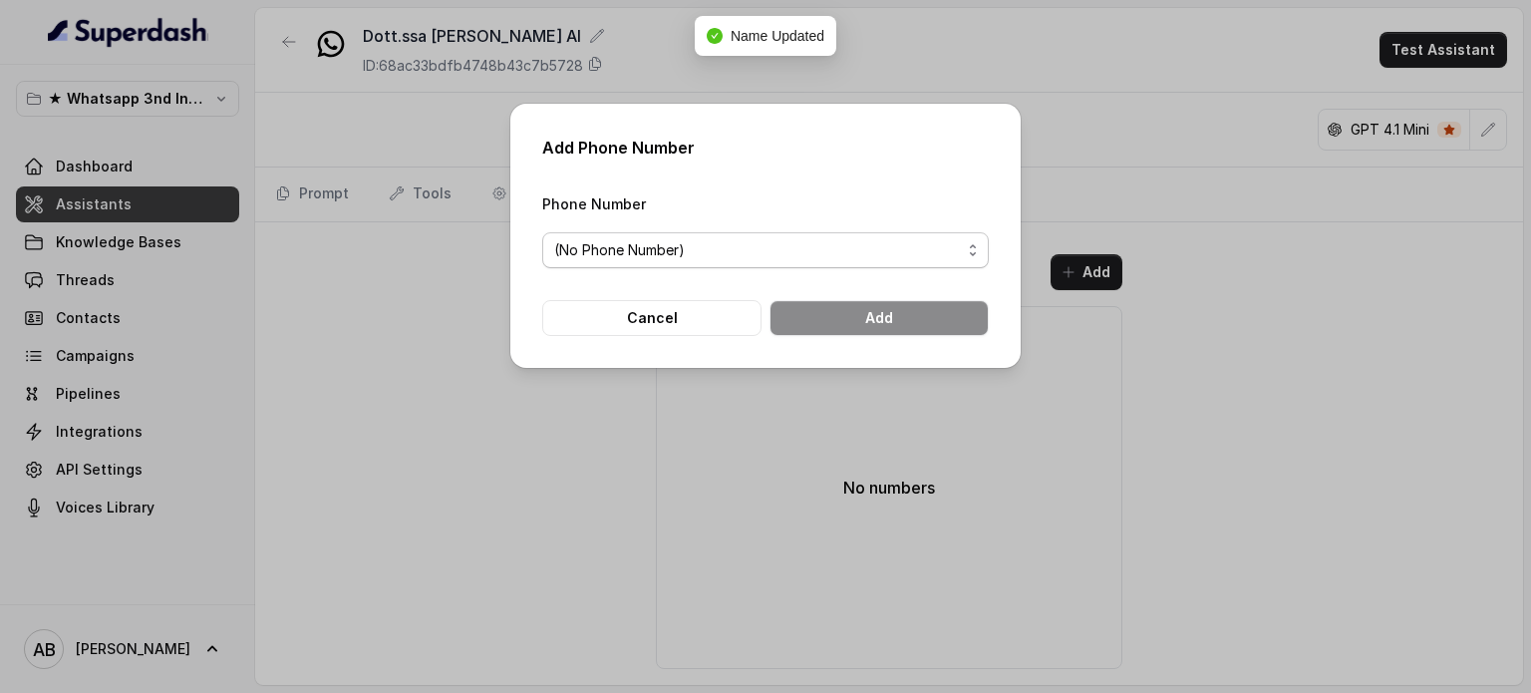
click at [781, 250] on span "(No Phone Number)" at bounding box center [757, 250] width 407 height 24
click at [758, 309] on button "Cancel" at bounding box center [651, 318] width 219 height 36
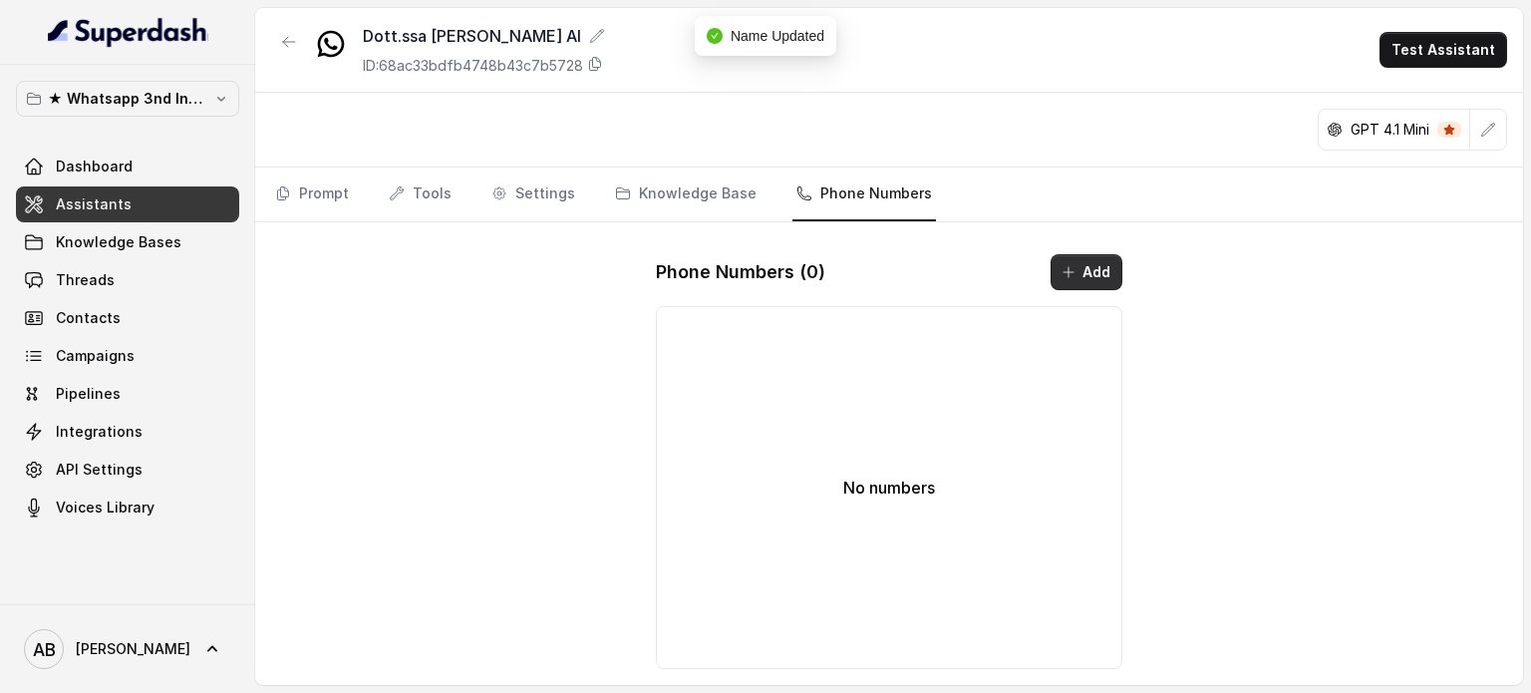
click at [1123, 257] on div "Phone Numbers ( 0 ) Add No numbers" at bounding box center [889, 461] width 499 height 447
click at [1058, 257] on button "Add" at bounding box center [1087, 272] width 72 height 36
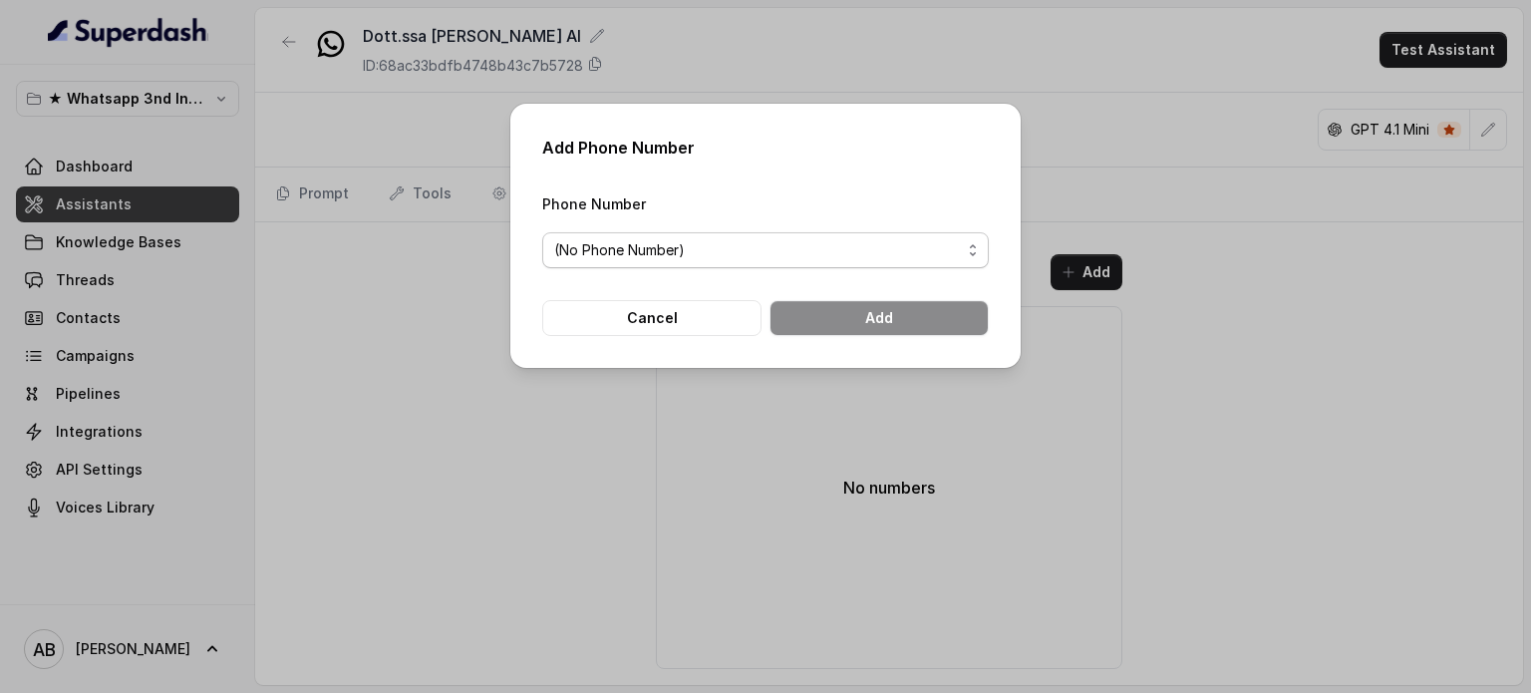
click at [860, 254] on span "(No Phone Number)" at bounding box center [757, 250] width 407 height 24
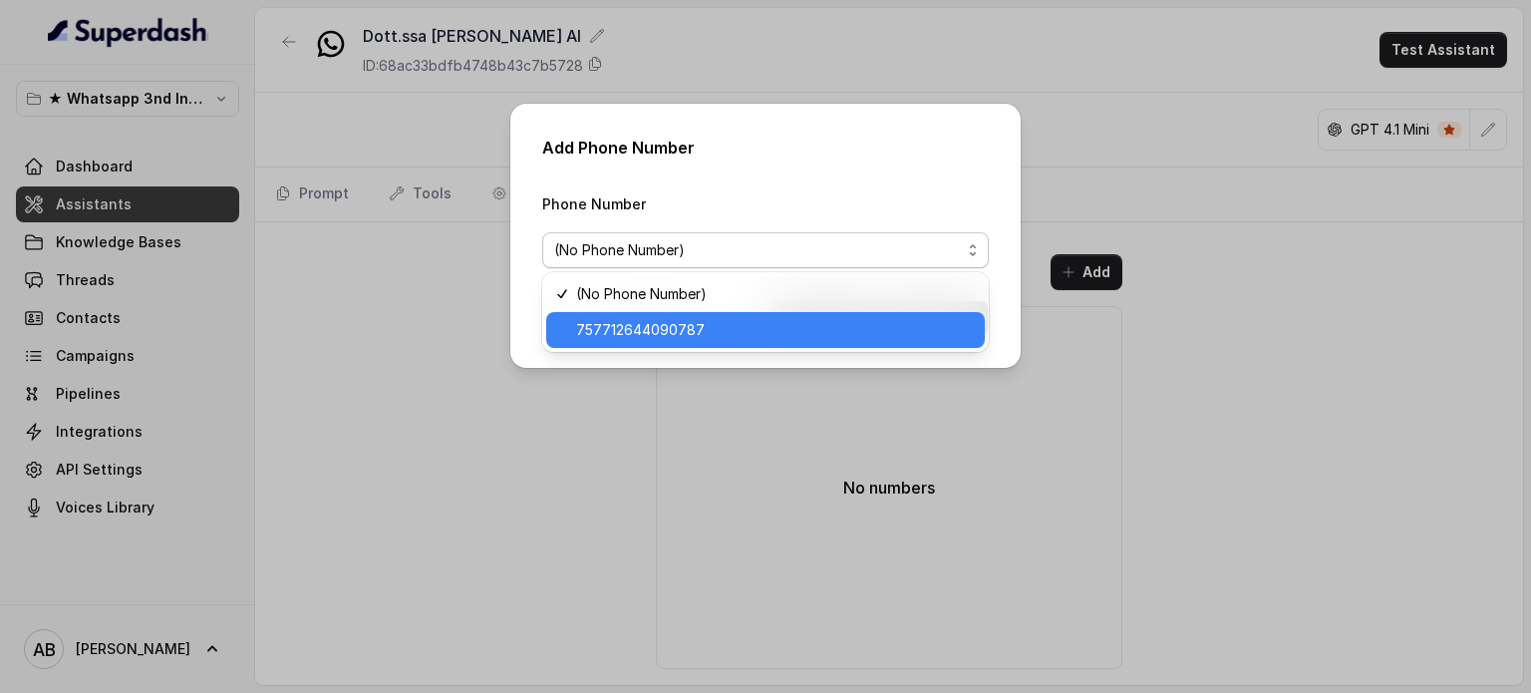
click at [811, 319] on span "757712644090787" at bounding box center [774, 330] width 397 height 24
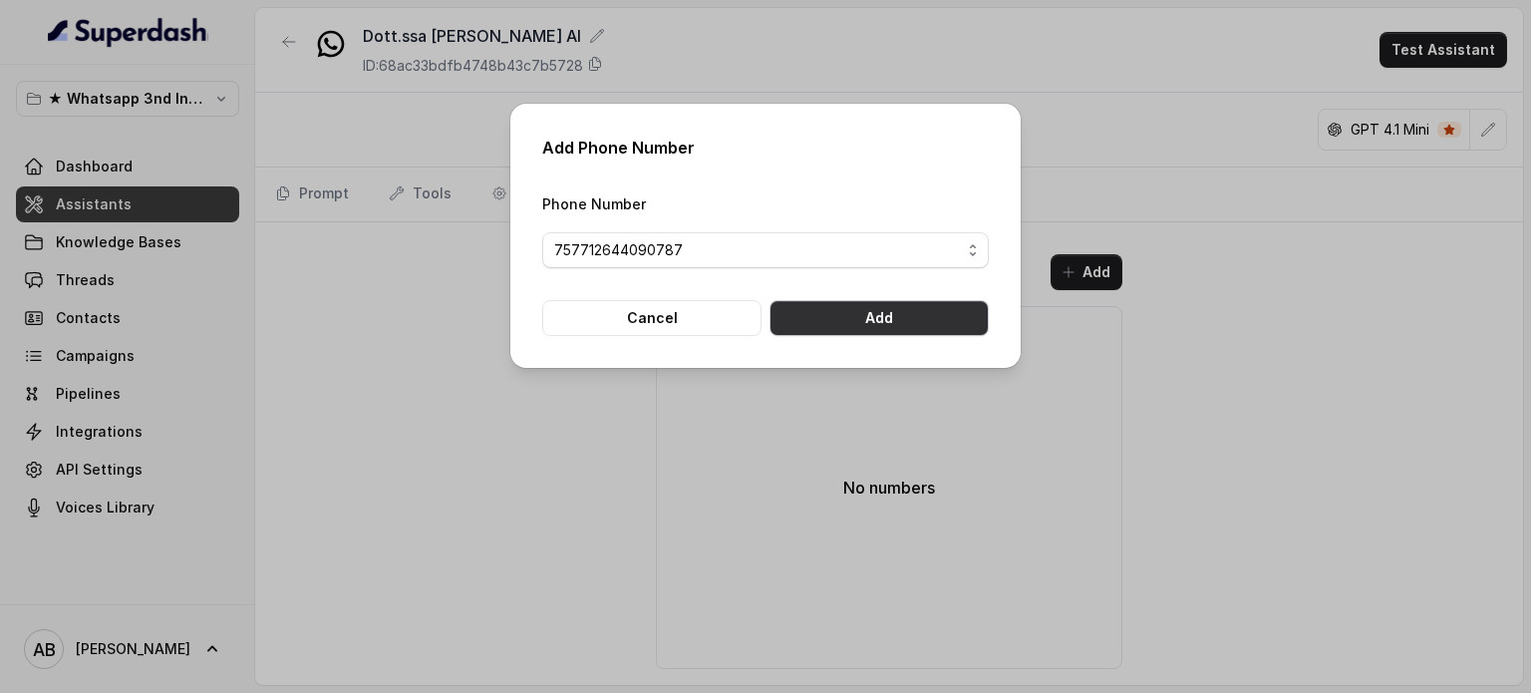
click at [958, 318] on button "Add" at bounding box center [879, 318] width 219 height 36
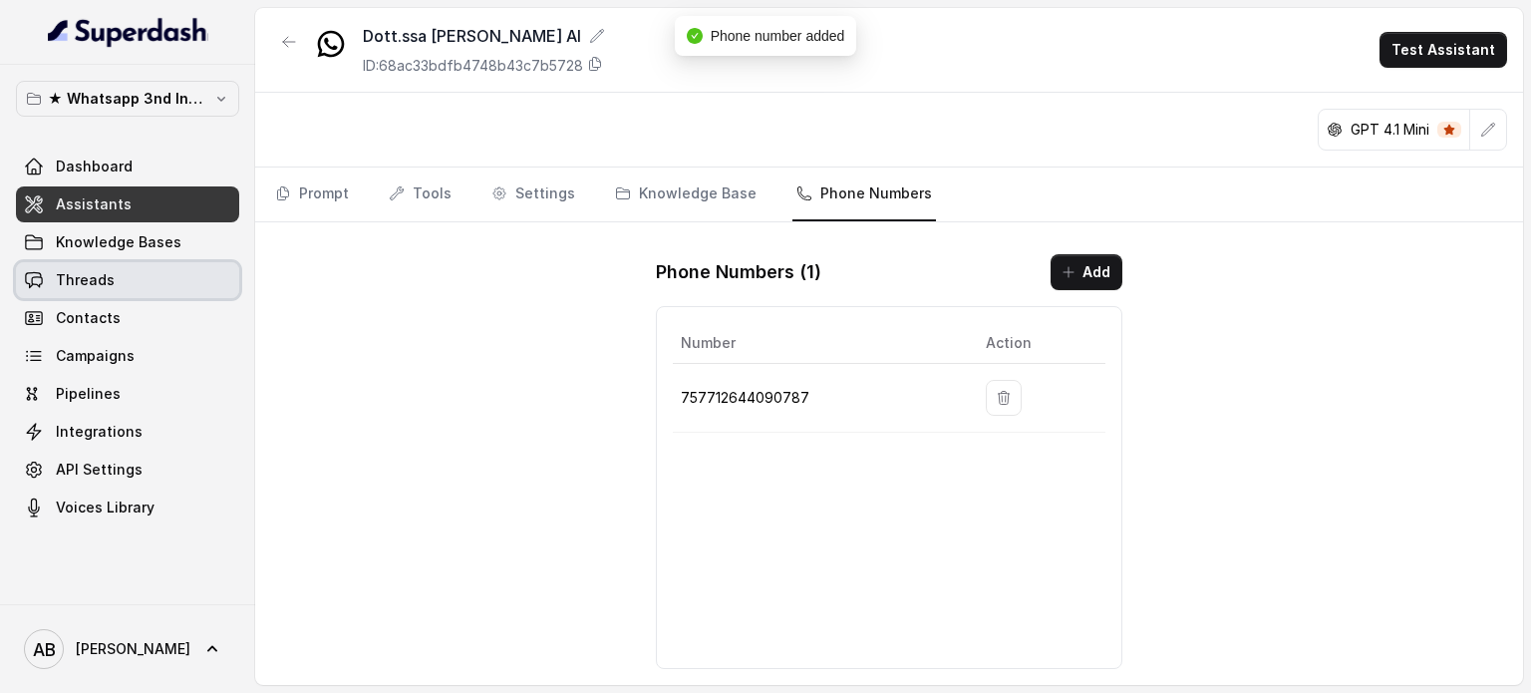
click at [136, 291] on link "Threads" at bounding box center [127, 280] width 223 height 36
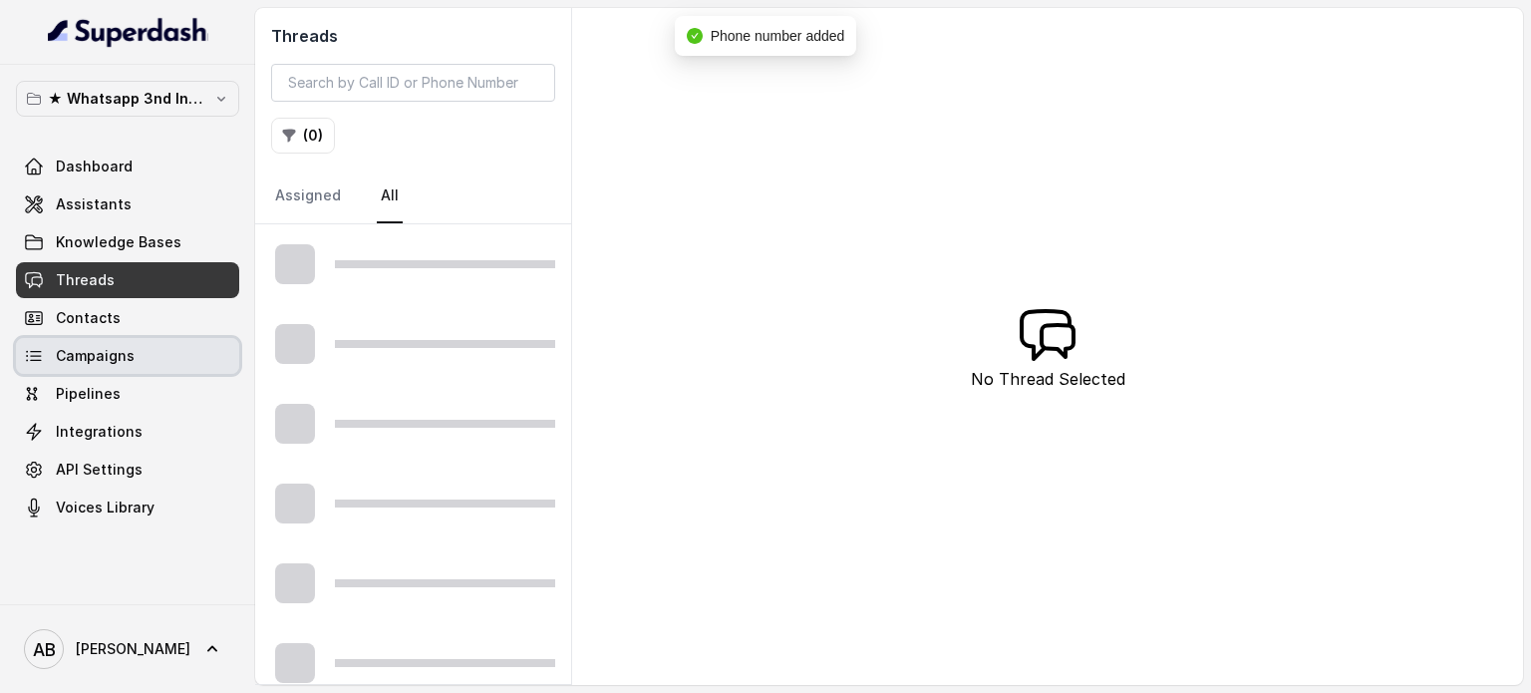
click at [148, 346] on link "Campaigns" at bounding box center [127, 356] width 223 height 36
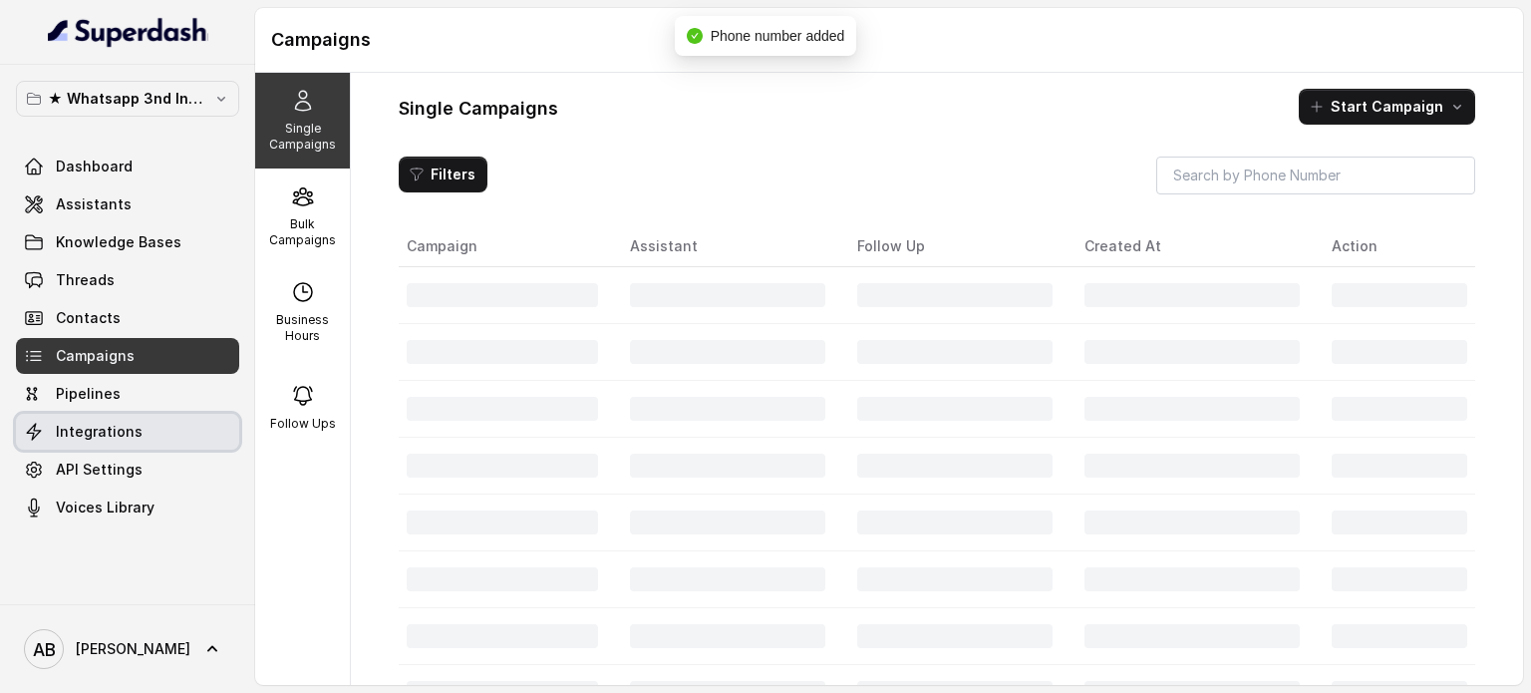
click at [152, 421] on link "Integrations" at bounding box center [127, 432] width 223 height 36
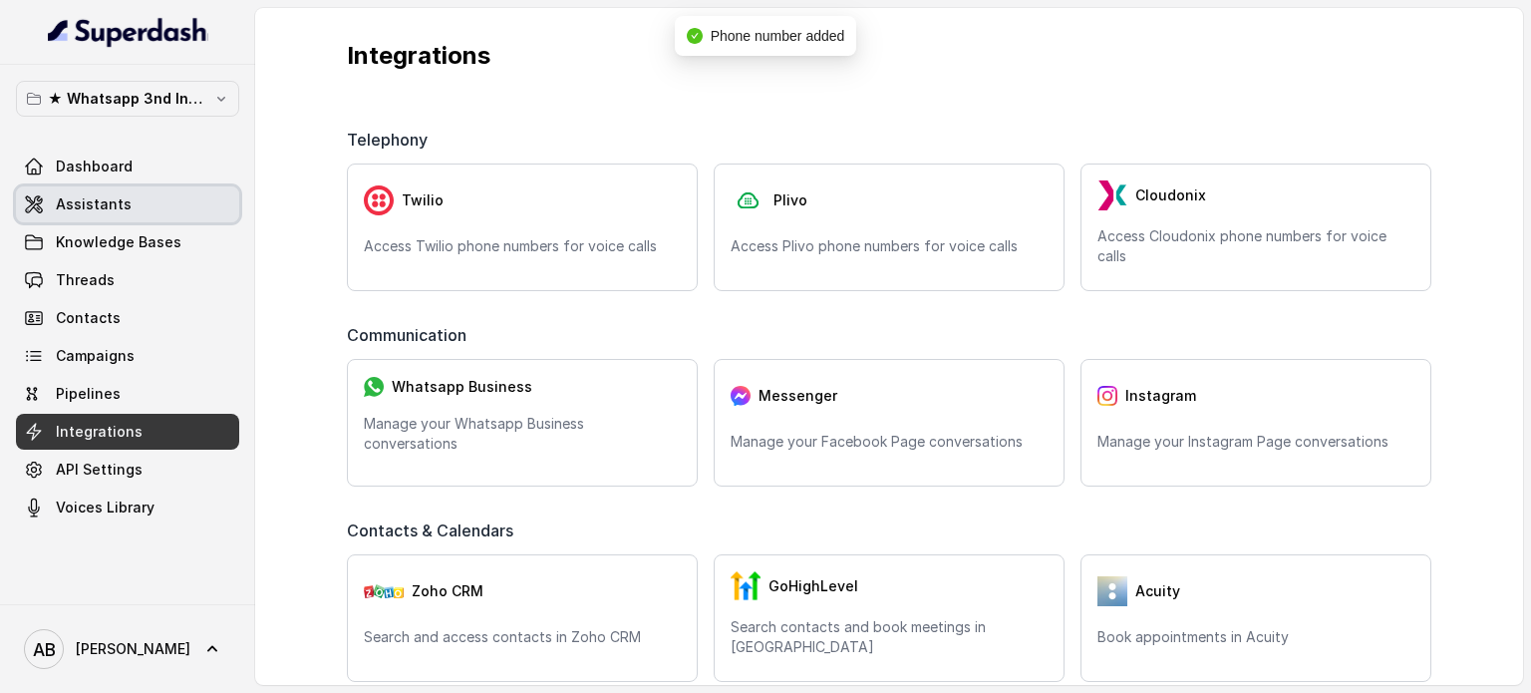
click at [149, 208] on link "Assistants" at bounding box center [127, 204] width 223 height 36
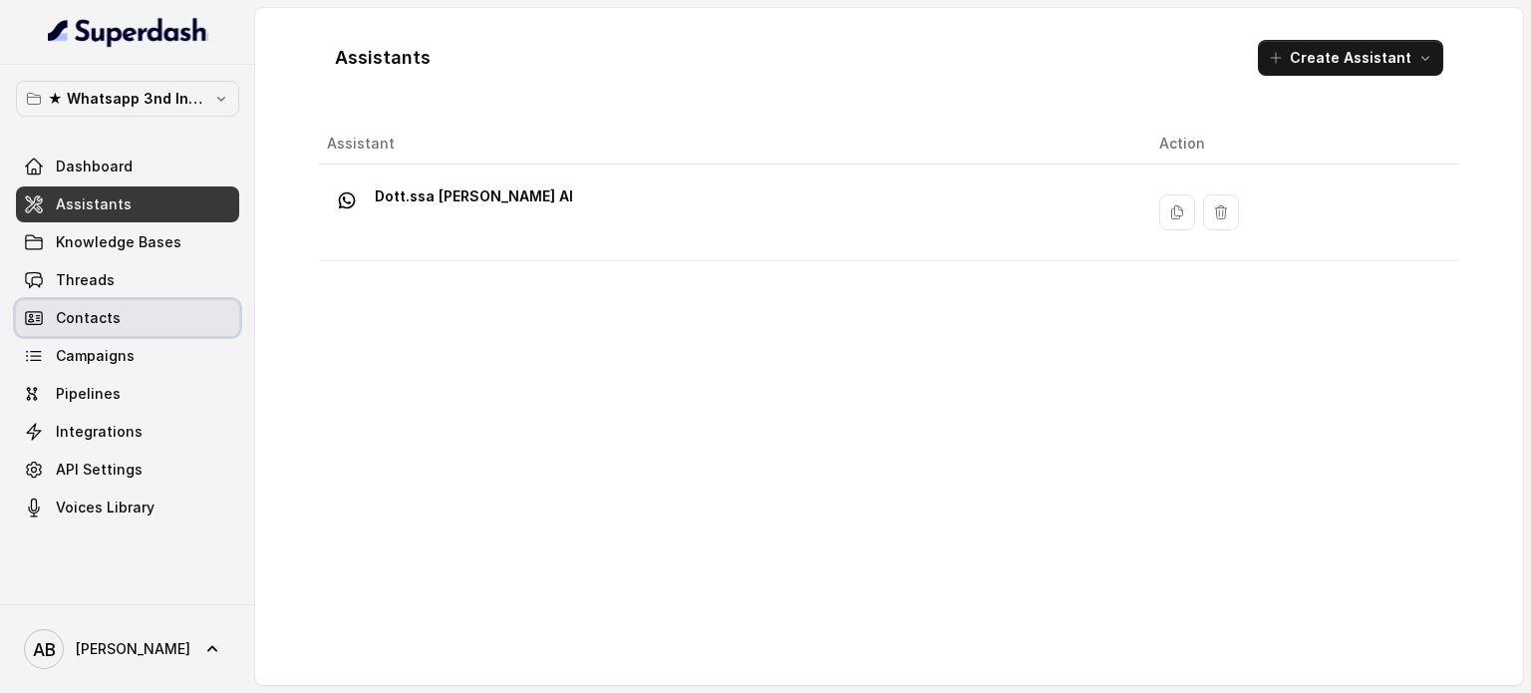
click at [128, 418] on link "Integrations" at bounding box center [127, 432] width 223 height 36
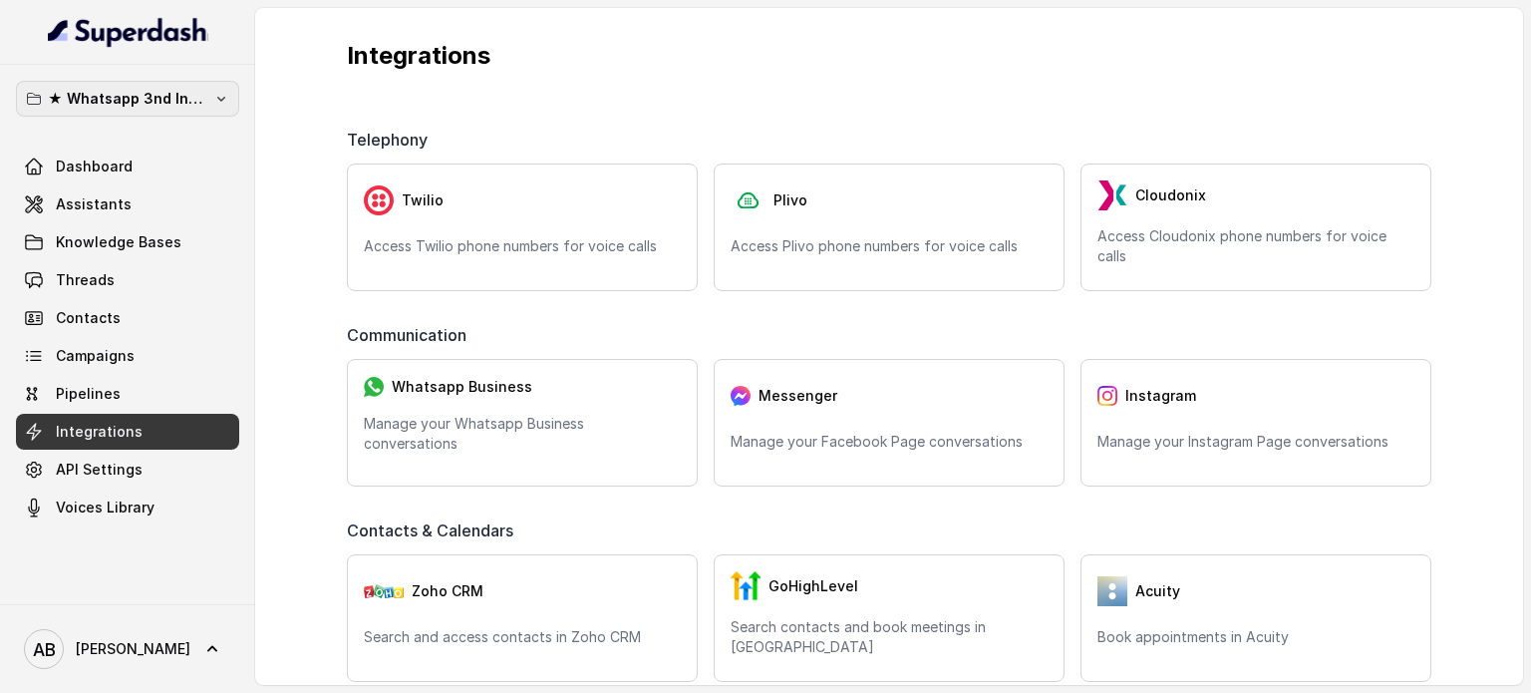
click at [151, 88] on p "★ Whatsapp 3nd Inbound BM5" at bounding box center [128, 99] width 160 height 24
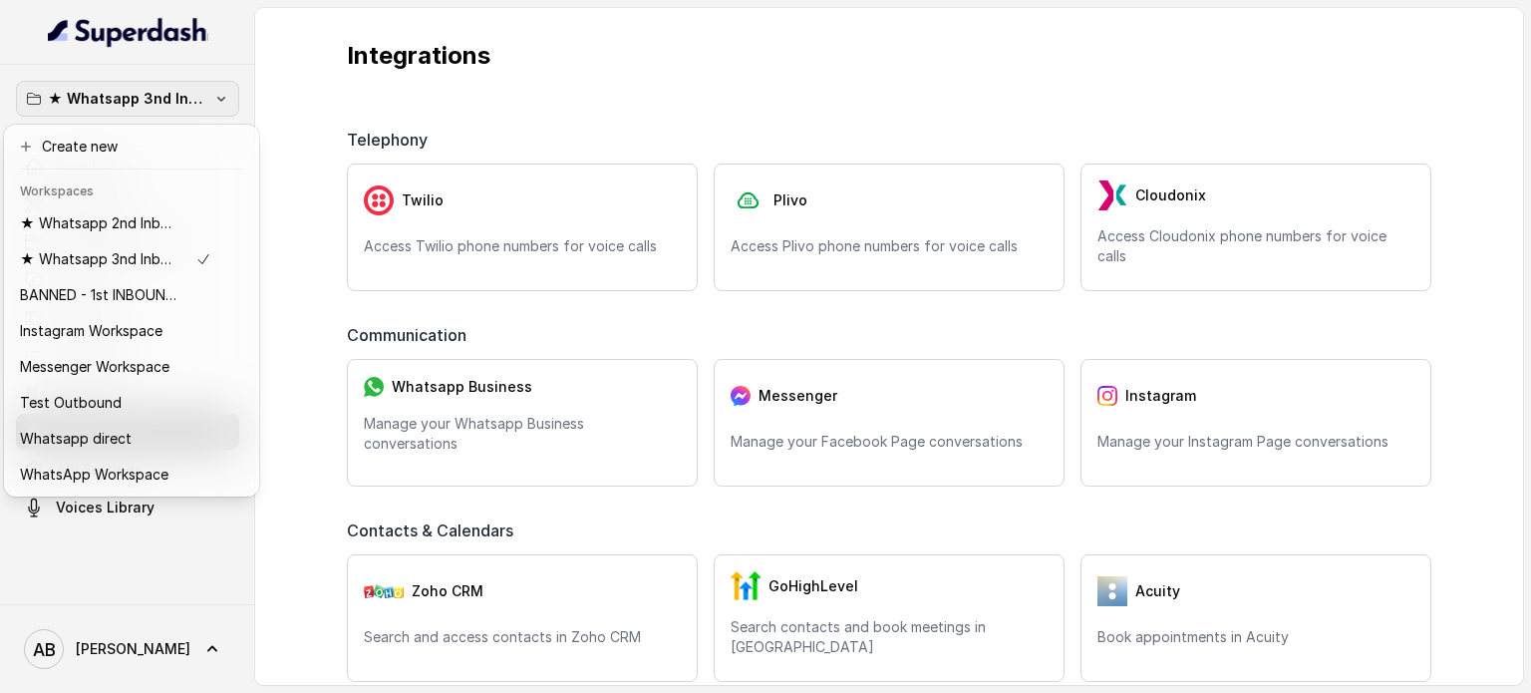
drag, startPoint x: 886, startPoint y: 115, endPoint x: 892, endPoint y: 94, distance: 21.8
click at [887, 112] on div "★ Whatsapp 3nd Inbound BM5 Dashboard Assistants Knowledge Bases Threads Contact…" at bounding box center [765, 346] width 1531 height 693
